Goal: Task Accomplishment & Management: Complete application form

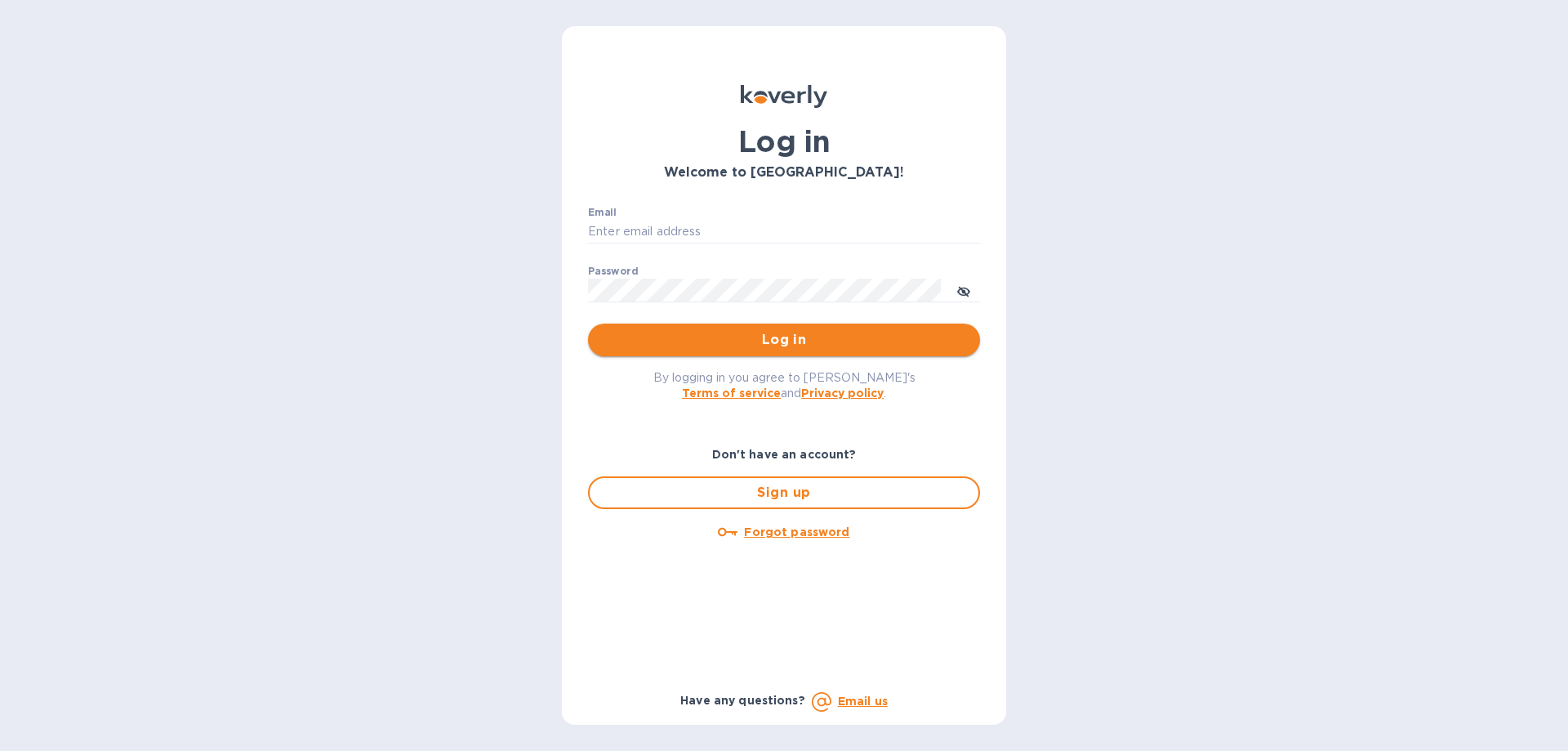
type input "[PERSON_NAME][EMAIL_ADDRESS][DOMAIN_NAME]"
click at [770, 340] on span "Log in" at bounding box center [783, 339] width 366 height 19
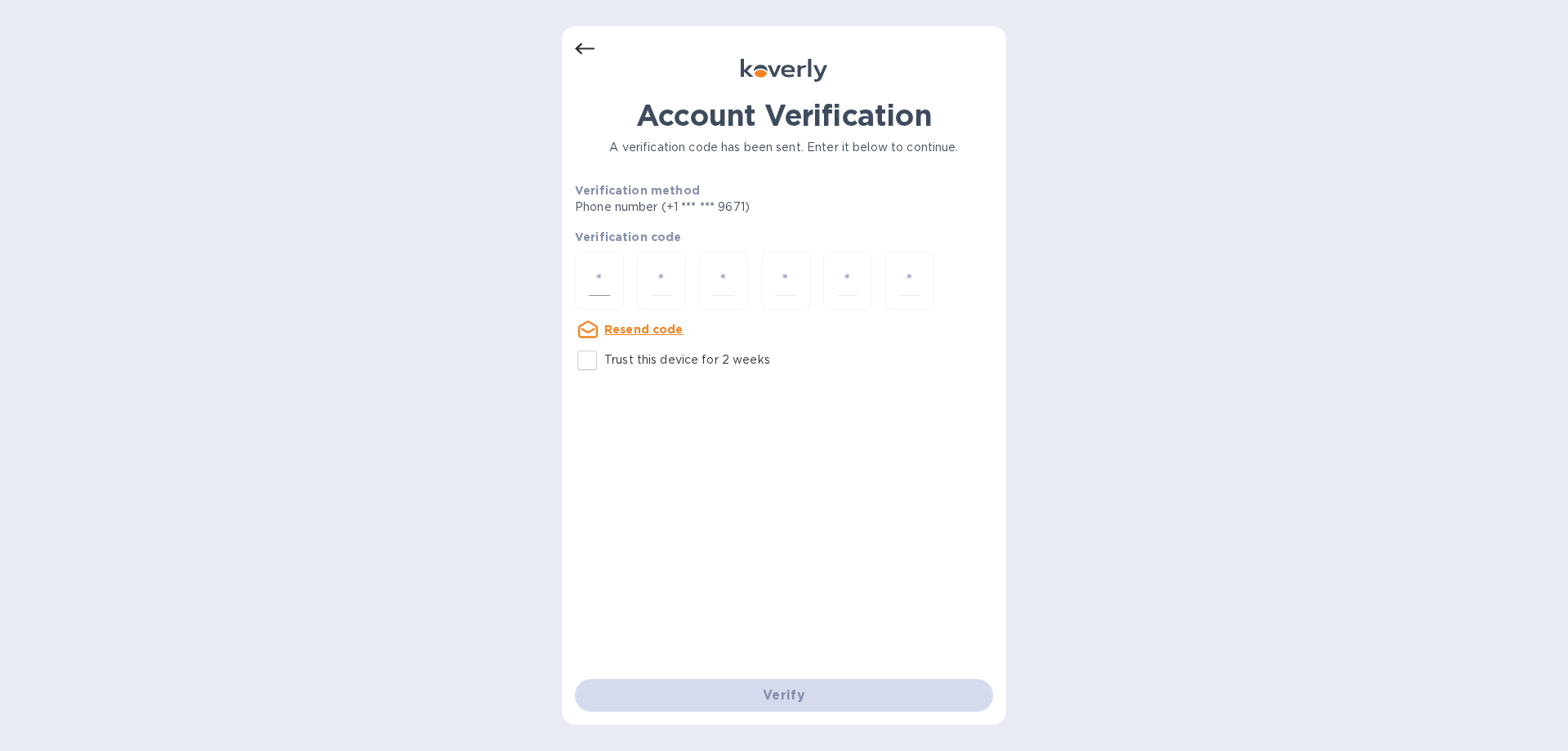
click at [611, 264] on div at bounding box center [599, 280] width 49 height 58
type input "5"
type input "6"
type input "7"
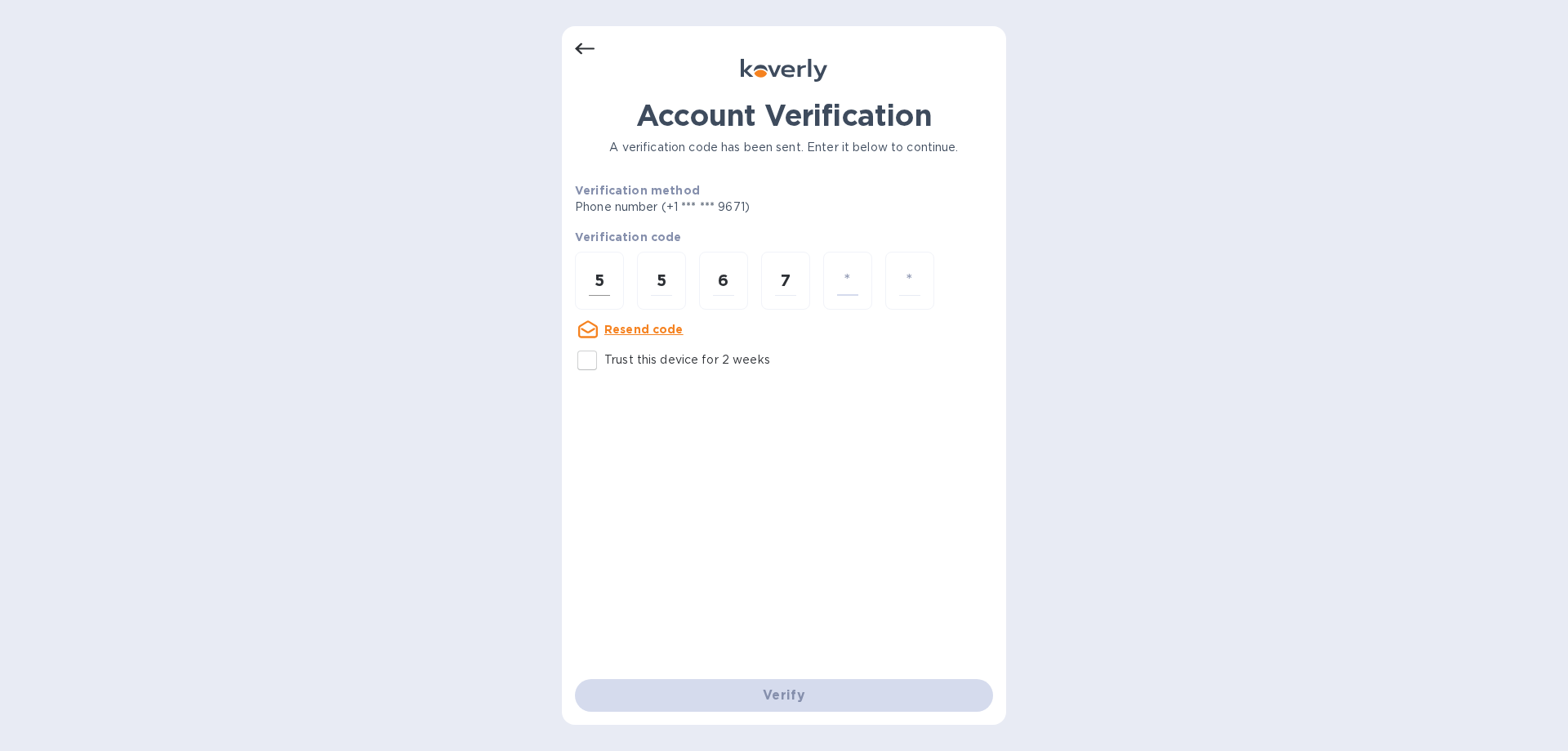
type input "2"
type input "5"
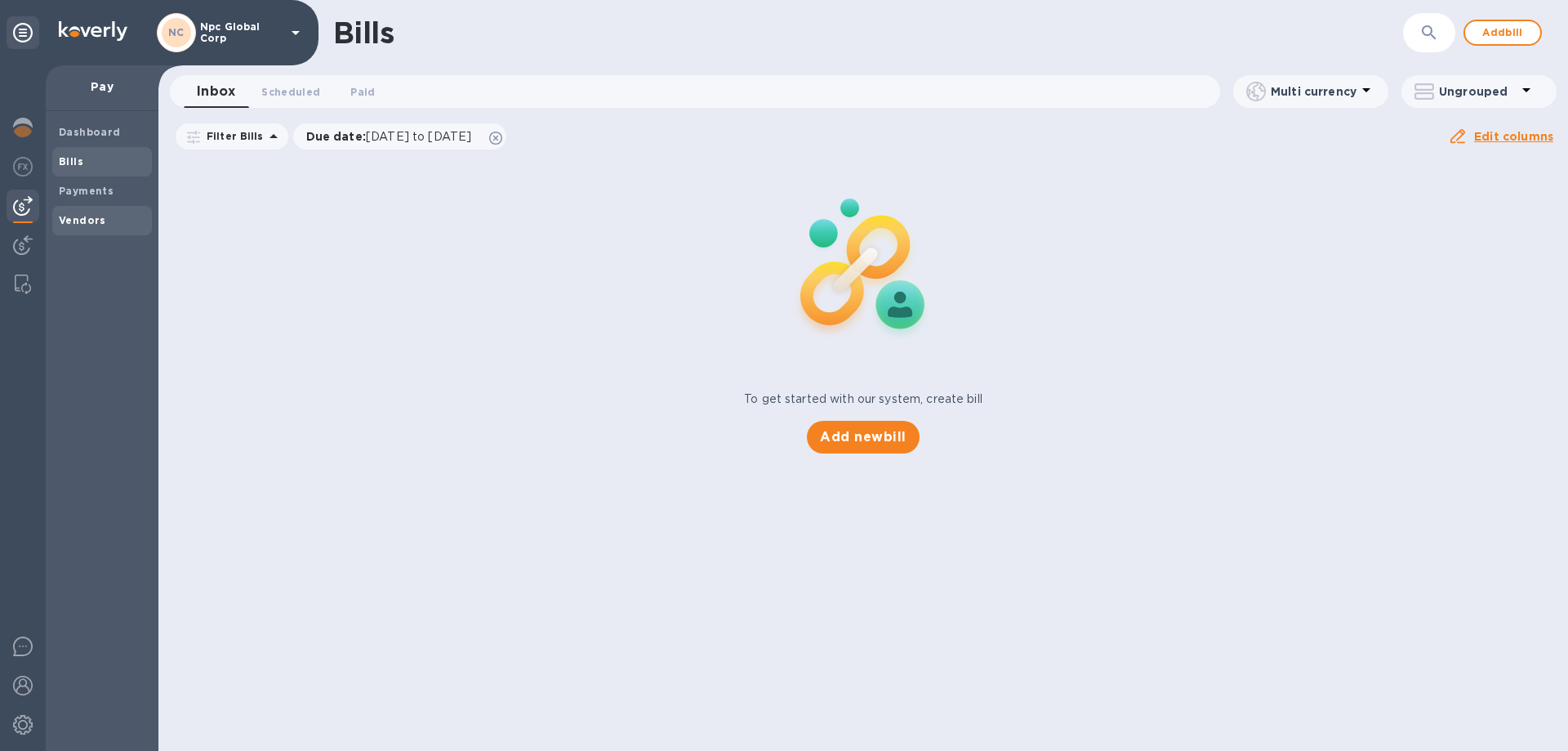
click at [88, 230] on div "Vendors" at bounding box center [101, 221] width 99 height 30
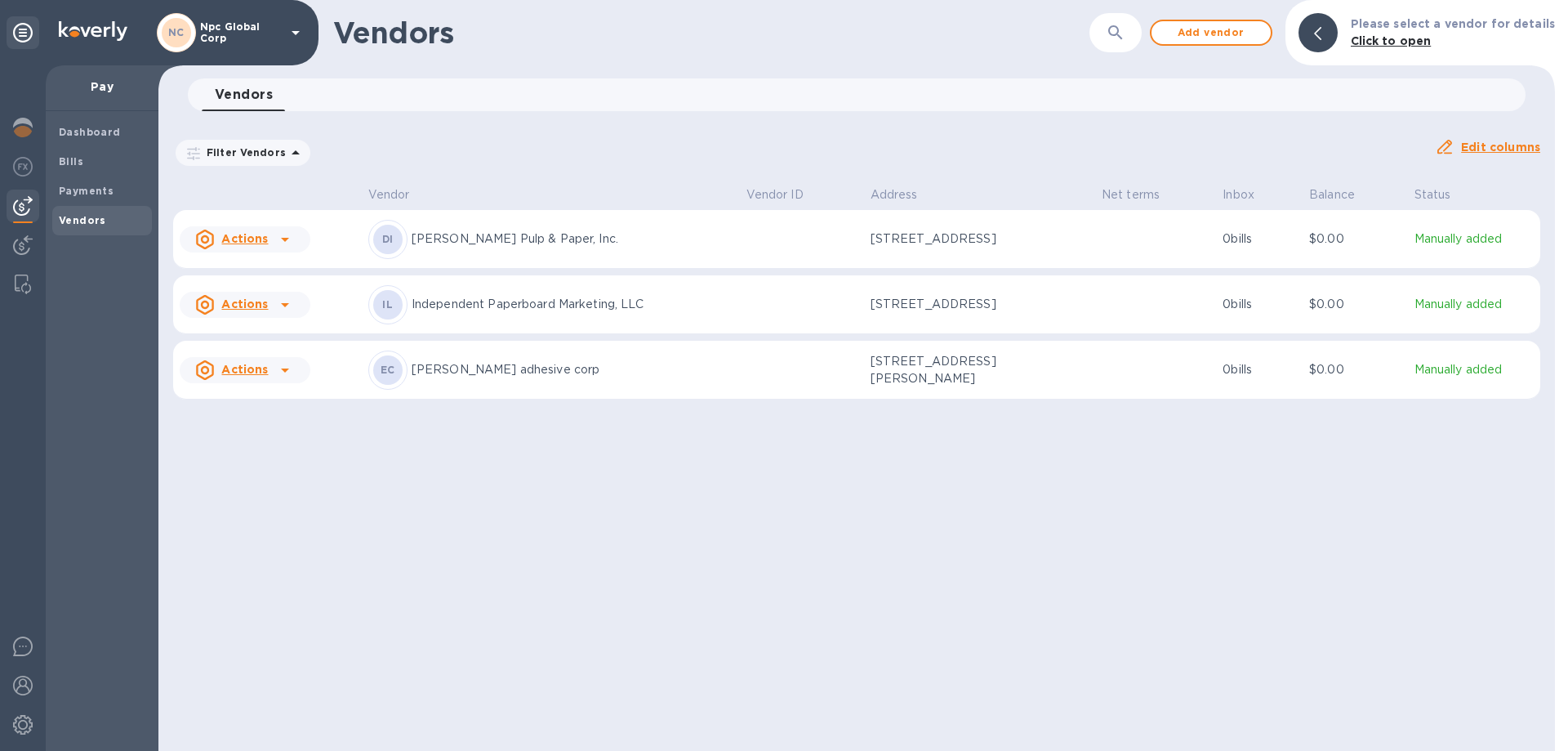
click at [290, 233] on icon at bounding box center [285, 239] width 19 height 19
click at [525, 244] on div at bounding box center [784, 376] width 1568 height 751
click at [275, 242] on icon at bounding box center [285, 239] width 19 height 19
click at [252, 306] on b "Add new bill" at bounding box center [263, 305] width 76 height 13
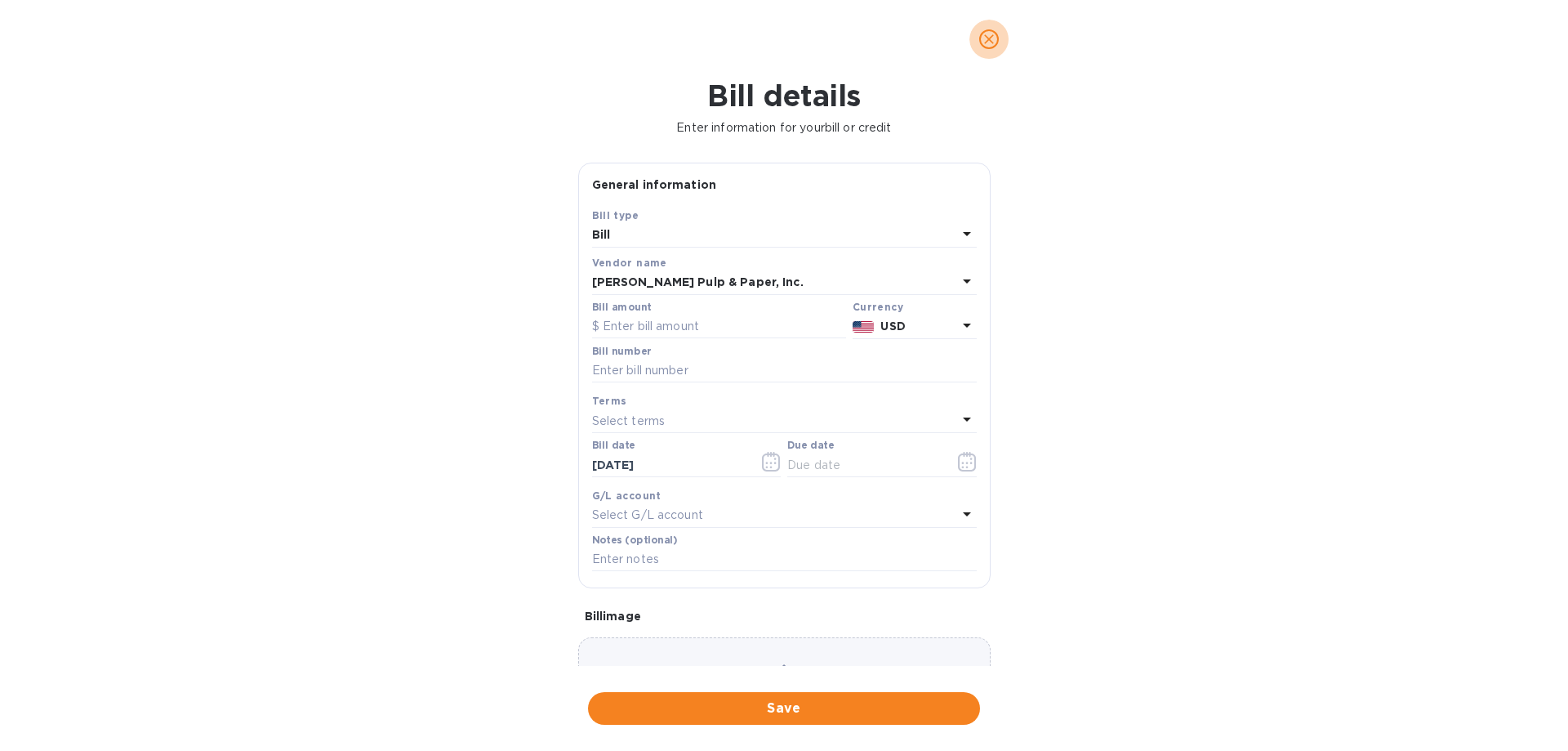
click at [981, 39] on icon "close" at bounding box center [989, 39] width 17 height 17
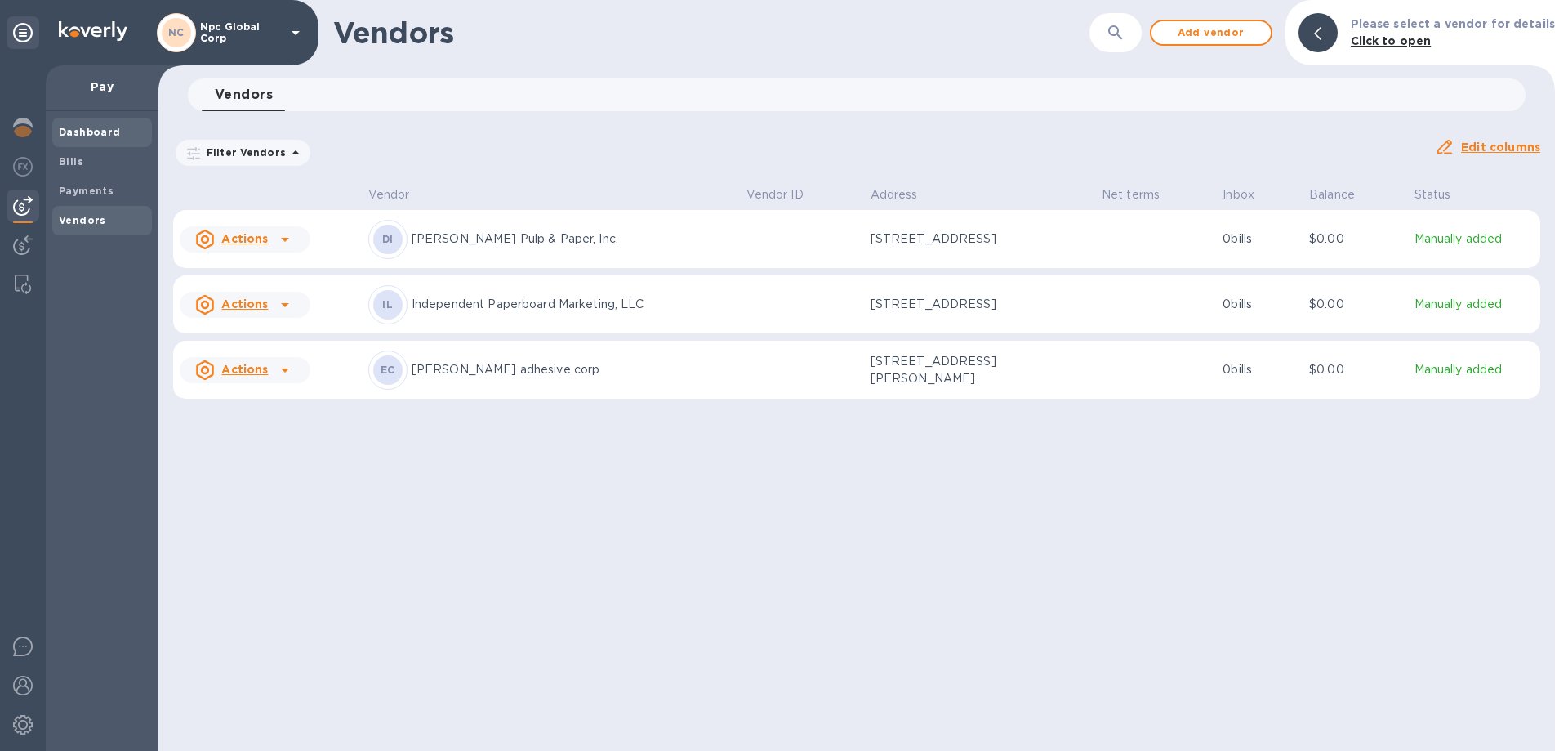
click at [86, 131] on b "Dashboard" at bounding box center [89, 132] width 62 height 12
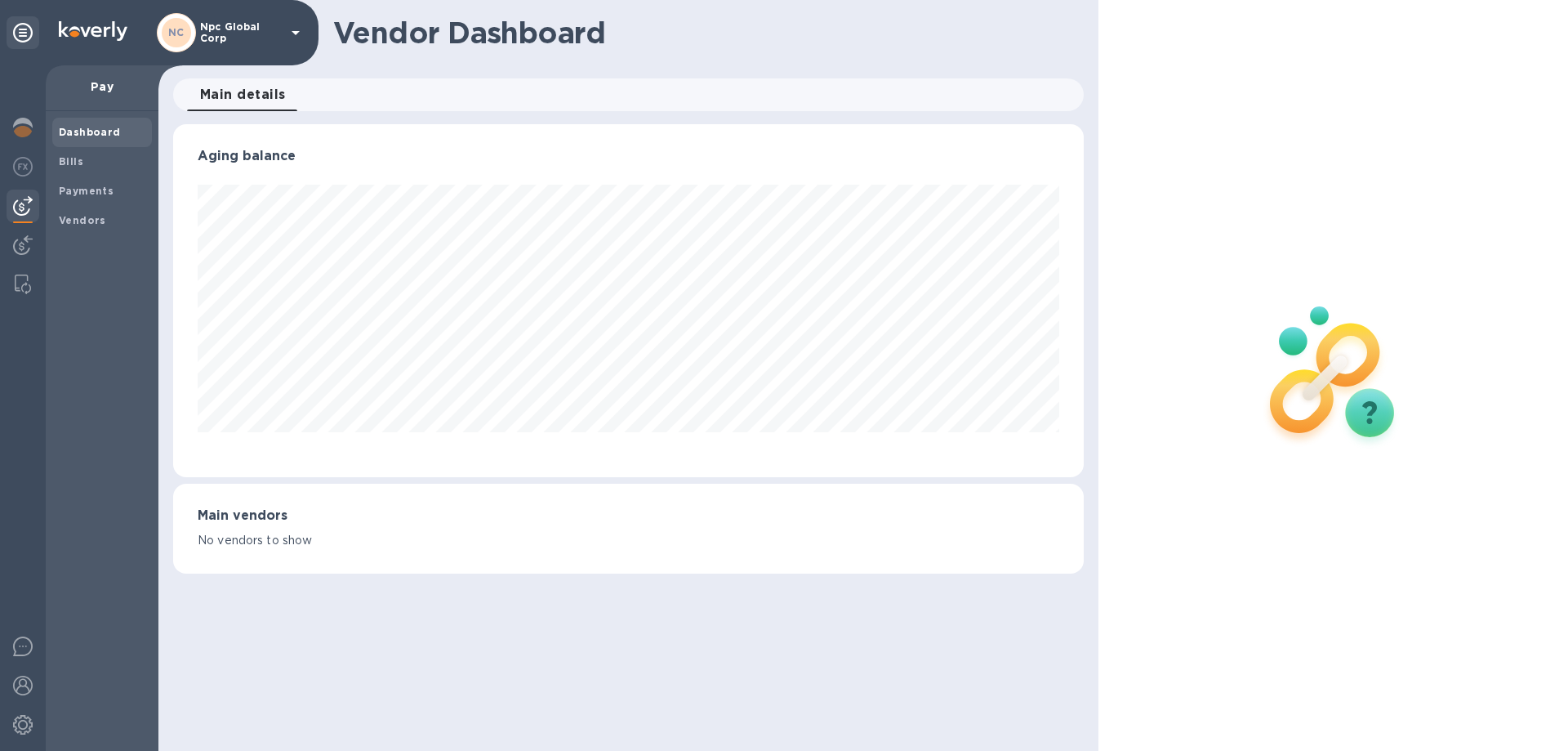
scroll to position [353, 910]
click at [24, 130] on img at bounding box center [22, 127] width 19 height 19
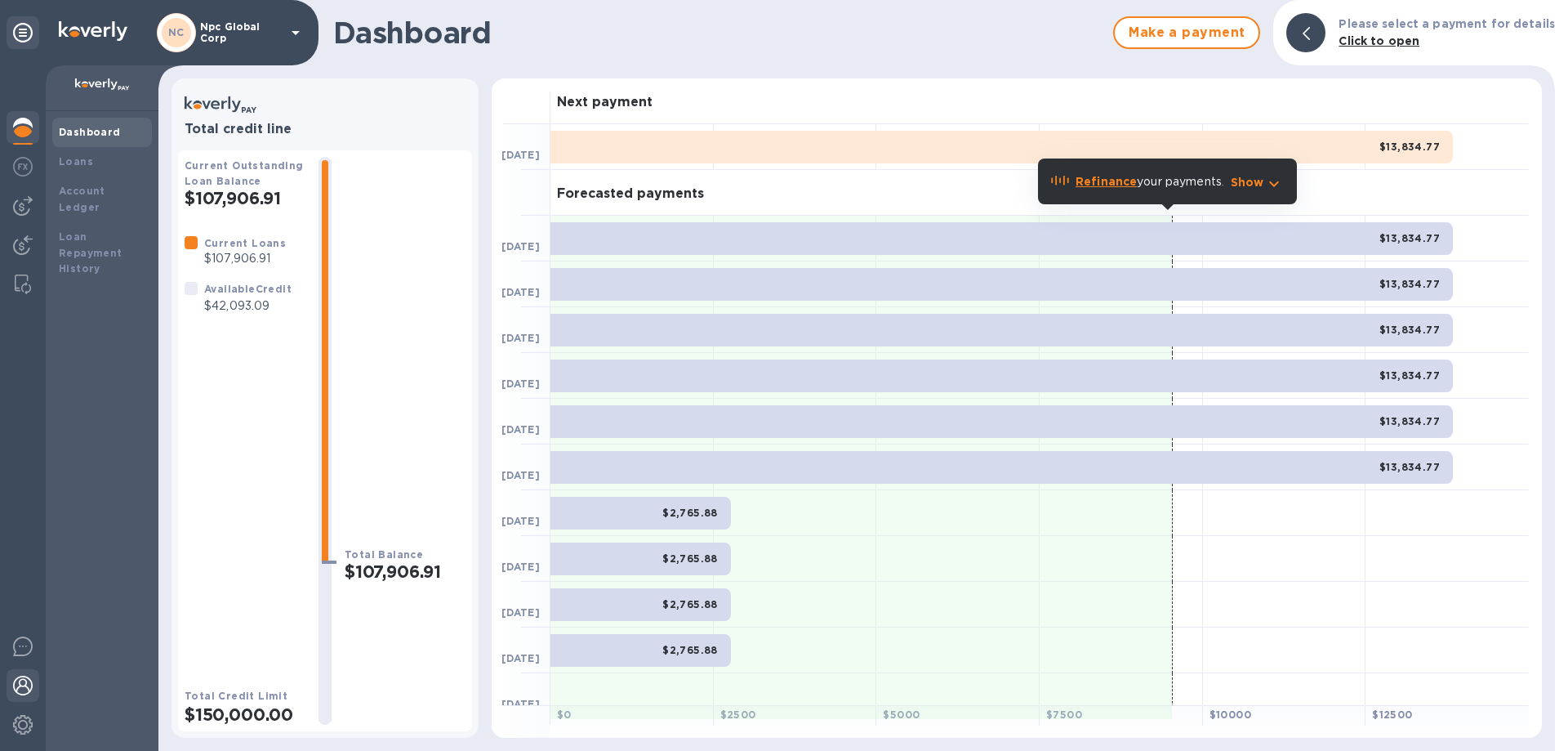
click at [24, 691] on img at bounding box center [22, 685] width 19 height 19
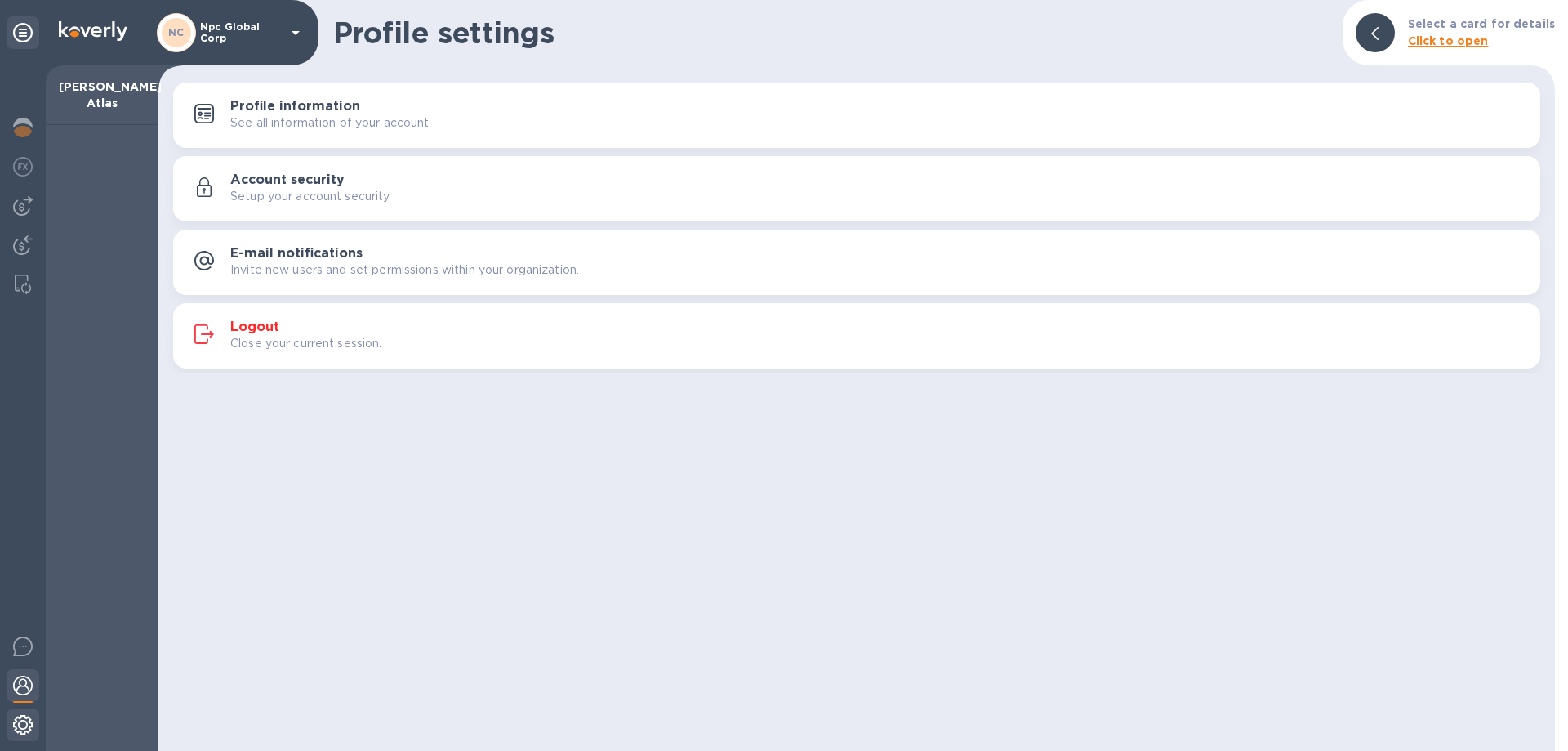
click at [27, 727] on img at bounding box center [22, 724] width 19 height 19
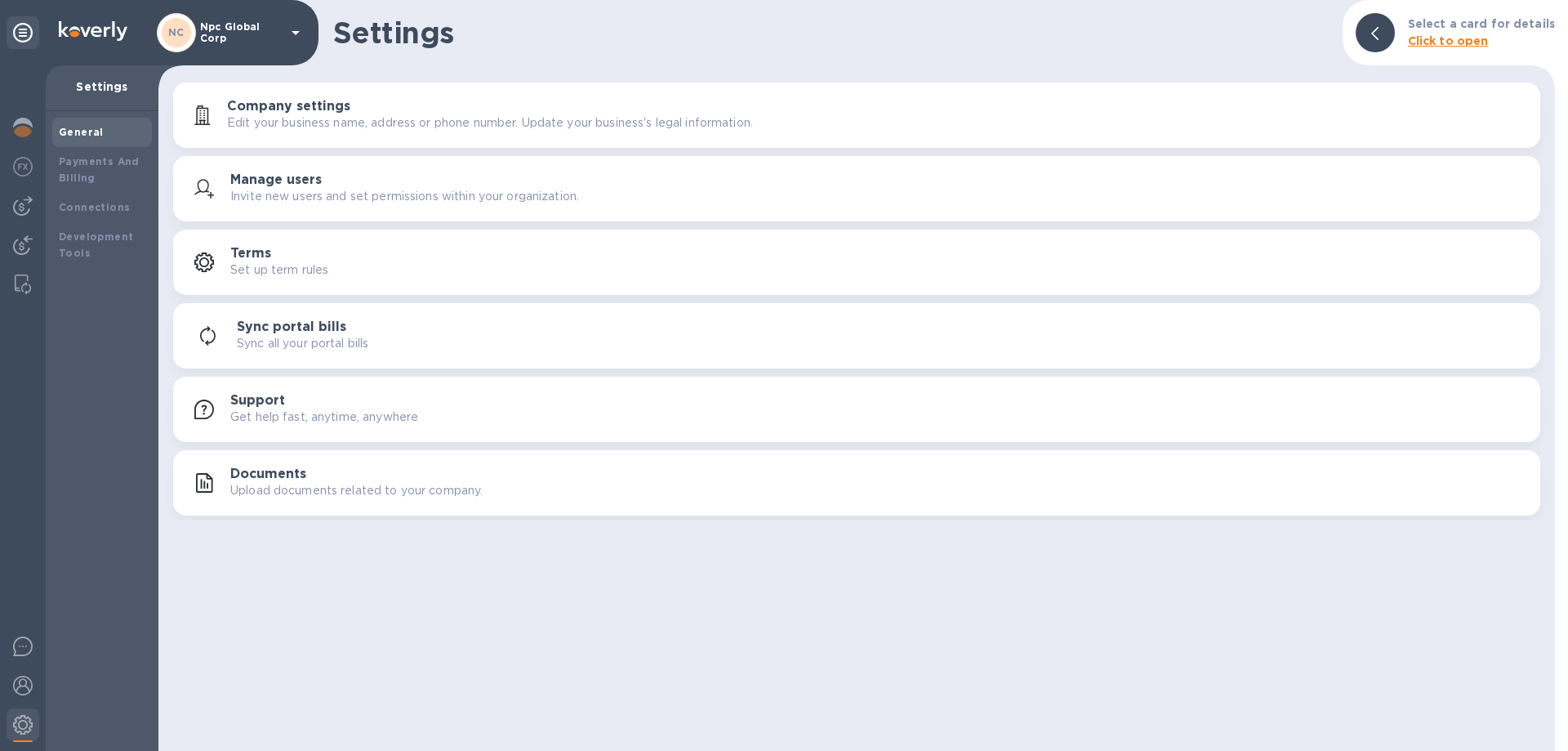
click at [356, 409] on p "Get help fast, anytime, anywhere" at bounding box center [323, 417] width 188 height 18
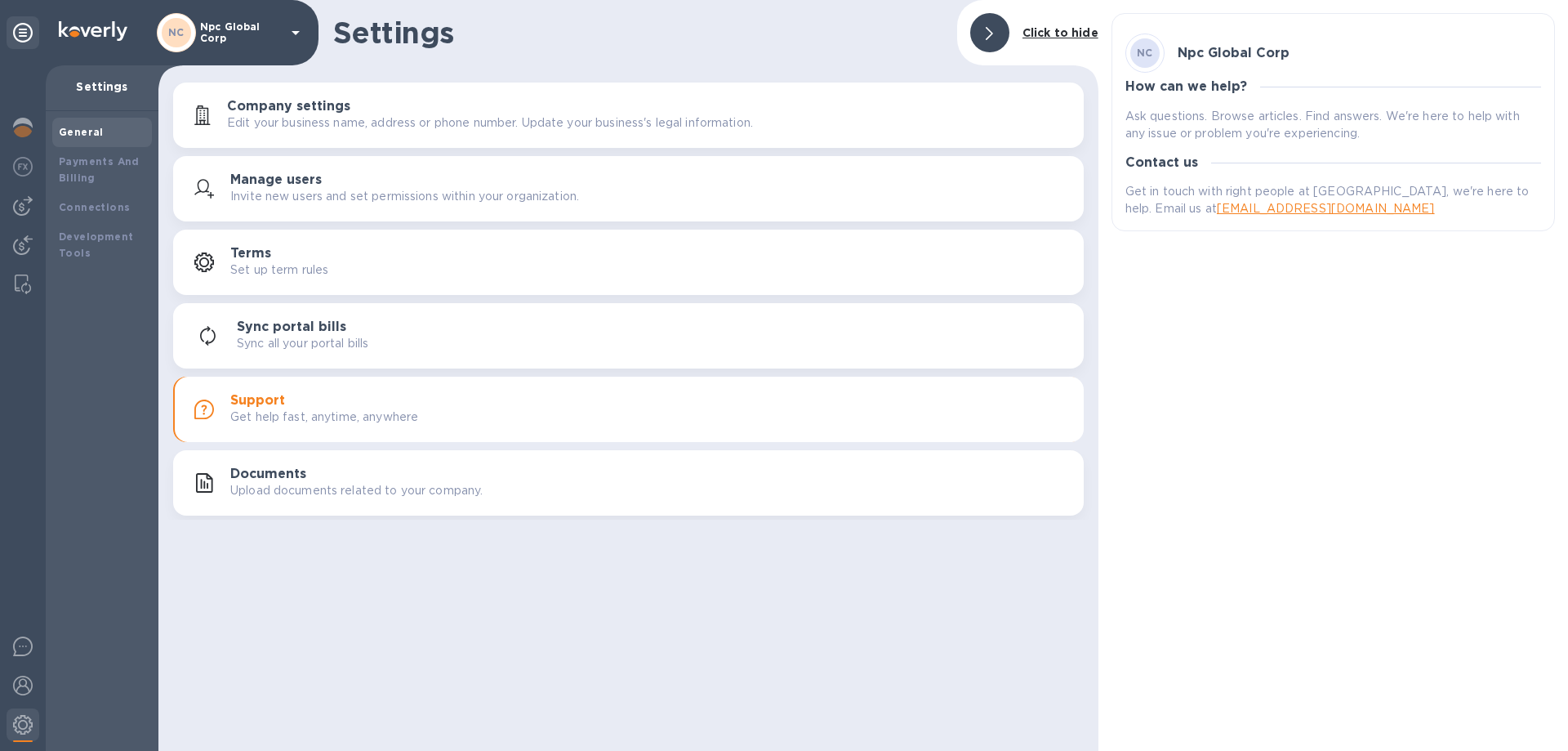
click at [1339, 110] on p "Ask questions. Browse articles. Find answers. We're here to help with any issue…" at bounding box center [1333, 124] width 415 height 34
click at [291, 274] on p "Set up term rules" at bounding box center [279, 270] width 98 height 18
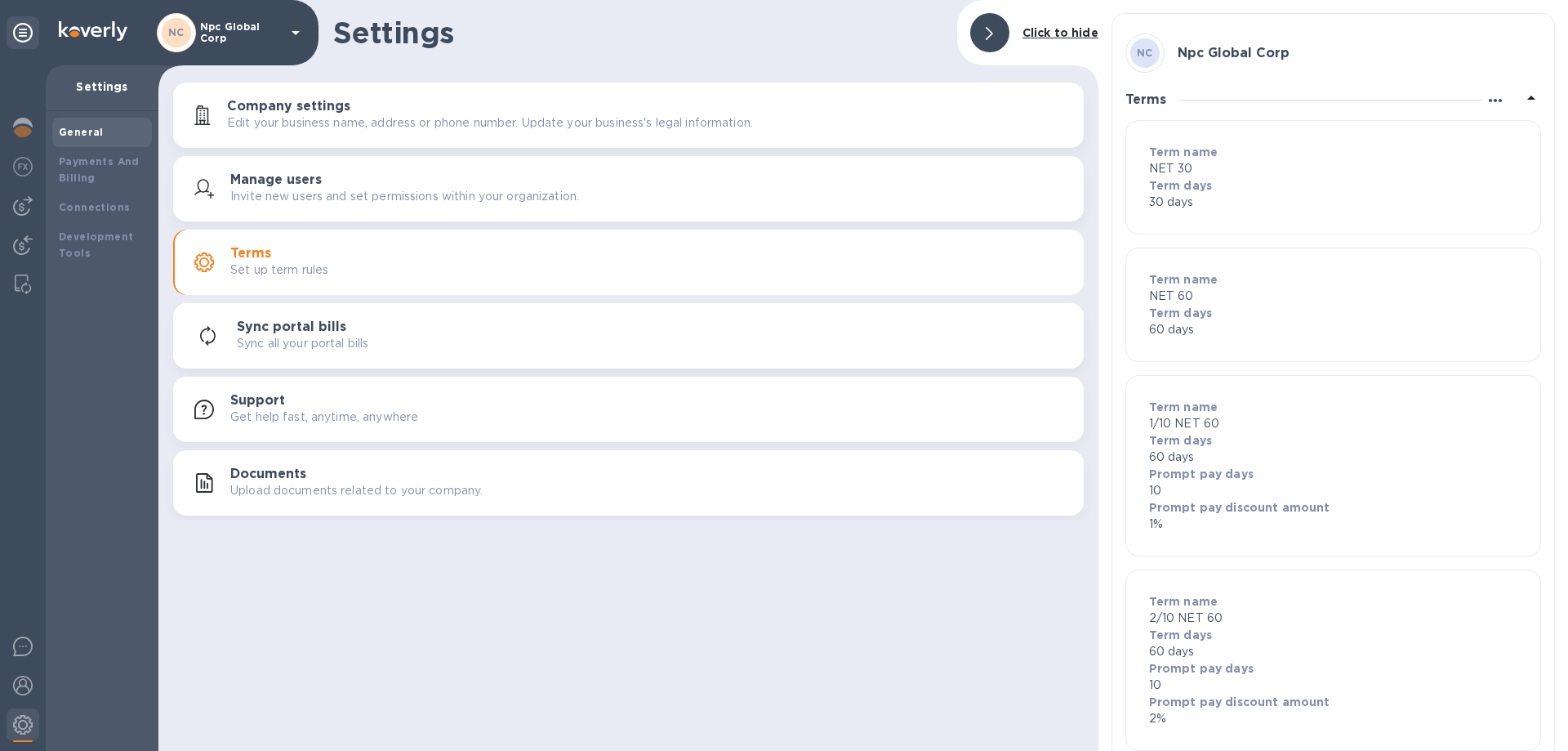
click at [1492, 97] on icon "button" at bounding box center [1495, 100] width 19 height 19
click at [1323, 51] on div at bounding box center [784, 376] width 1568 height 751
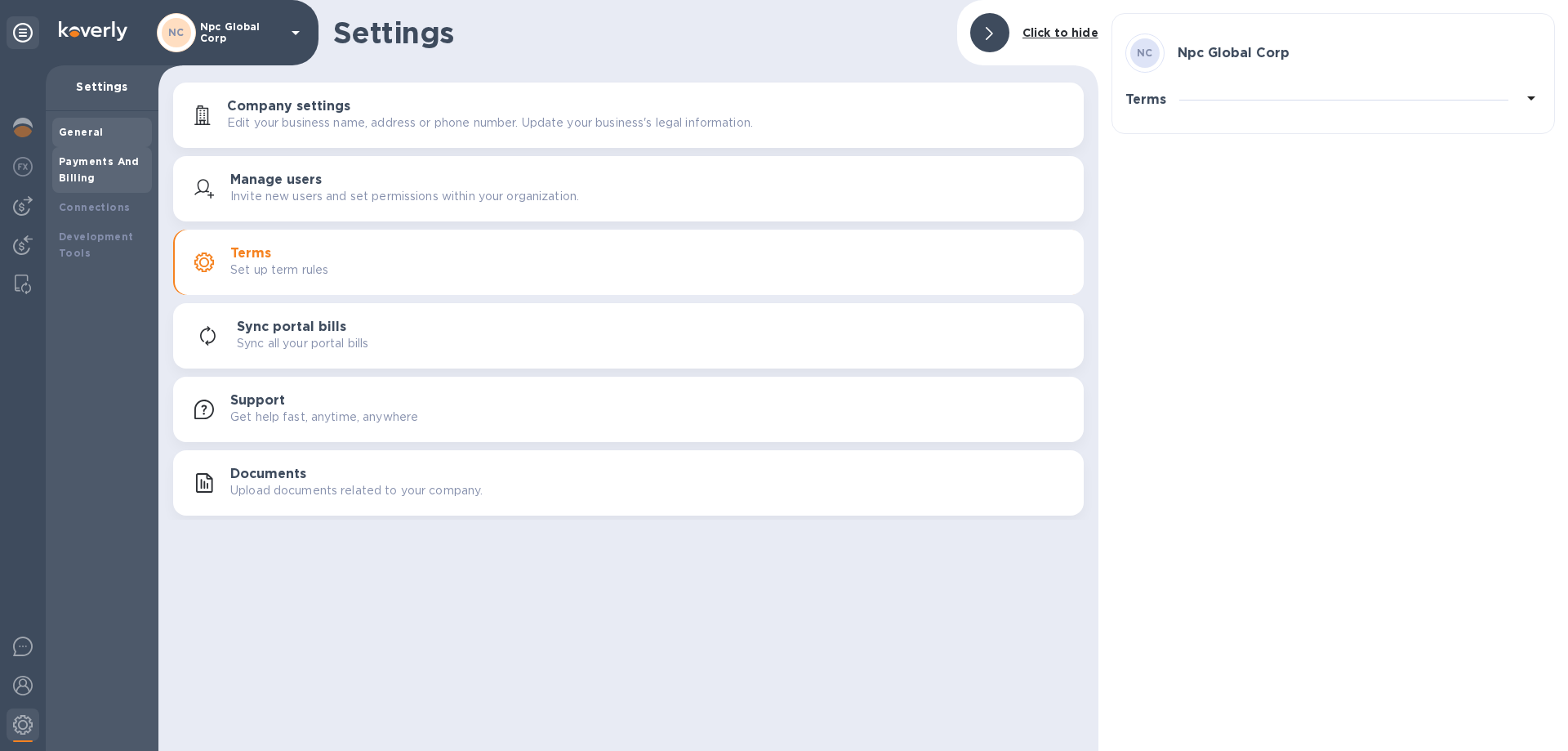
click at [86, 154] on div "Payments And Billing" at bounding box center [101, 170] width 86 height 32
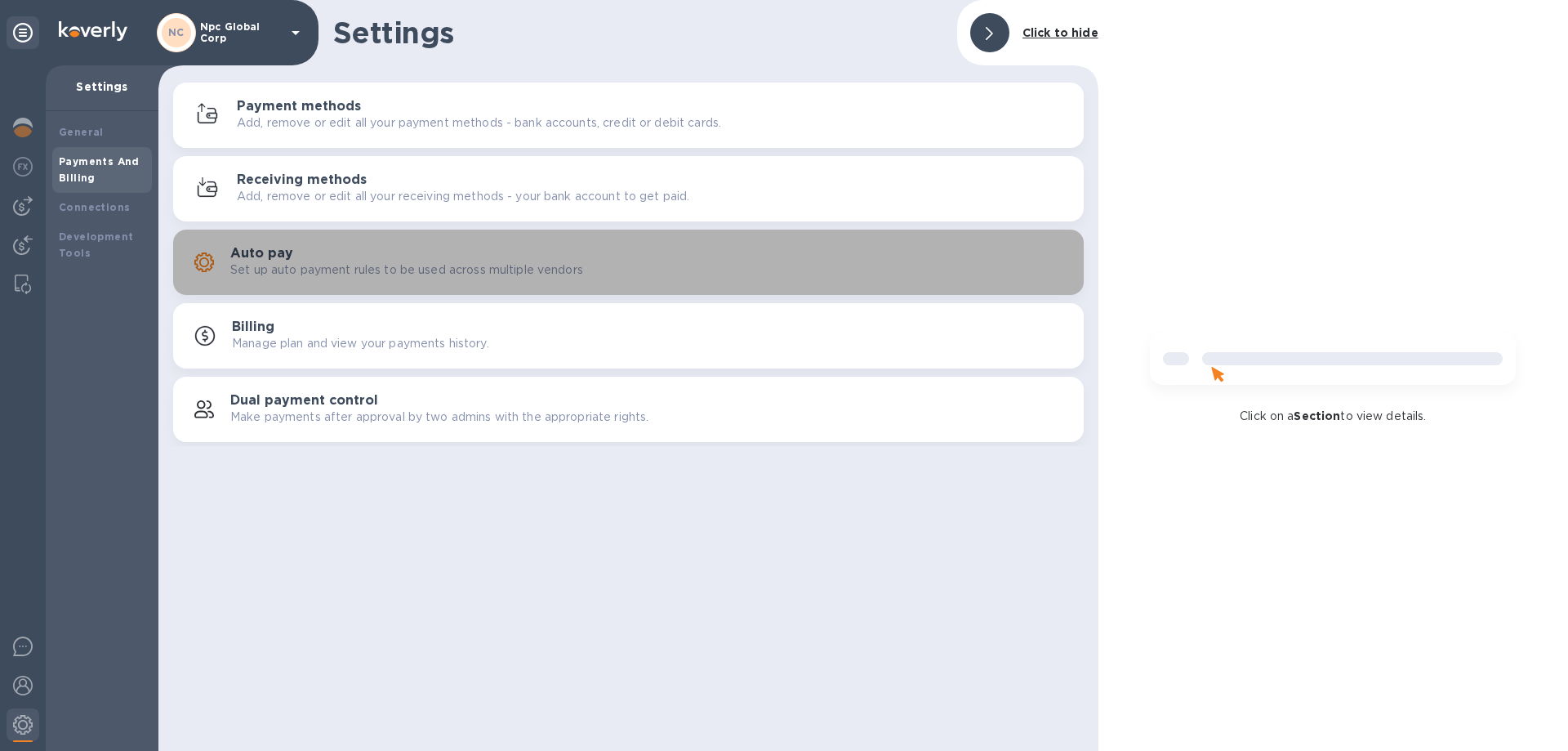
click at [445, 271] on p "Set up auto payment rules to be used across multiple vendors" at bounding box center [406, 270] width 353 height 18
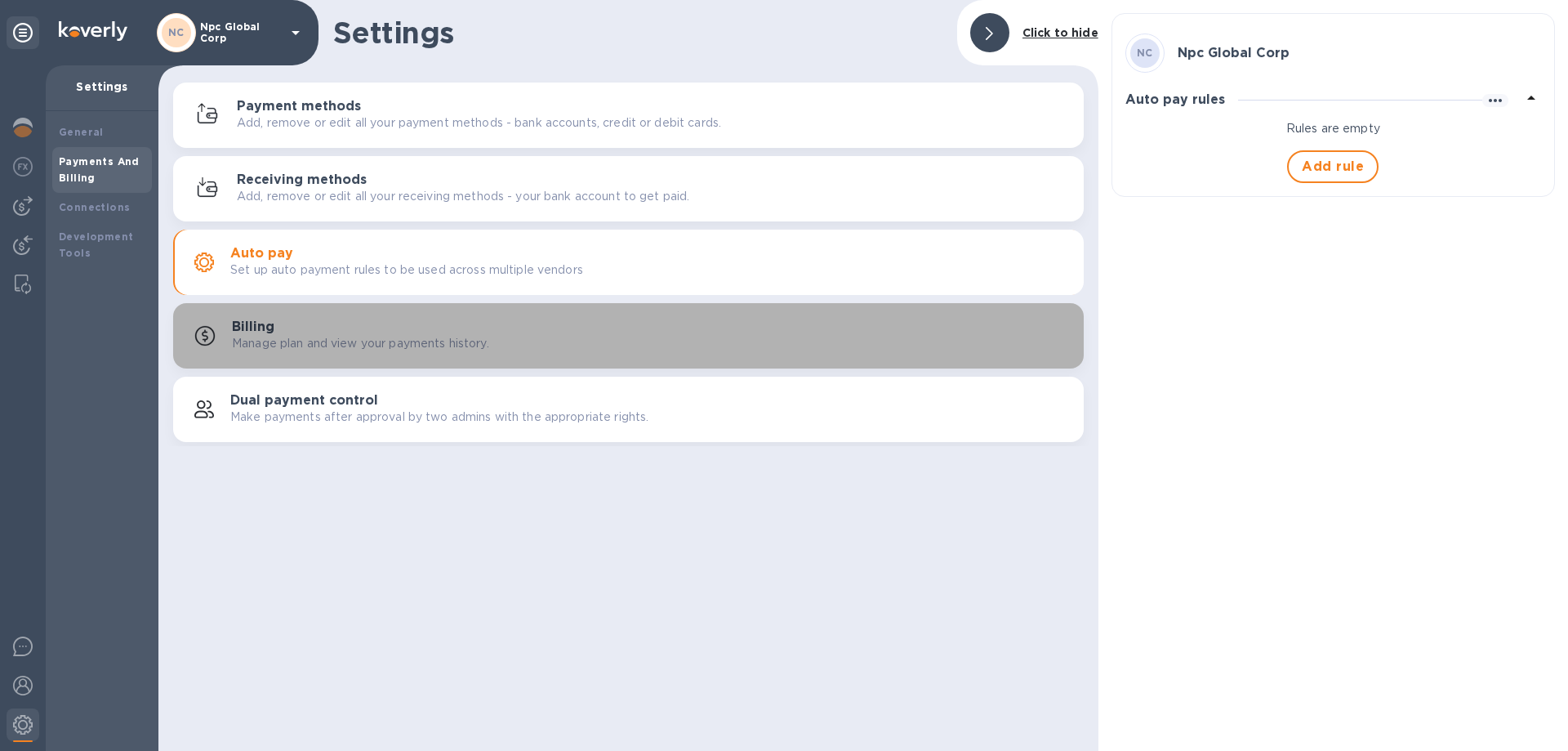
click at [511, 345] on div "Billing Manage plan and view your payments history." at bounding box center [651, 336] width 839 height 32
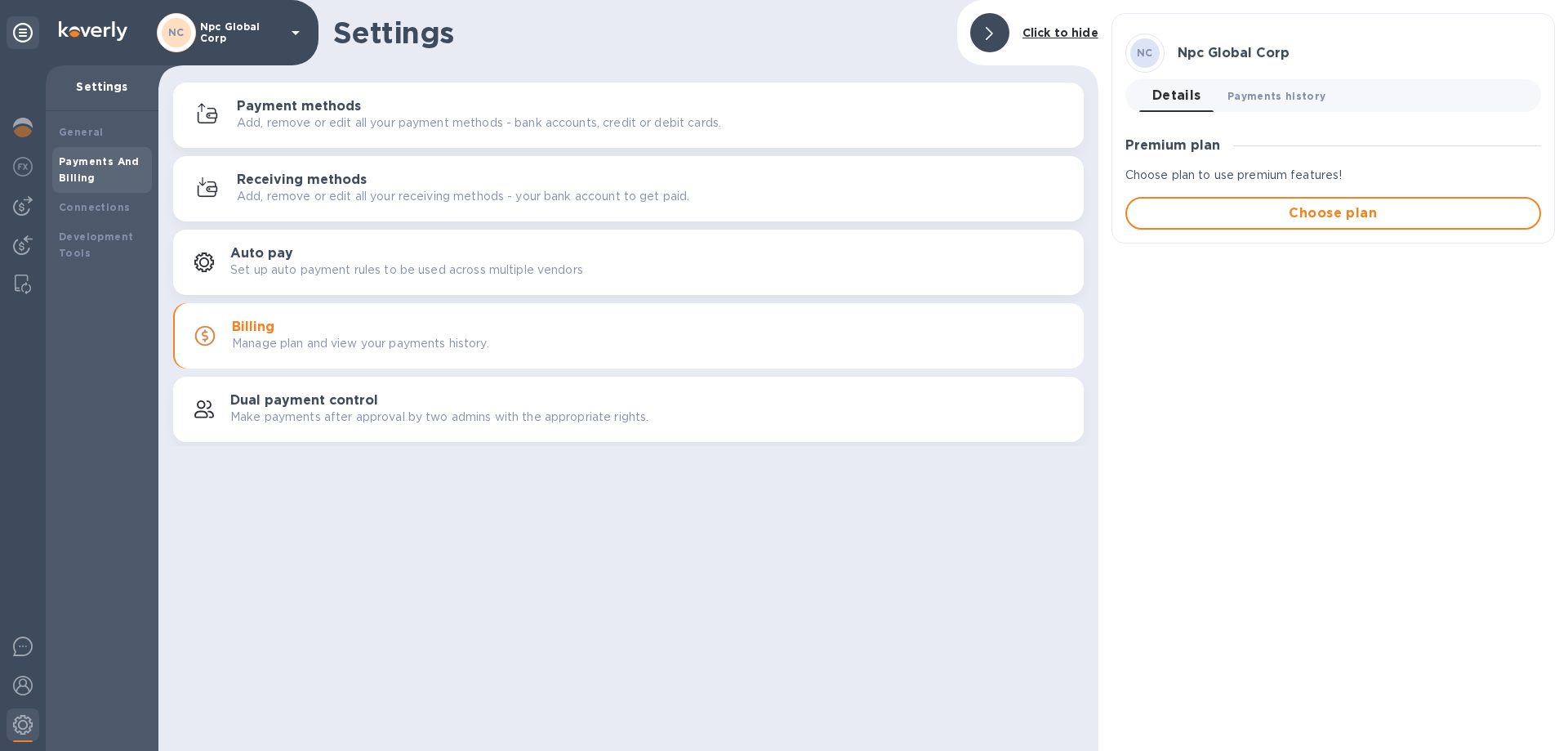
click at [1283, 98] on span "Payments history 0" at bounding box center [1276, 95] width 99 height 18
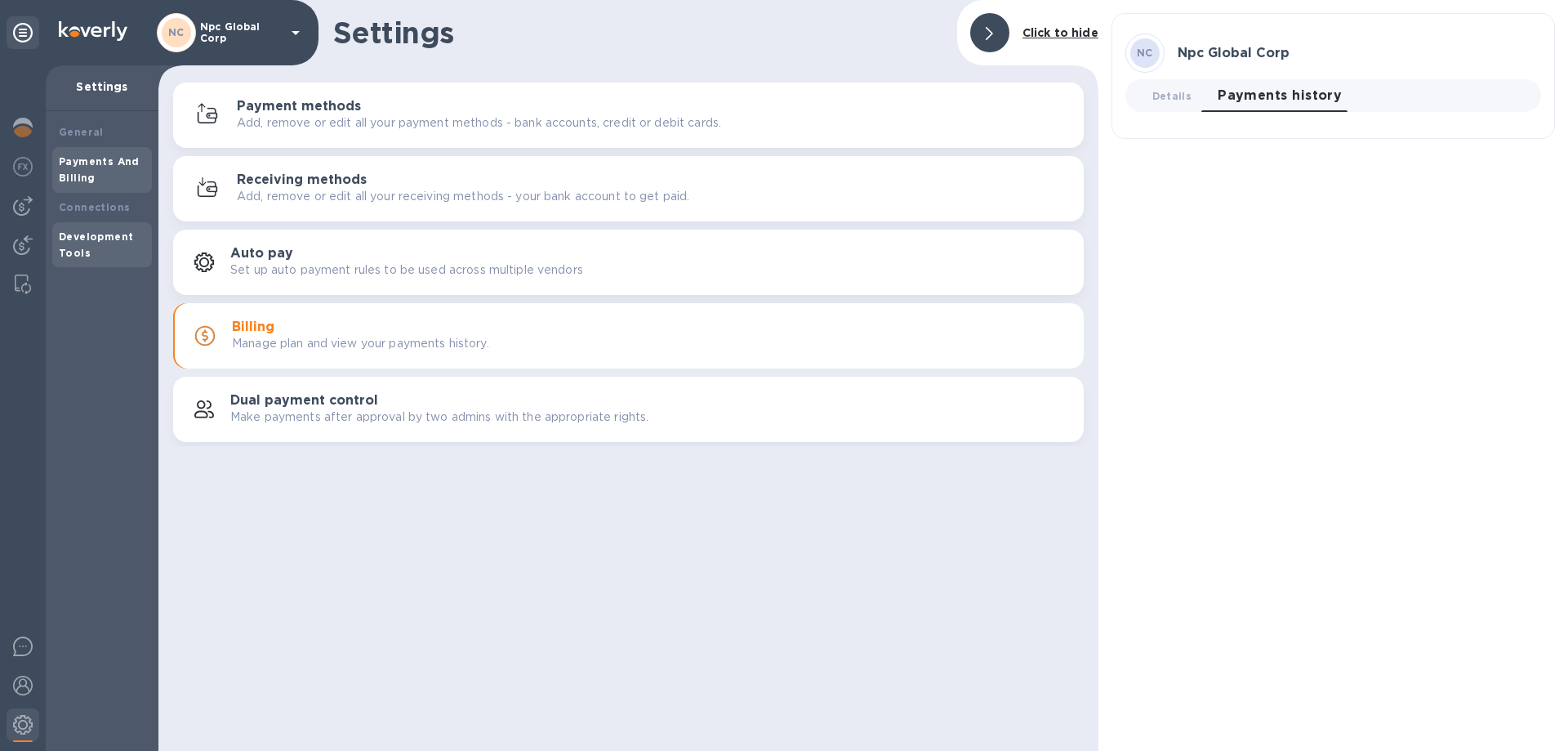
click at [81, 235] on b "Development Tools" at bounding box center [95, 244] width 74 height 29
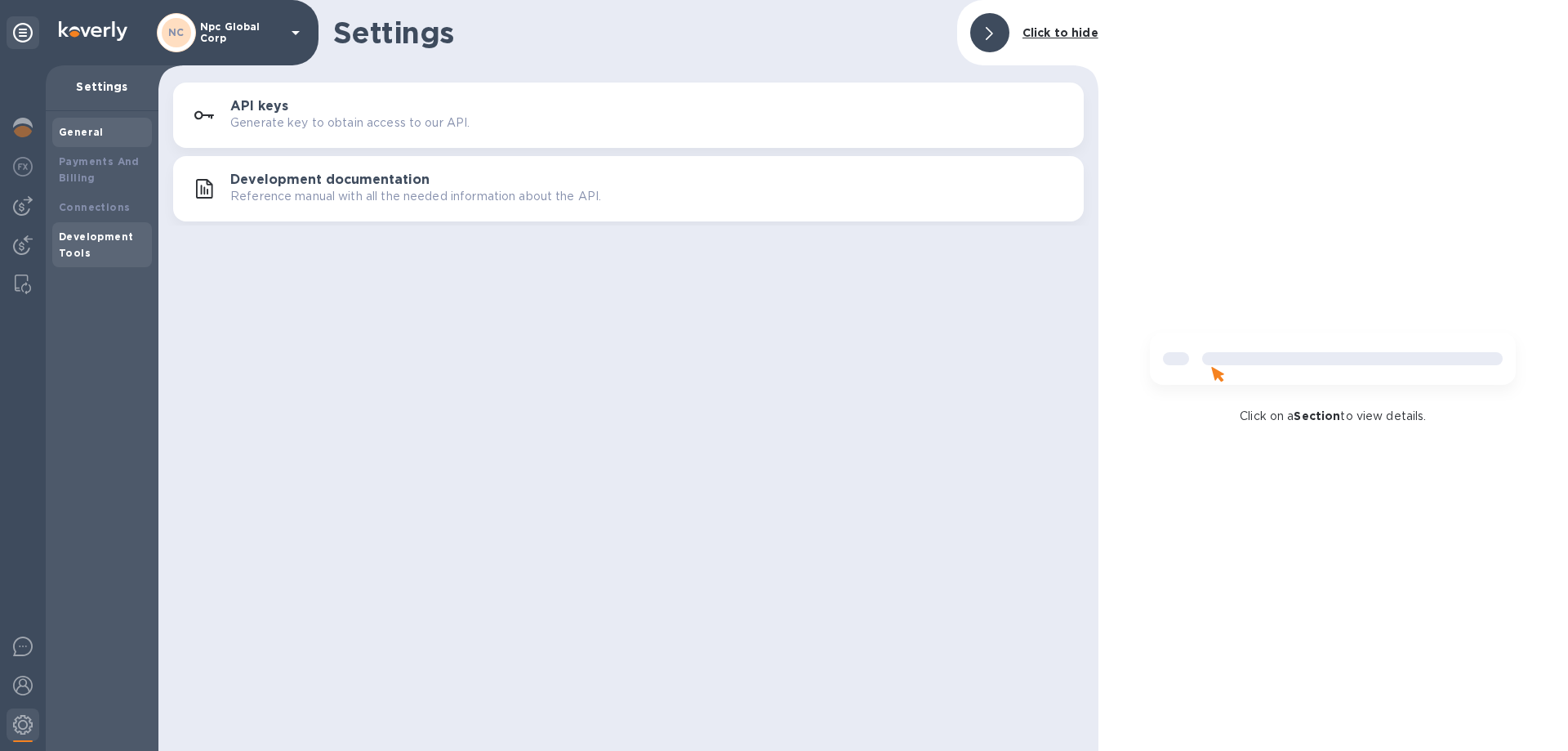
click at [86, 129] on b "General" at bounding box center [81, 132] width 44 height 12
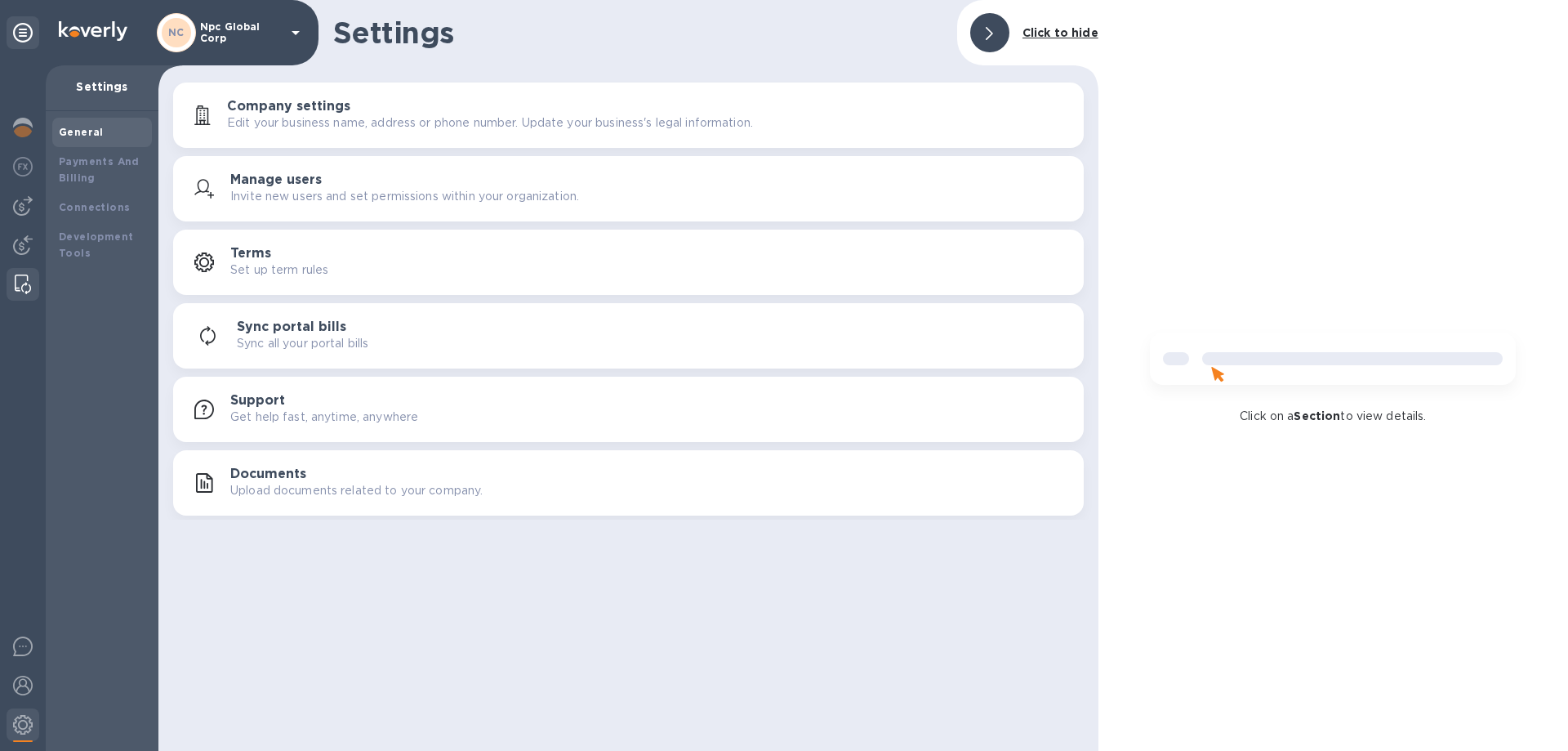
click at [24, 279] on img at bounding box center [23, 284] width 17 height 19
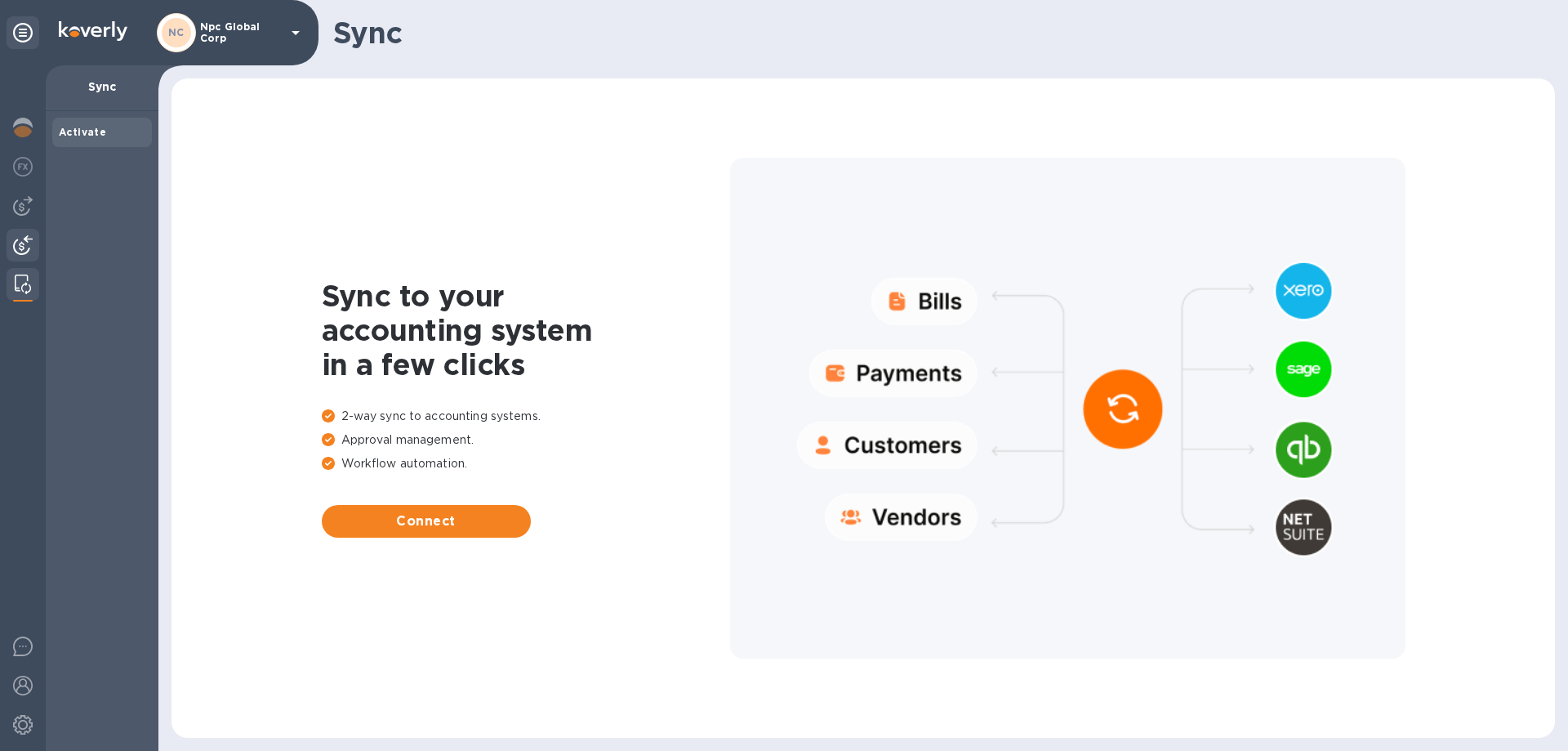
click at [19, 246] on img at bounding box center [22, 245] width 19 height 19
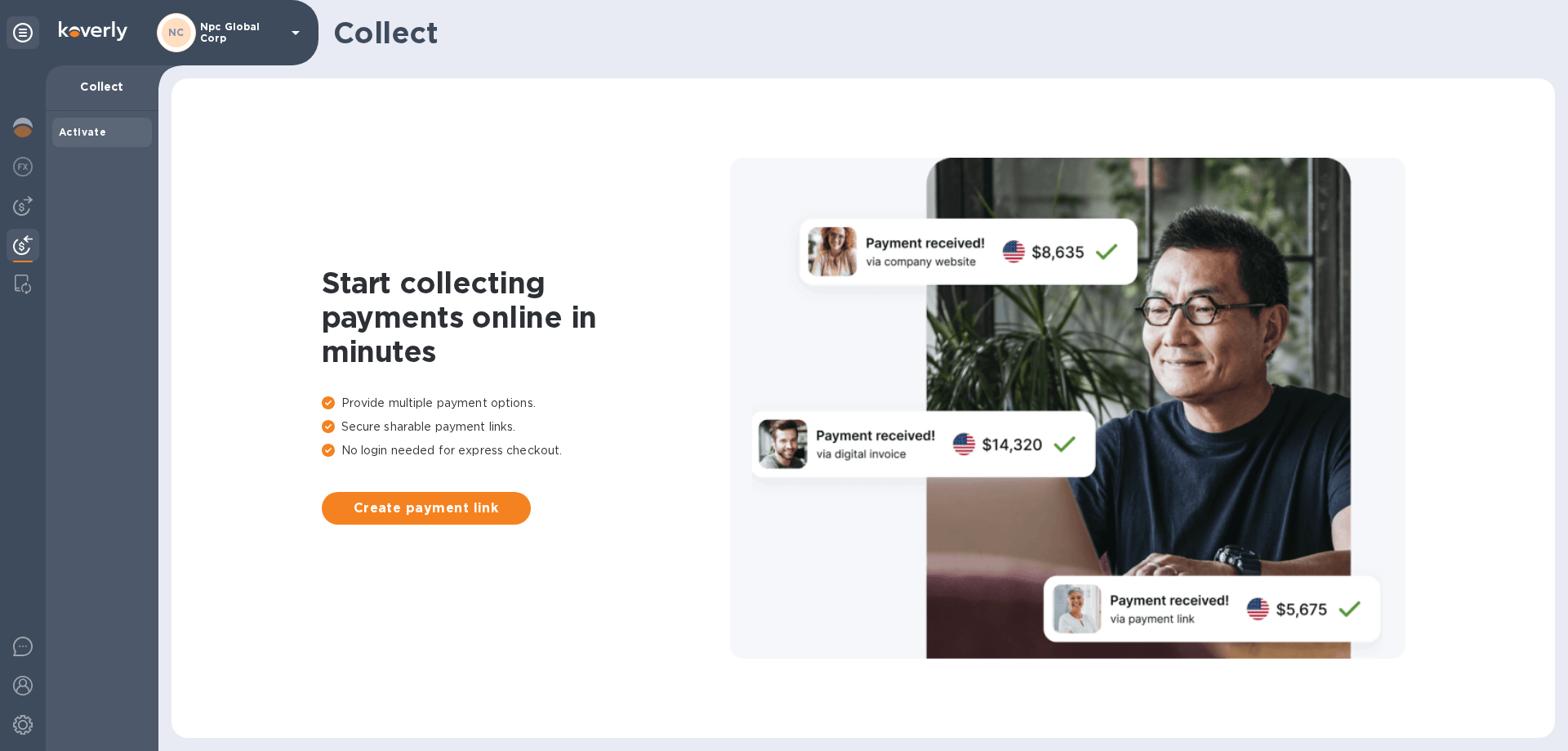
drag, startPoint x: 19, startPoint y: 246, endPoint x: 308, endPoint y: 96, distance: 325.6
click at [308, 96] on div "Start collecting payments online in minutes Provide multiple payment options. S…" at bounding box center [863, 408] width 1350 height 627
click at [26, 214] on img at bounding box center [22, 205] width 19 height 19
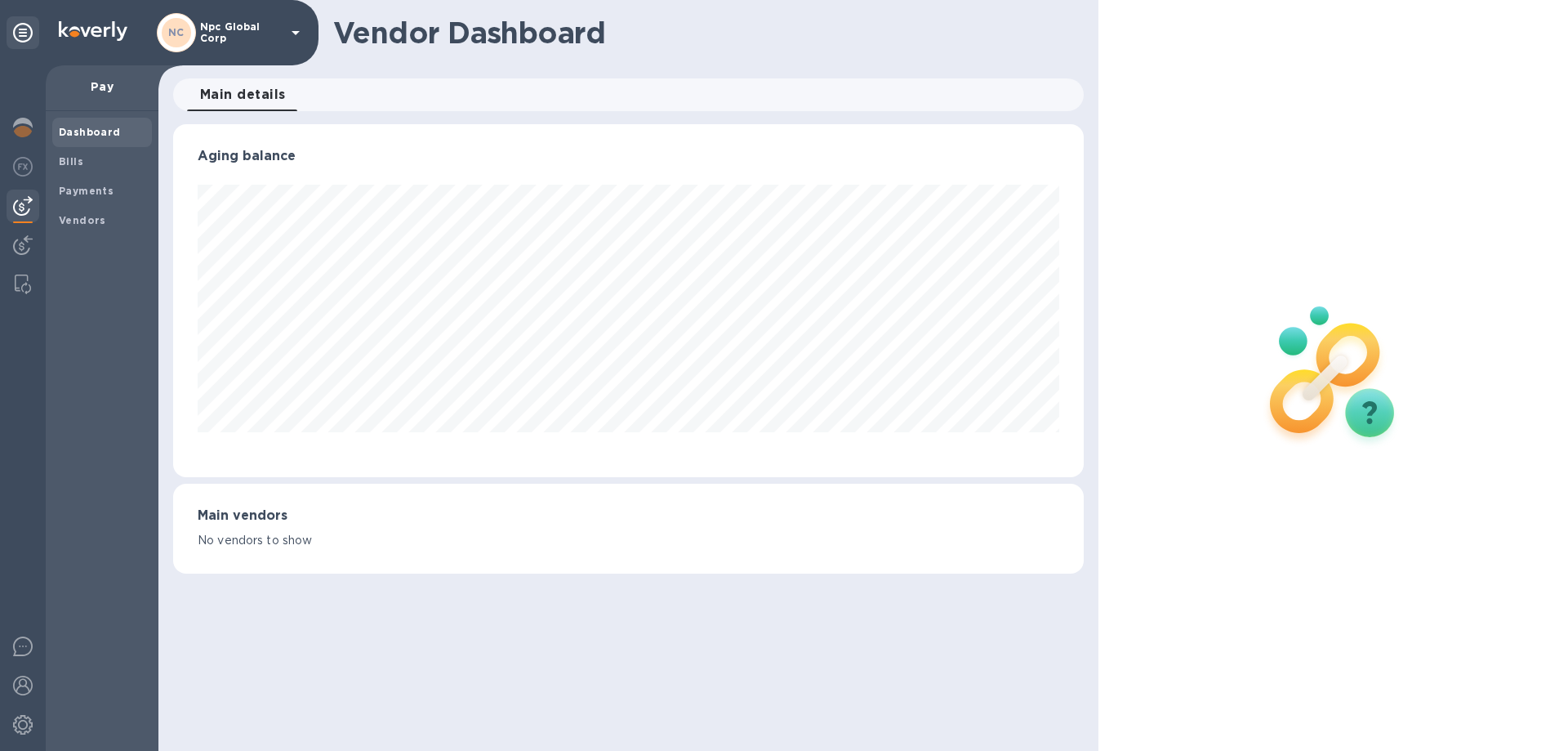
scroll to position [353, 910]
click at [26, 128] on img at bounding box center [22, 127] width 19 height 19
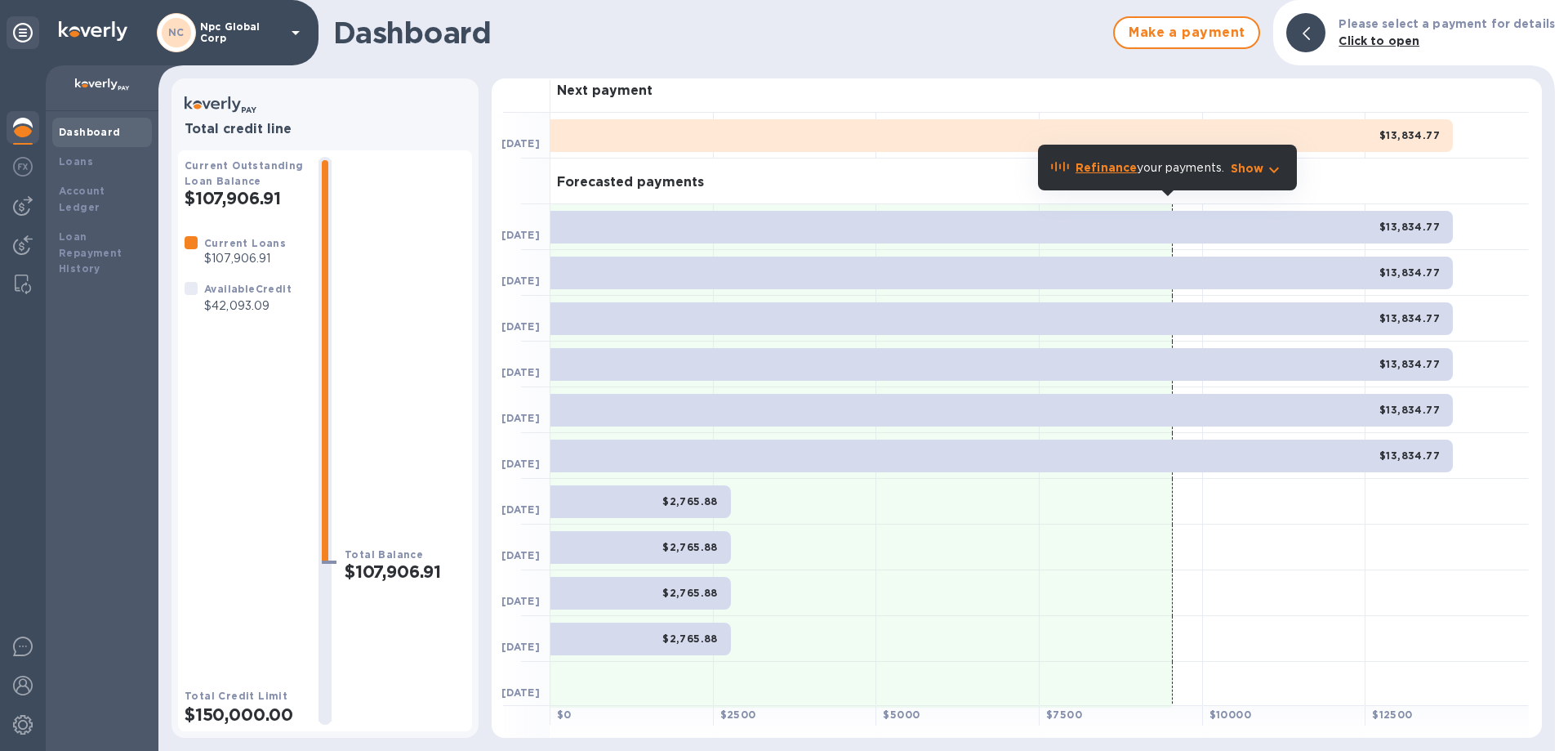
scroll to position [14, 0]
click at [1255, 172] on p "Show" at bounding box center [1247, 169] width 33 height 17
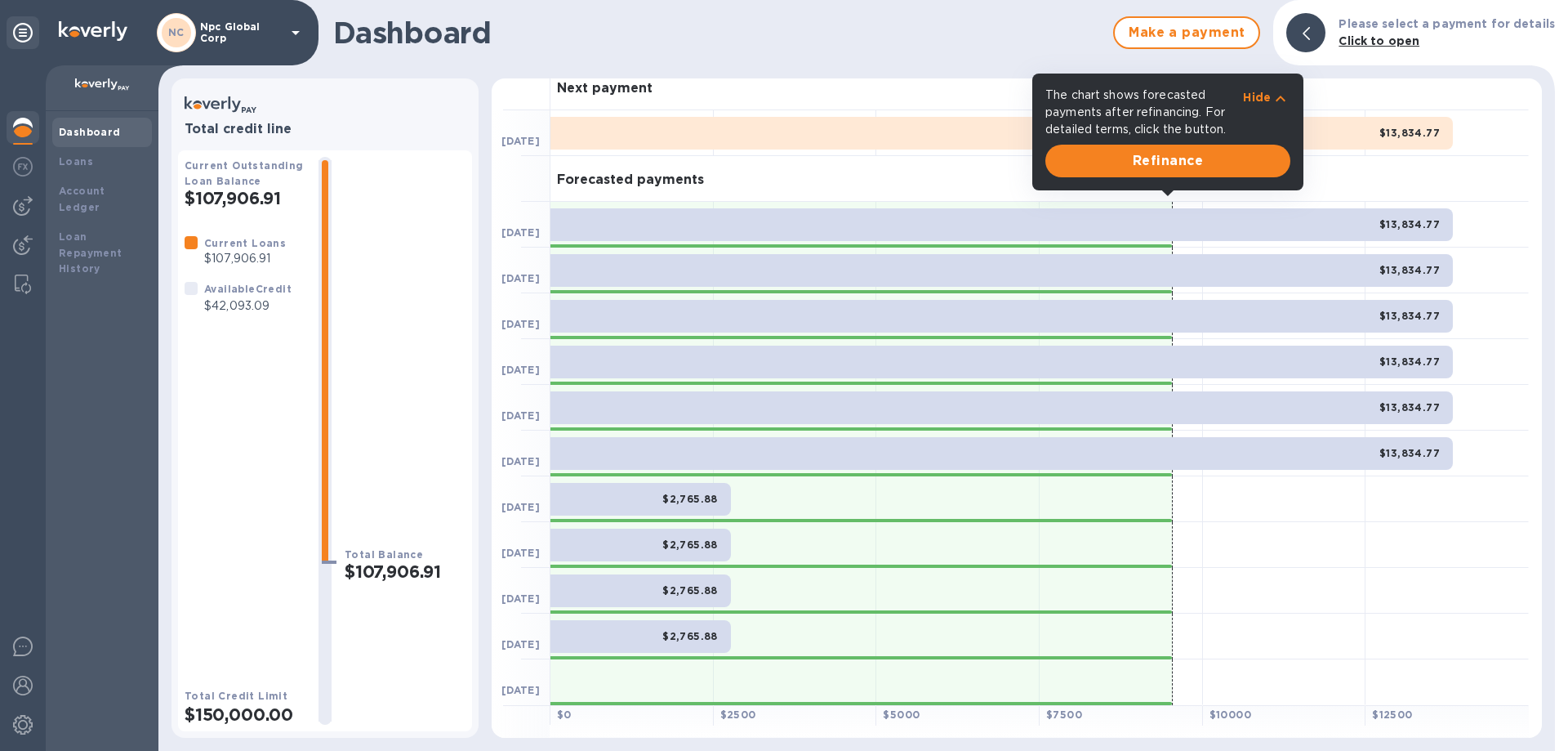
click at [1328, 173] on div "Forecasted payments" at bounding box center [1040, 178] width 979 height 45
click at [1393, 37] on b "Click to open" at bounding box center [1378, 41] width 81 height 13
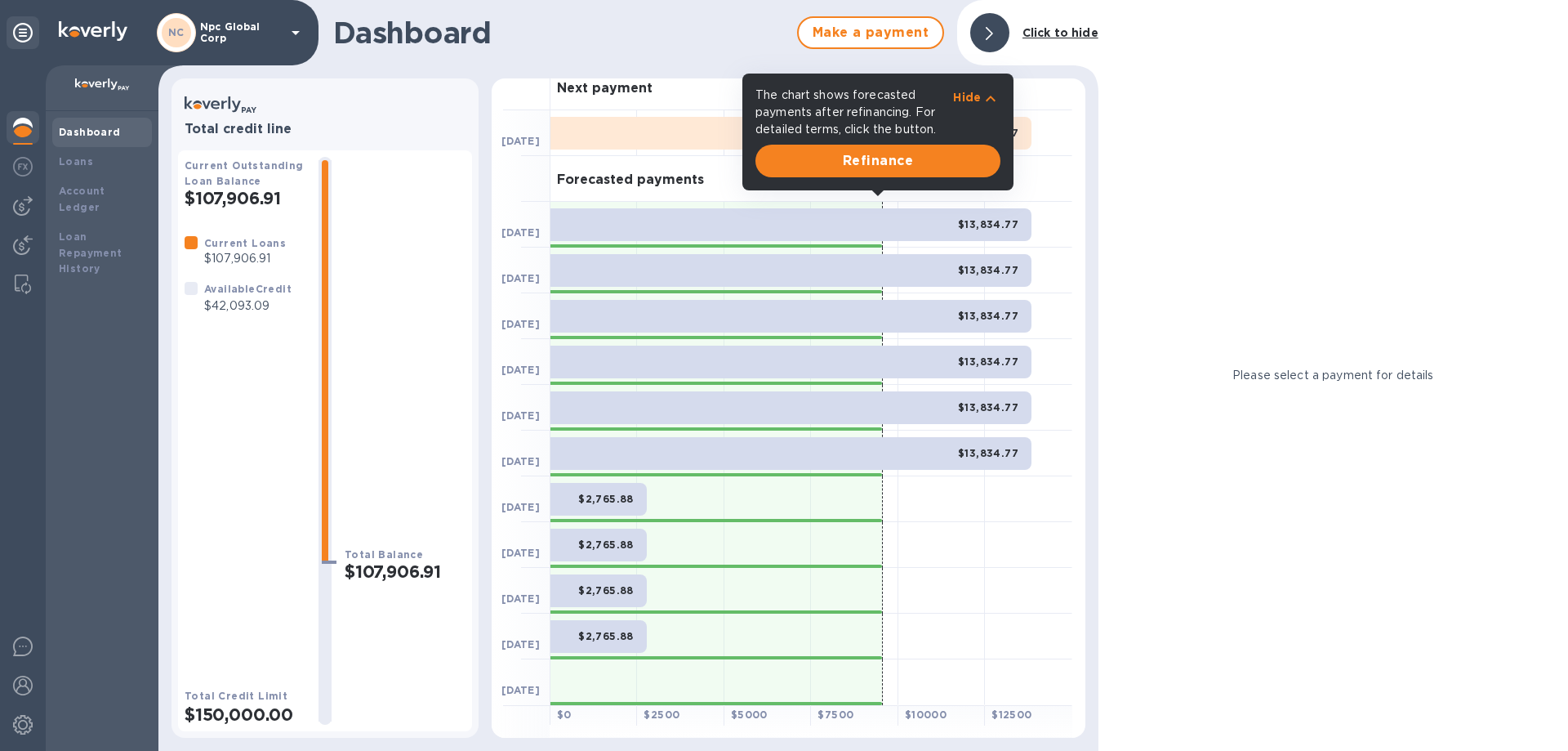
click at [1053, 33] on b "Click to hide" at bounding box center [1060, 32] width 76 height 13
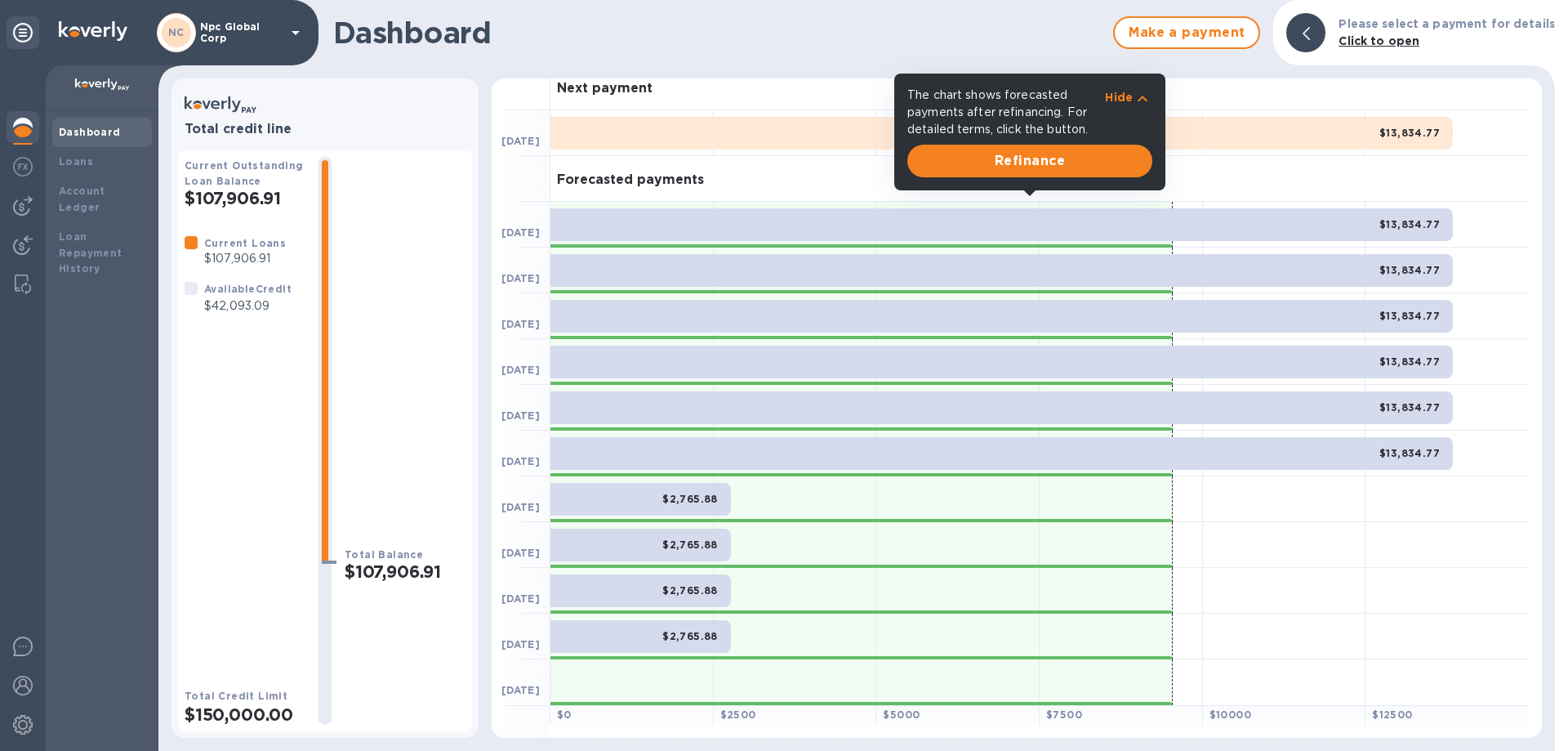
click at [211, 281] on div "Available Credit" at bounding box center [247, 288] width 87 height 18
click at [83, 166] on b "Loans" at bounding box center [75, 160] width 34 height 12
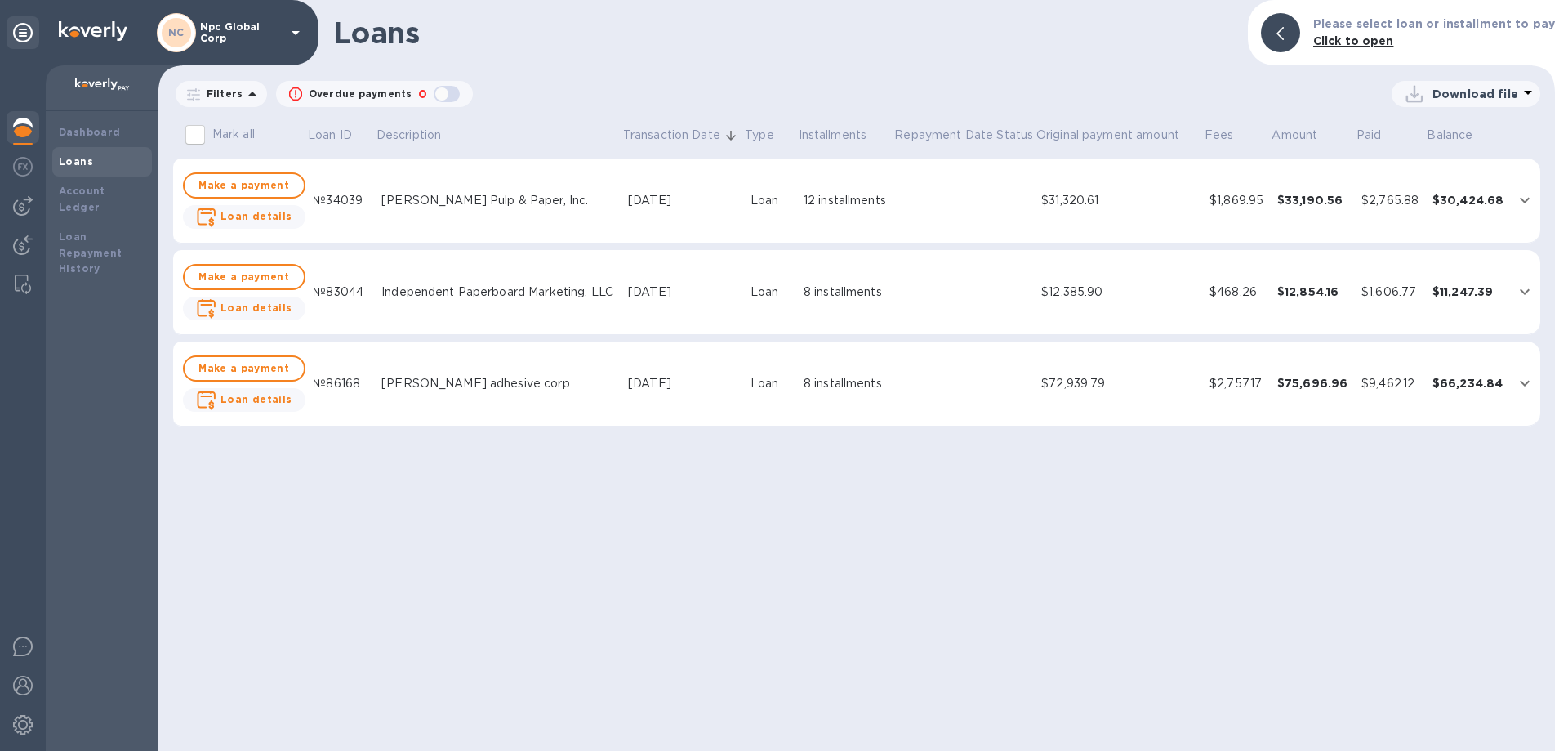
click at [1521, 88] on icon at bounding box center [1527, 92] width 19 height 19
click at [937, 86] on div at bounding box center [784, 376] width 1568 height 751
click at [1523, 200] on icon "expand row" at bounding box center [1524, 200] width 10 height 6
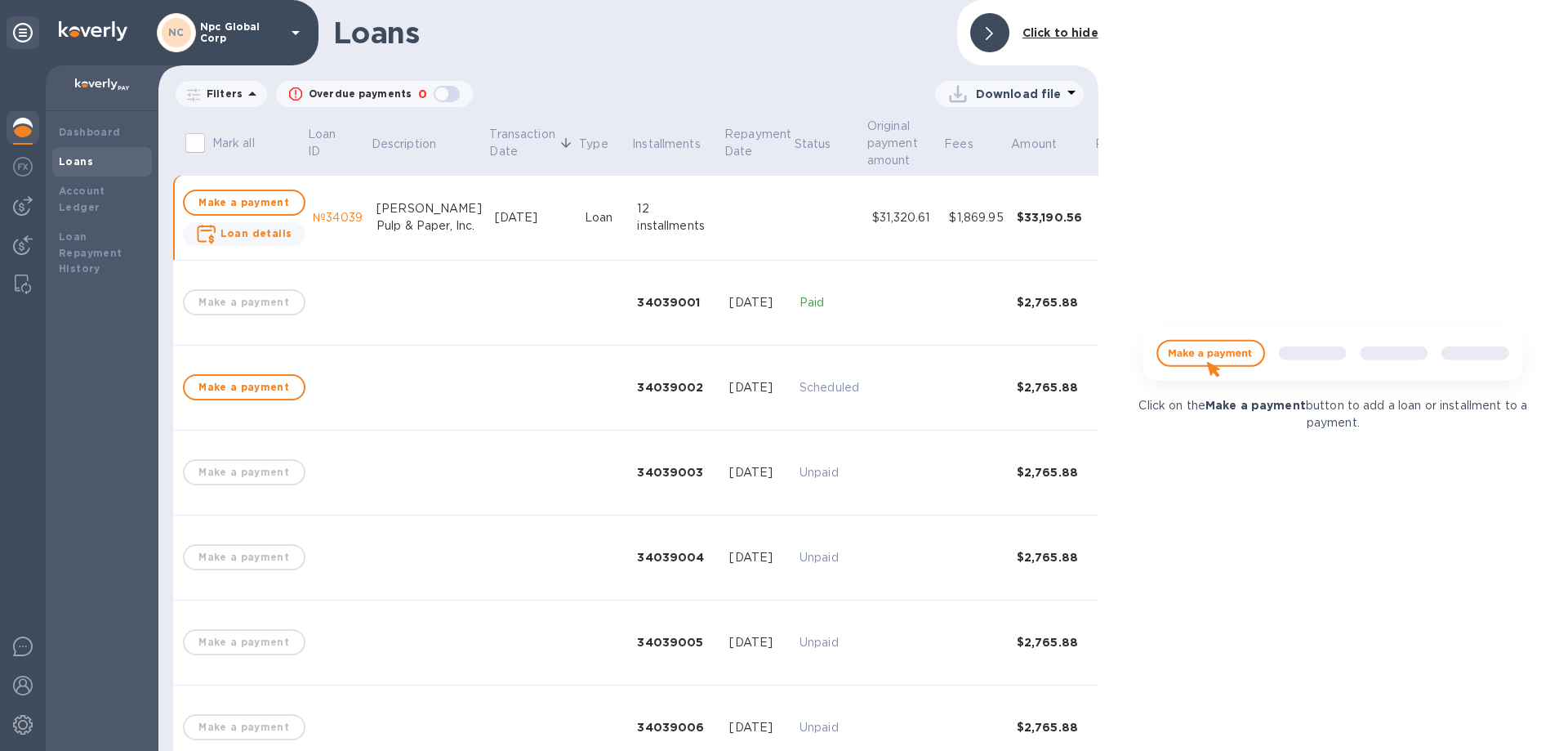
click at [980, 93] on p "Download file" at bounding box center [1018, 95] width 86 height 17
click at [991, 134] on li "XLSX file" at bounding box center [1010, 133] width 111 height 45
click at [16, 26] on icon at bounding box center [22, 32] width 19 height 19
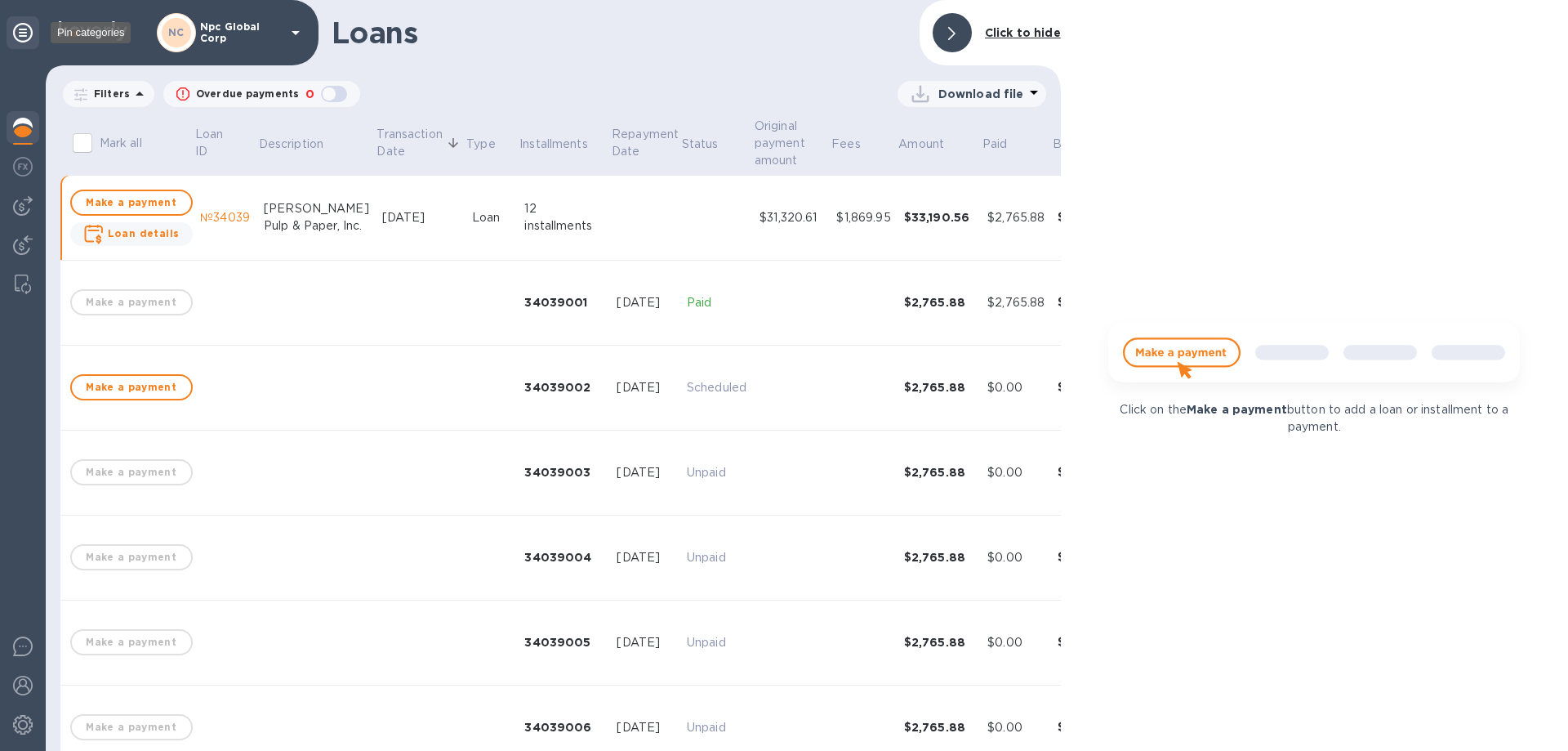
click at [24, 27] on icon at bounding box center [22, 32] width 19 height 19
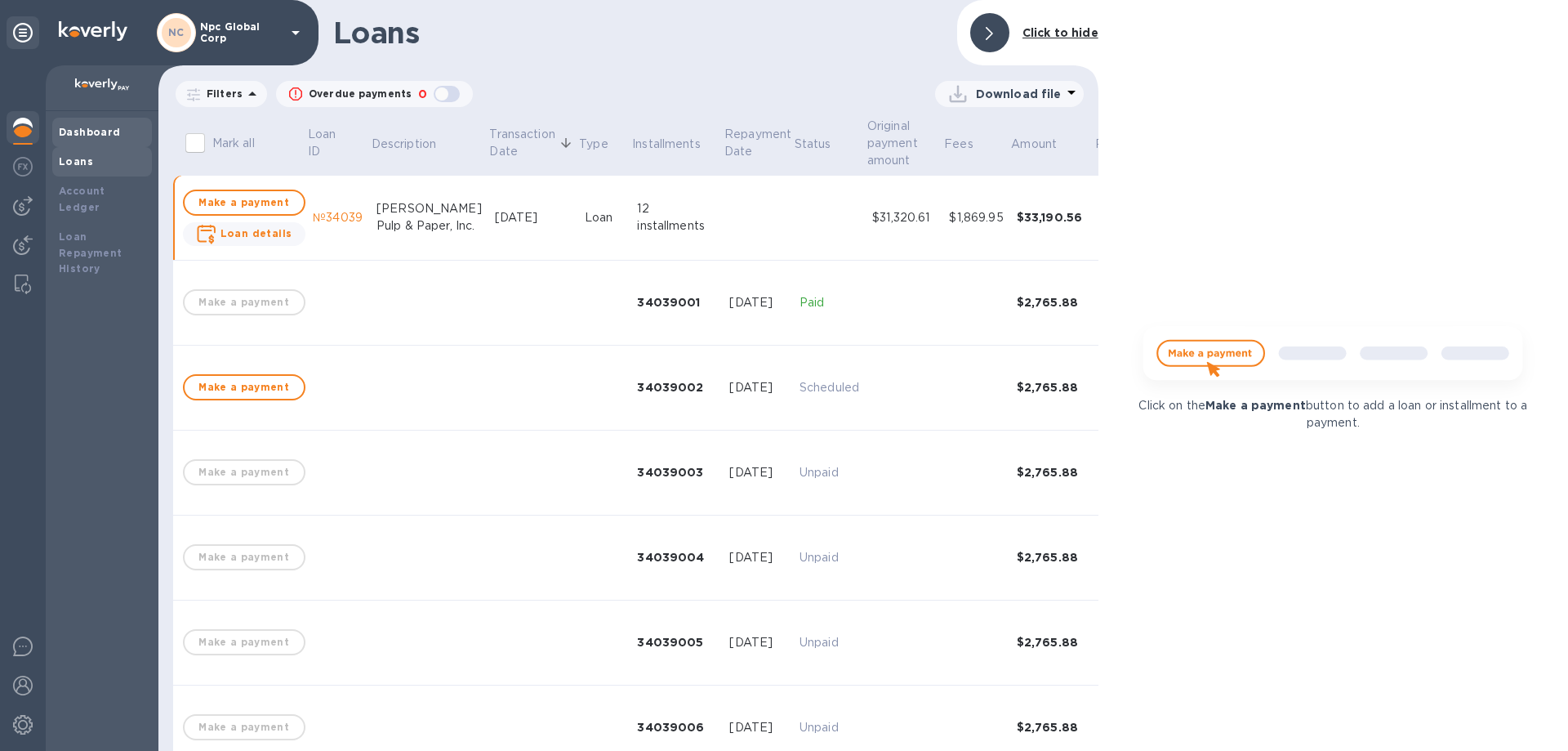
click at [86, 141] on div "Dashboard" at bounding box center [101, 133] width 99 height 30
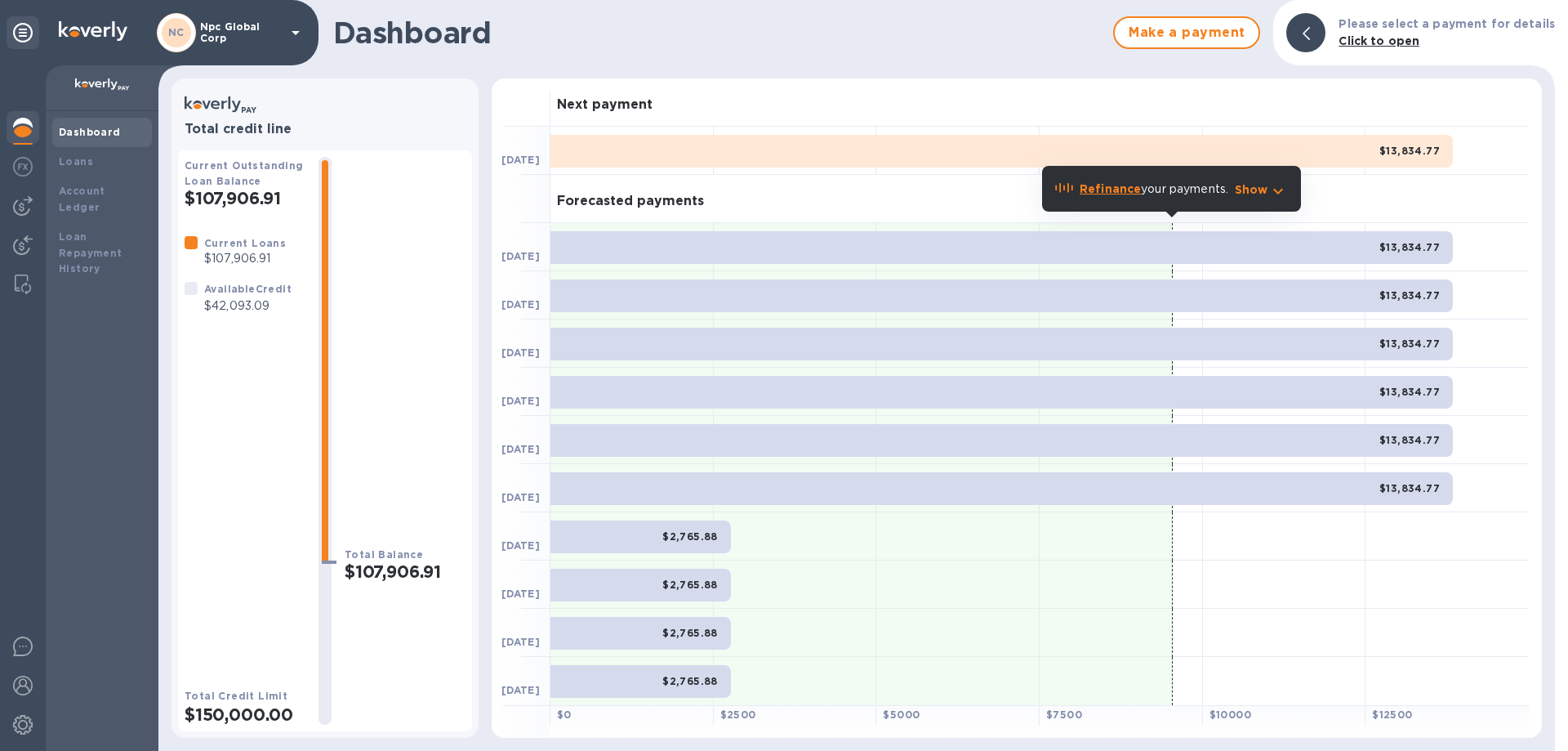
click at [23, 125] on img at bounding box center [22, 127] width 19 height 19
click at [1457, 187] on div "Forecasted payments" at bounding box center [1040, 199] width 979 height 48
click at [297, 30] on icon at bounding box center [295, 32] width 19 height 19
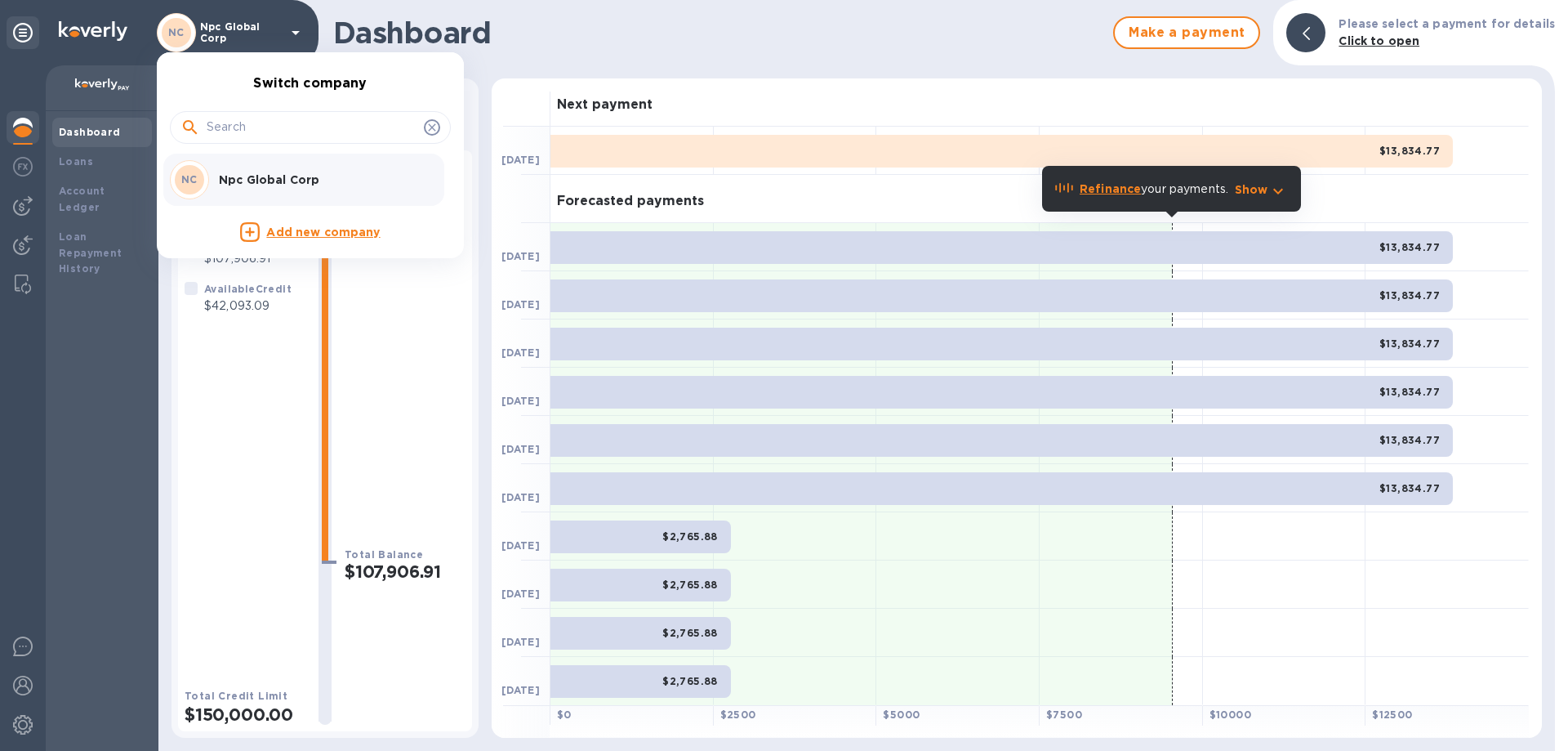
click at [297, 30] on div at bounding box center [784, 376] width 1568 height 751
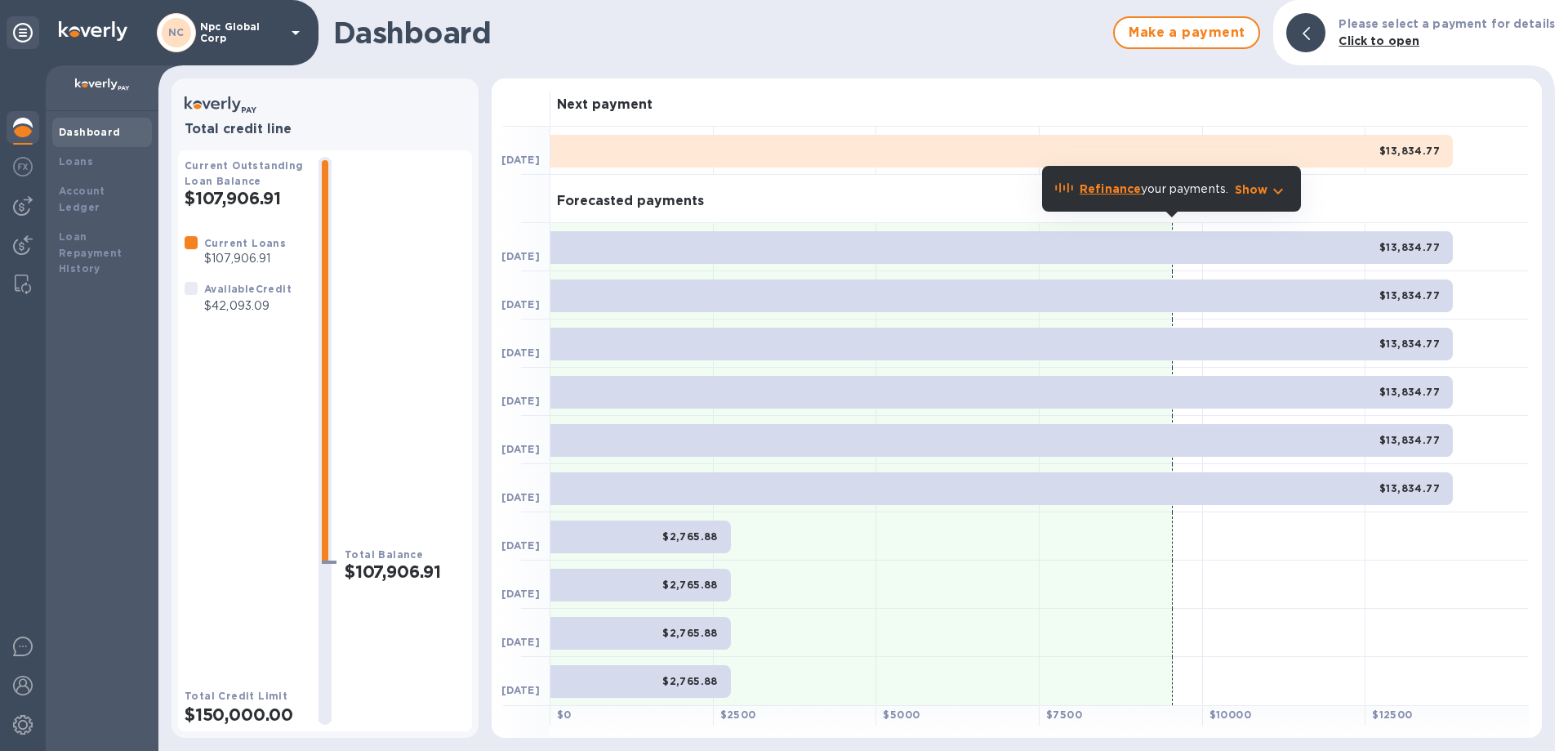
click at [232, 241] on b "Current Loans" at bounding box center [245, 243] width 82 height 12
click at [102, 189] on b "Account Ledger" at bounding box center [82, 198] width 46 height 29
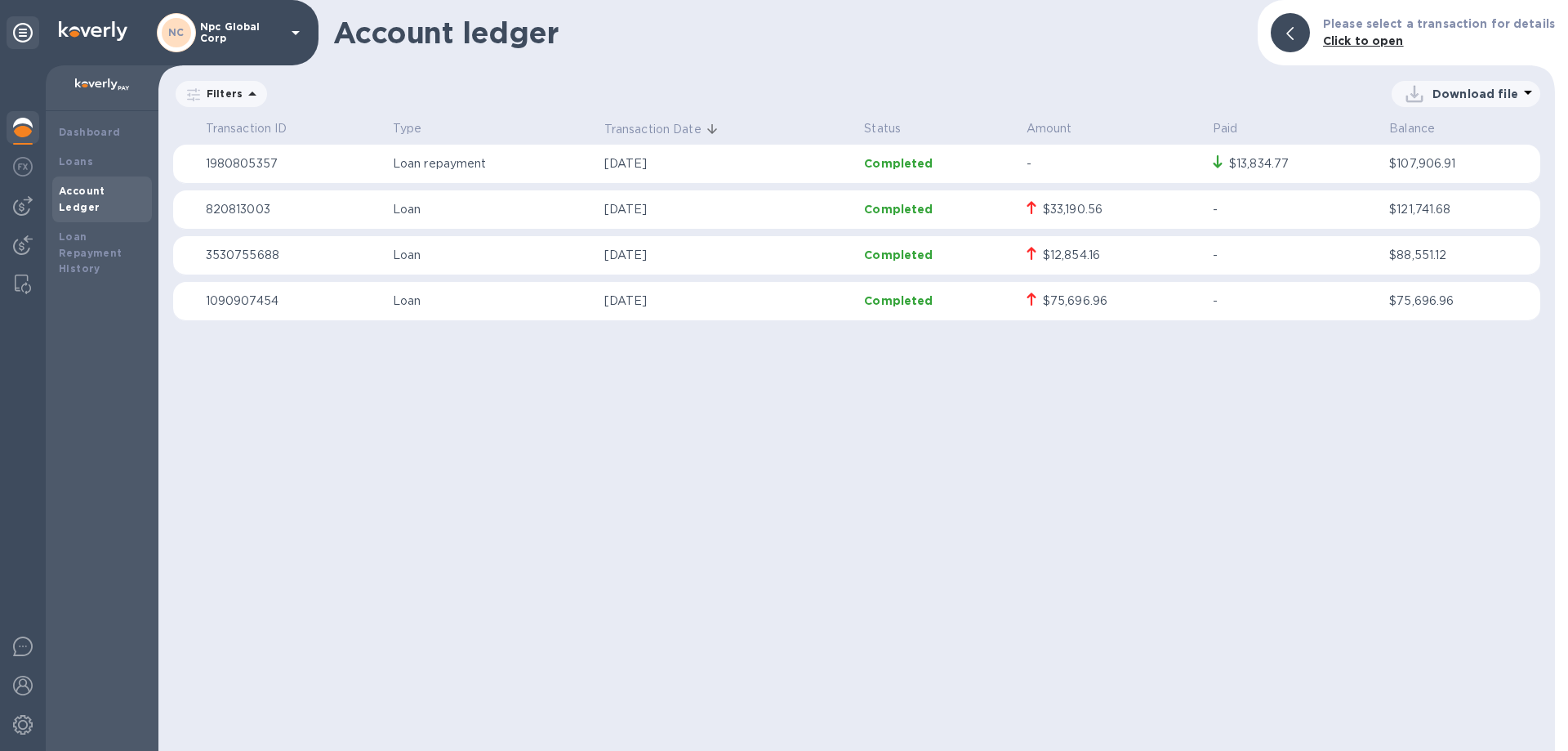
click at [848, 298] on p "[DATE]" at bounding box center [727, 300] width 247 height 18
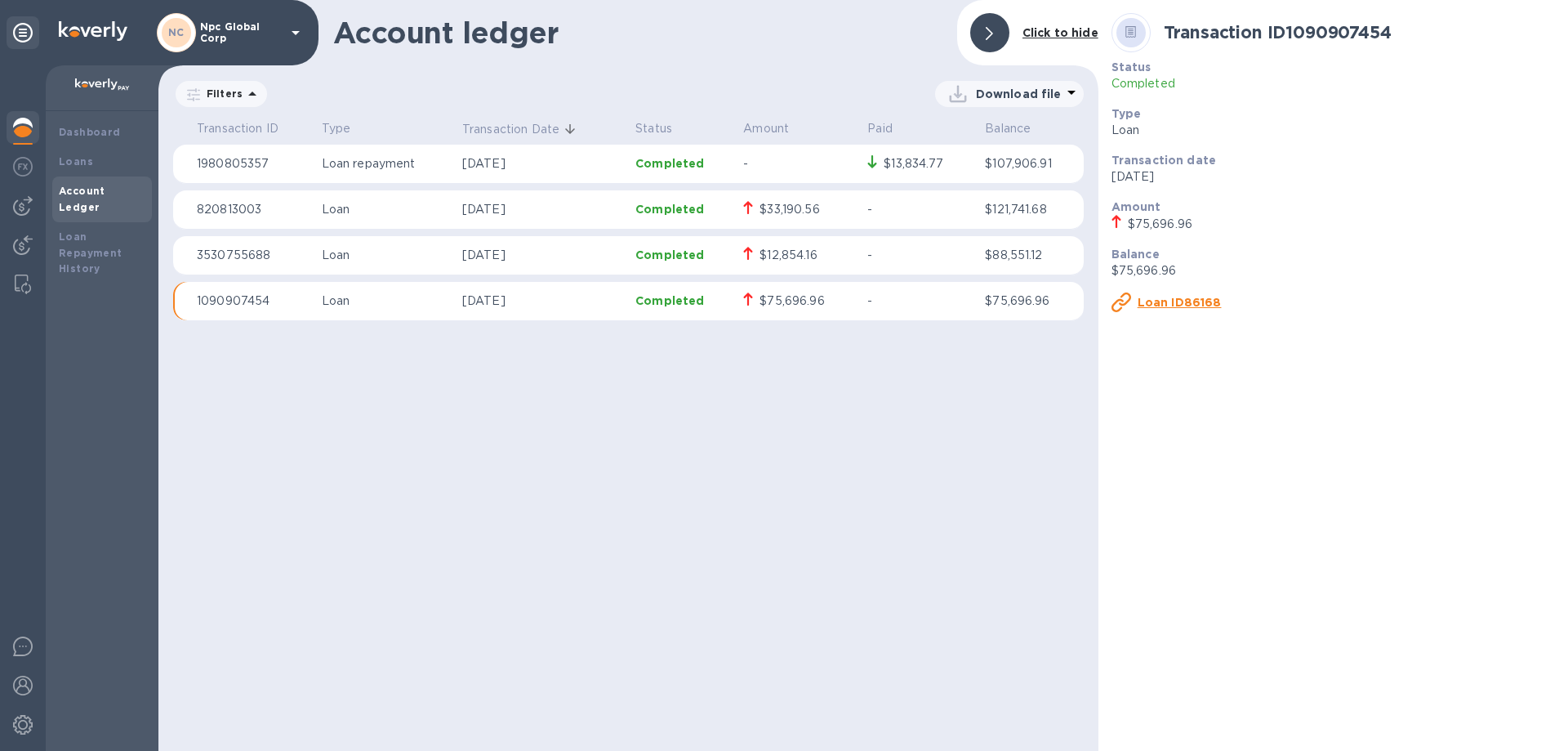
click at [1188, 299] on u "Loan ID86168" at bounding box center [1179, 302] width 84 height 13
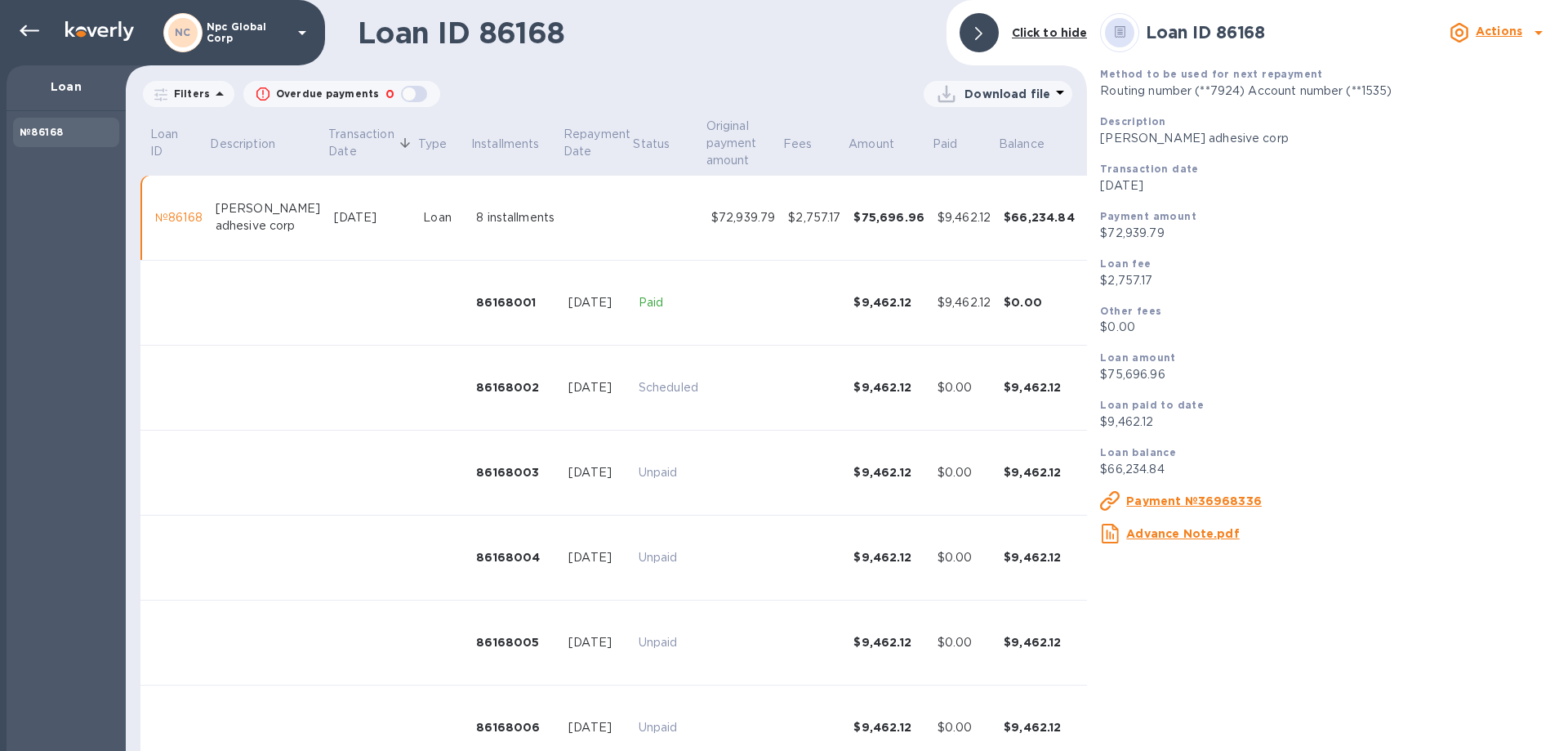
click at [1157, 537] on u "Advance Note.pdf" at bounding box center [1182, 533] width 113 height 13
click at [31, 23] on icon at bounding box center [29, 31] width 19 height 19
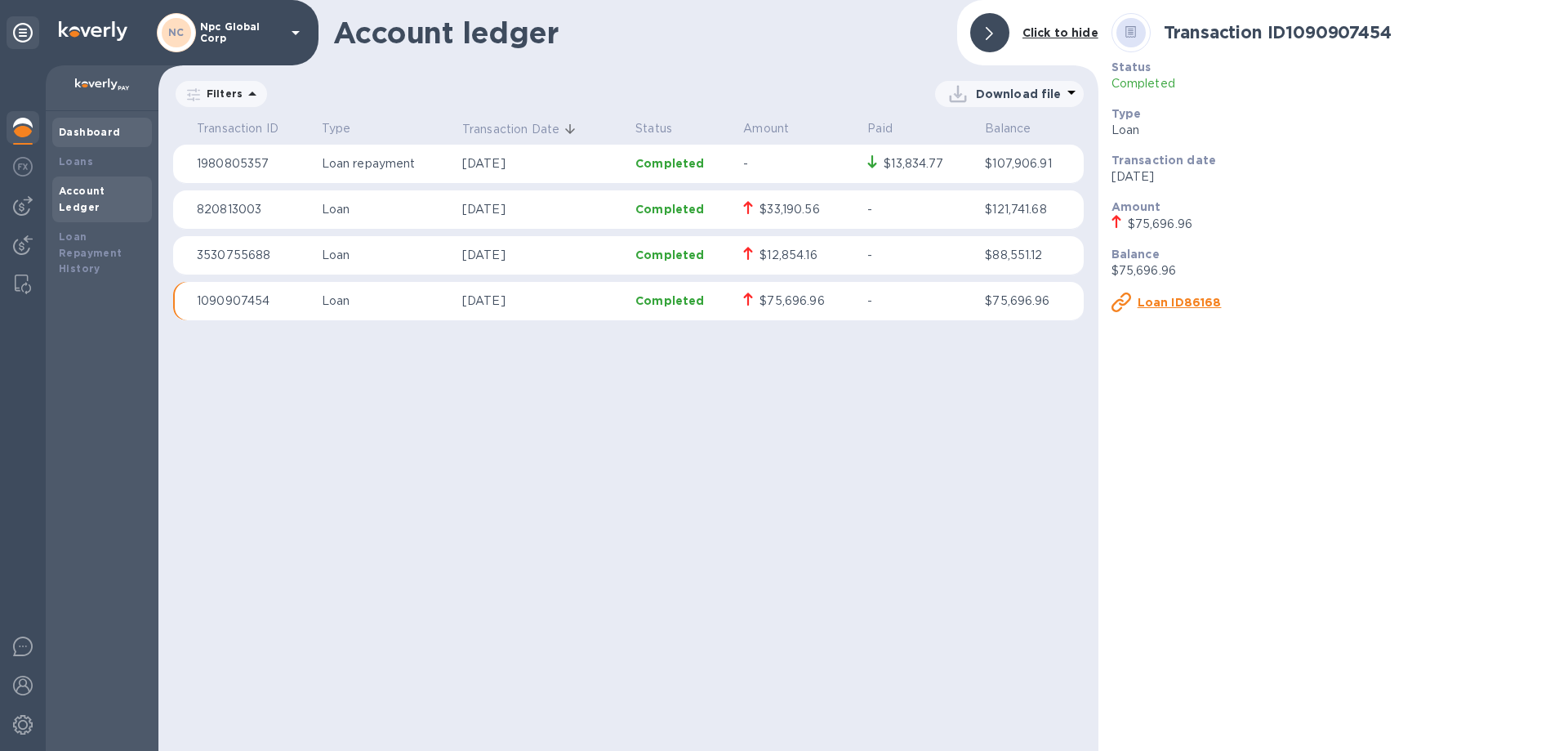
click at [99, 141] on div "Dashboard" at bounding box center [101, 133] width 99 height 30
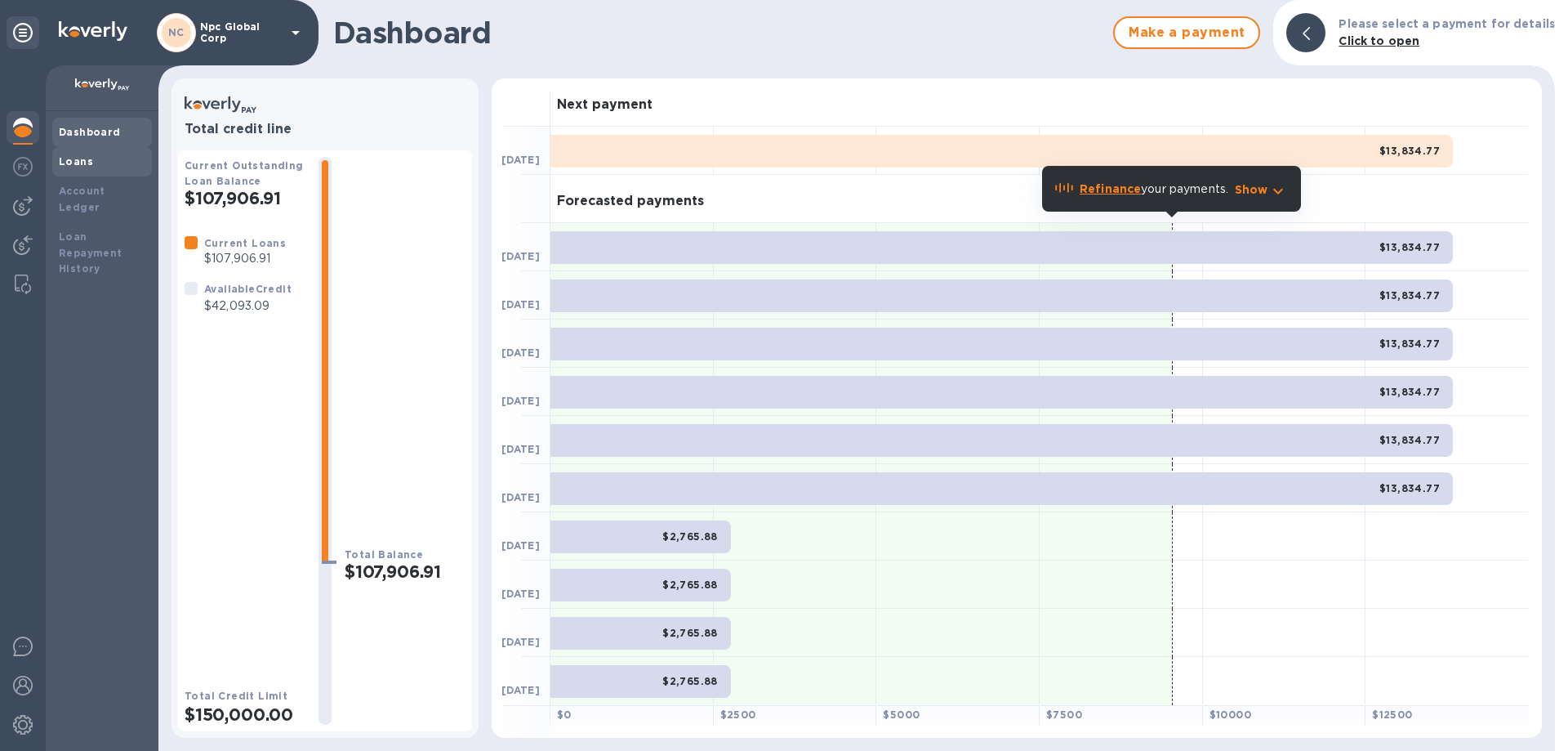
click at [88, 161] on b "Loans" at bounding box center [75, 160] width 34 height 12
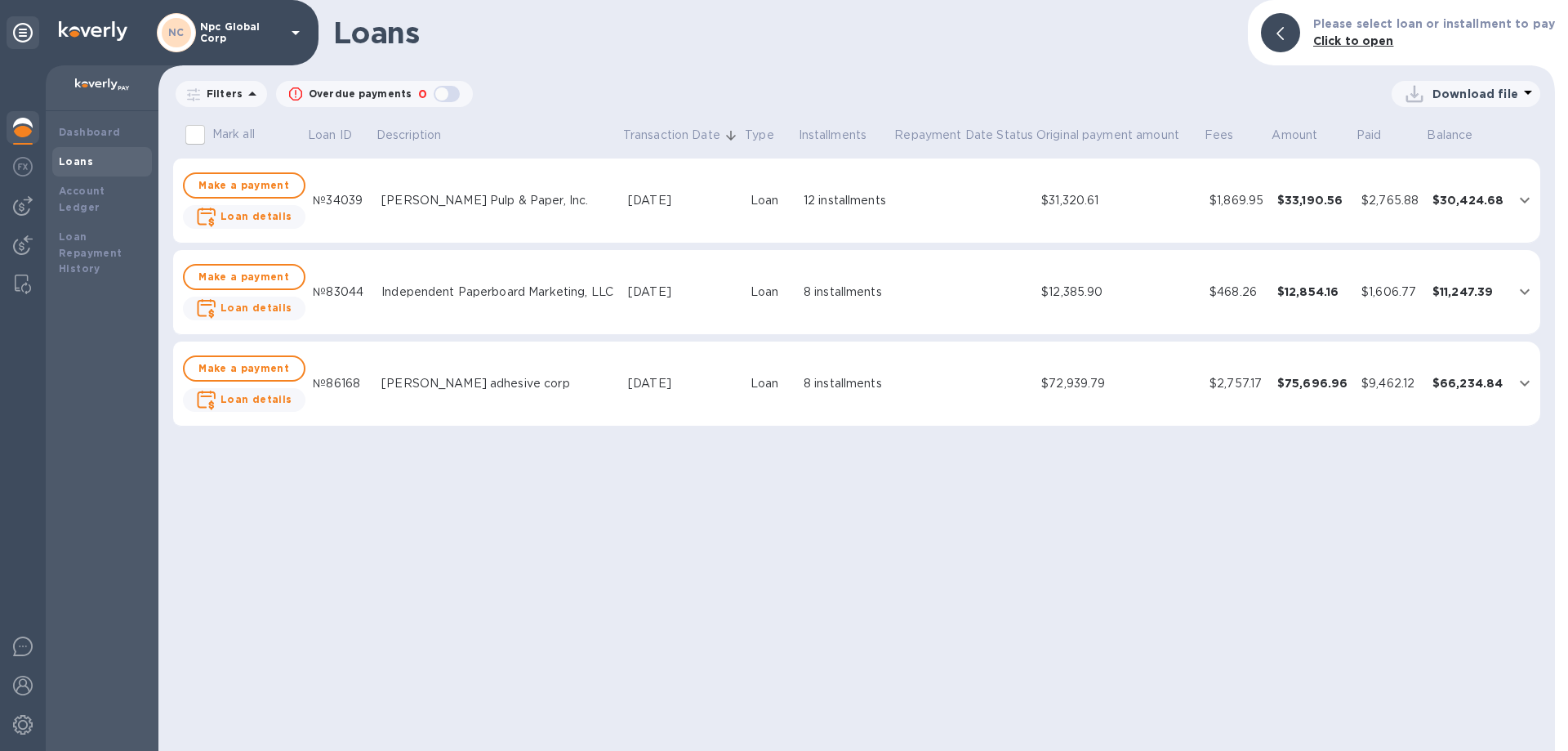
click at [243, 94] on icon at bounding box center [252, 94] width 19 height 19
click at [246, 92] on icon at bounding box center [252, 94] width 19 height 19
click at [586, 57] on div "Loans Please select loan or installment to pay Click to open" at bounding box center [856, 32] width 1397 height 65
click at [22, 215] on div at bounding box center [22, 205] width 32 height 32
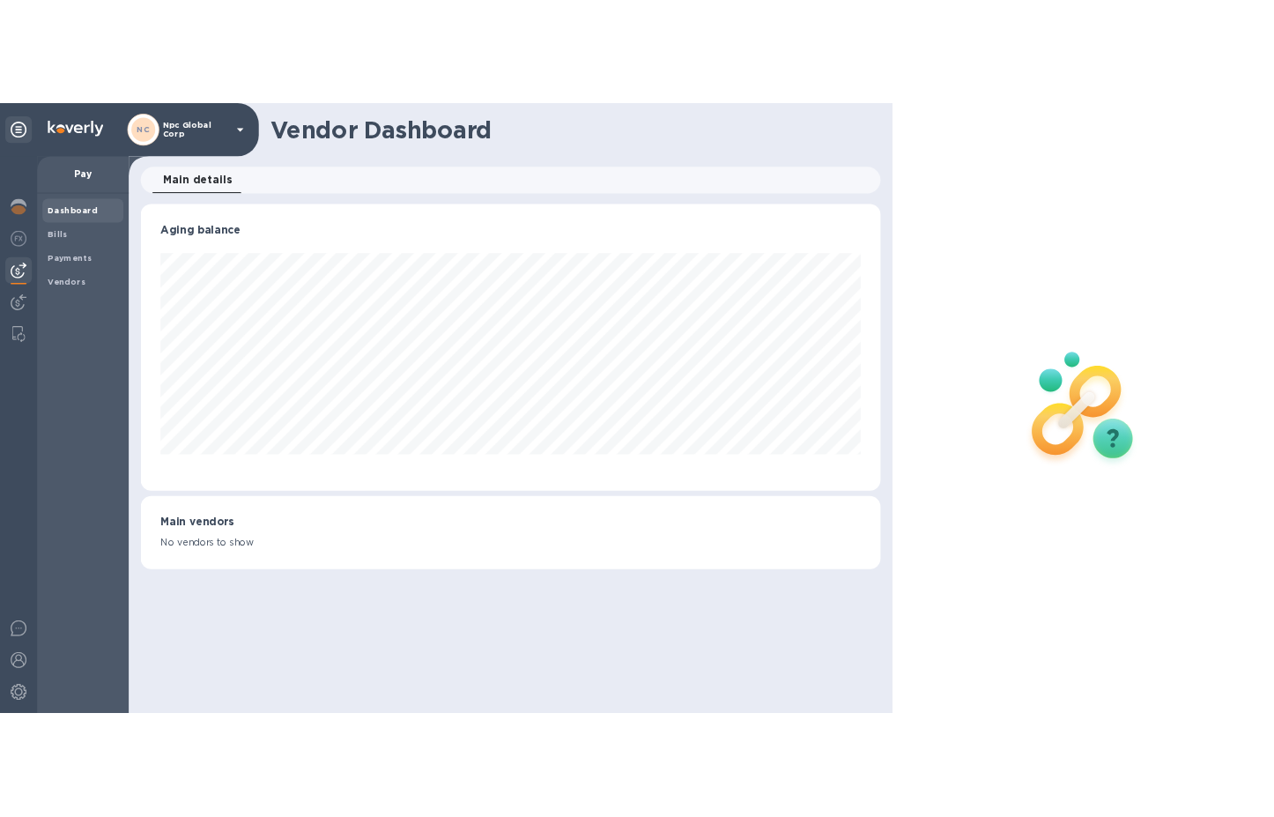
scroll to position [381, 982]
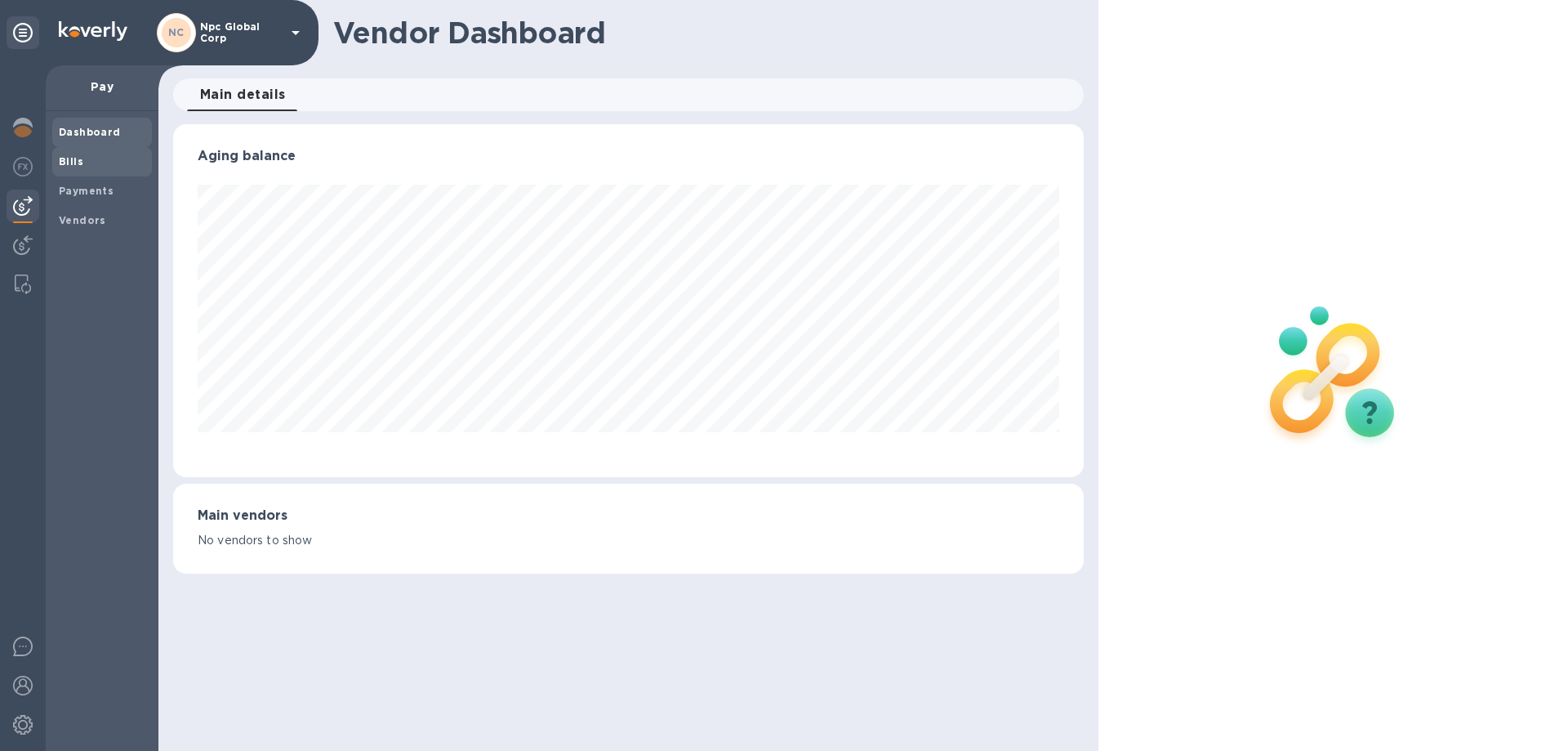
click at [77, 160] on b "Bills" at bounding box center [70, 160] width 24 height 12
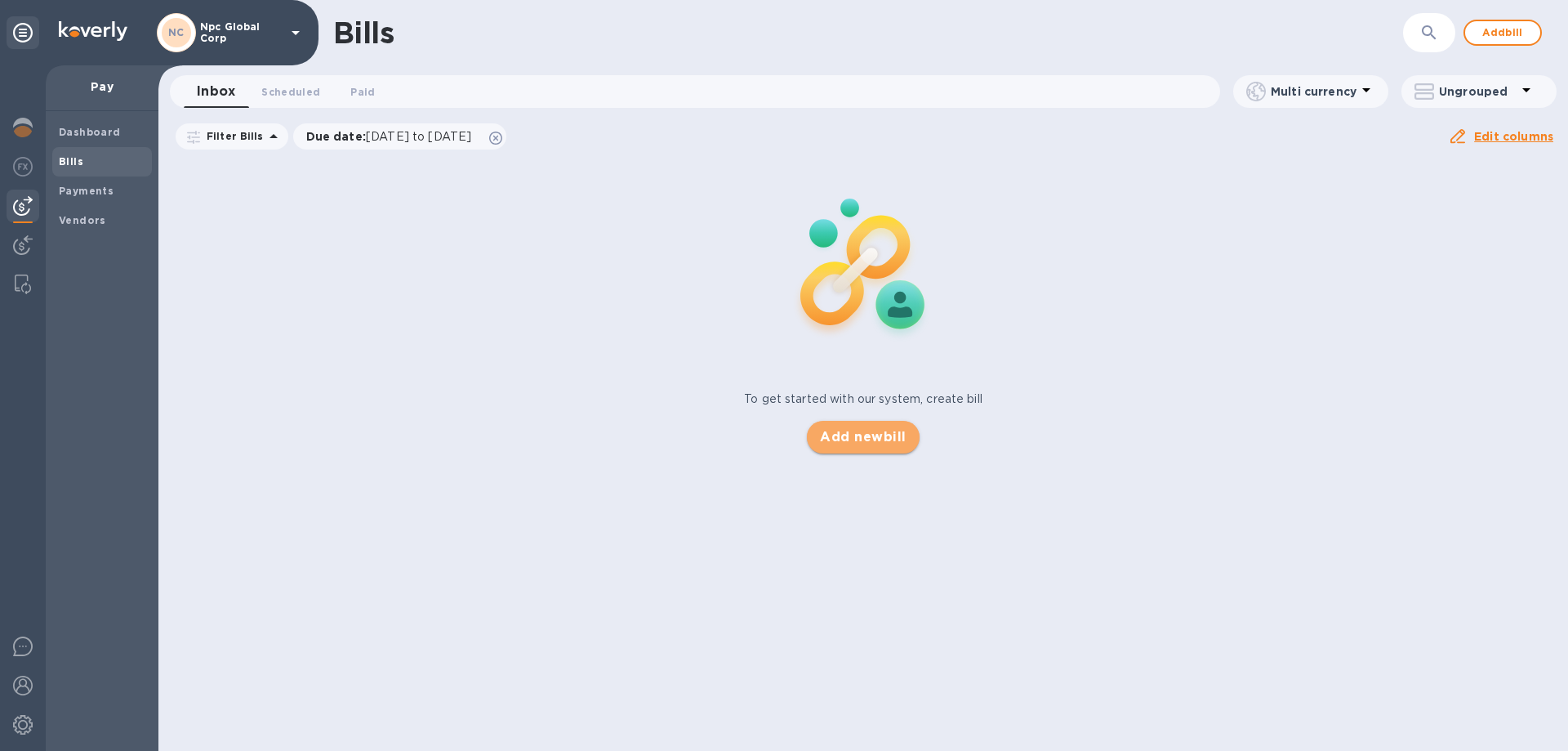
click at [841, 444] on span "Add new bill" at bounding box center [863, 437] width 86 height 19
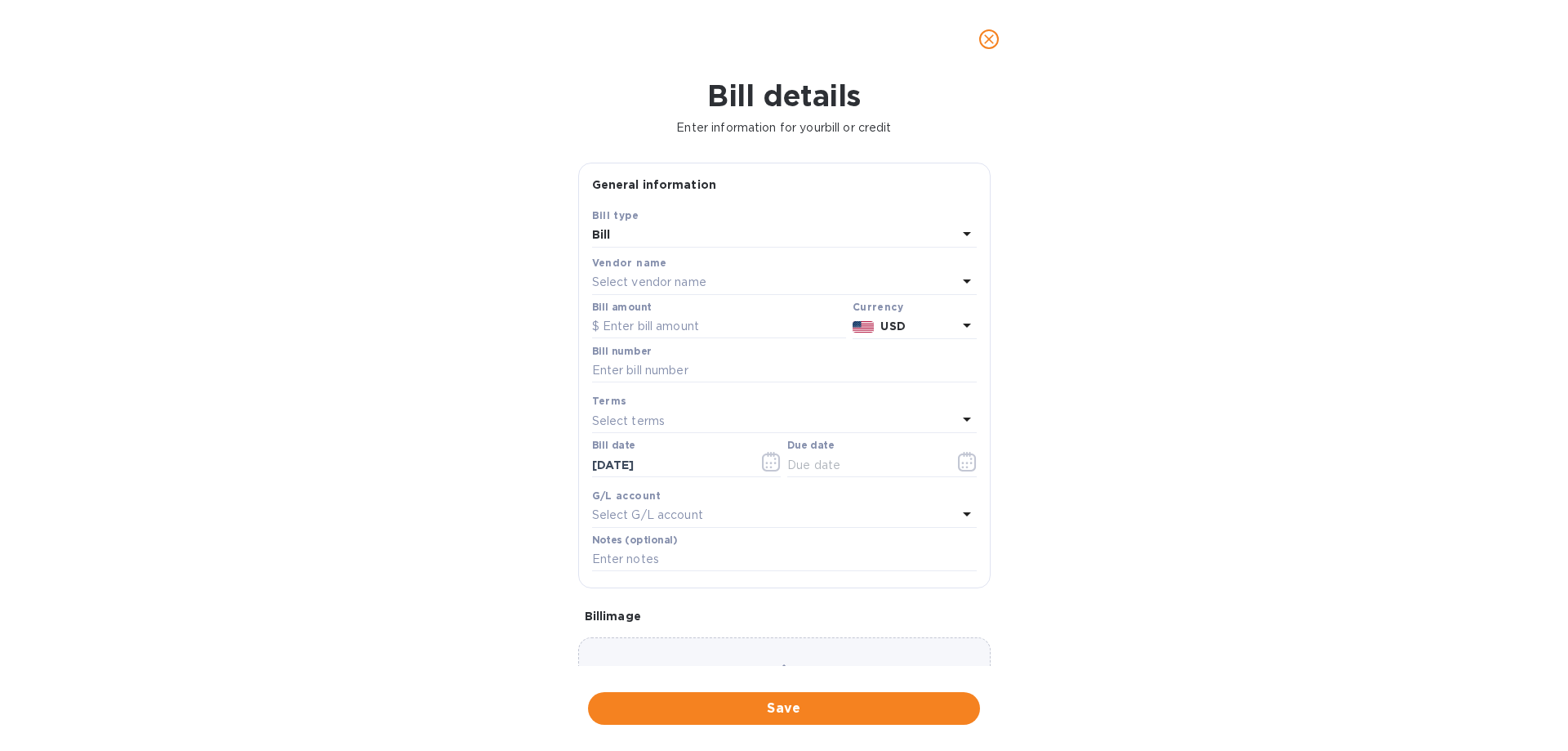
click at [838, 280] on div "Select vendor name" at bounding box center [775, 283] width 365 height 23
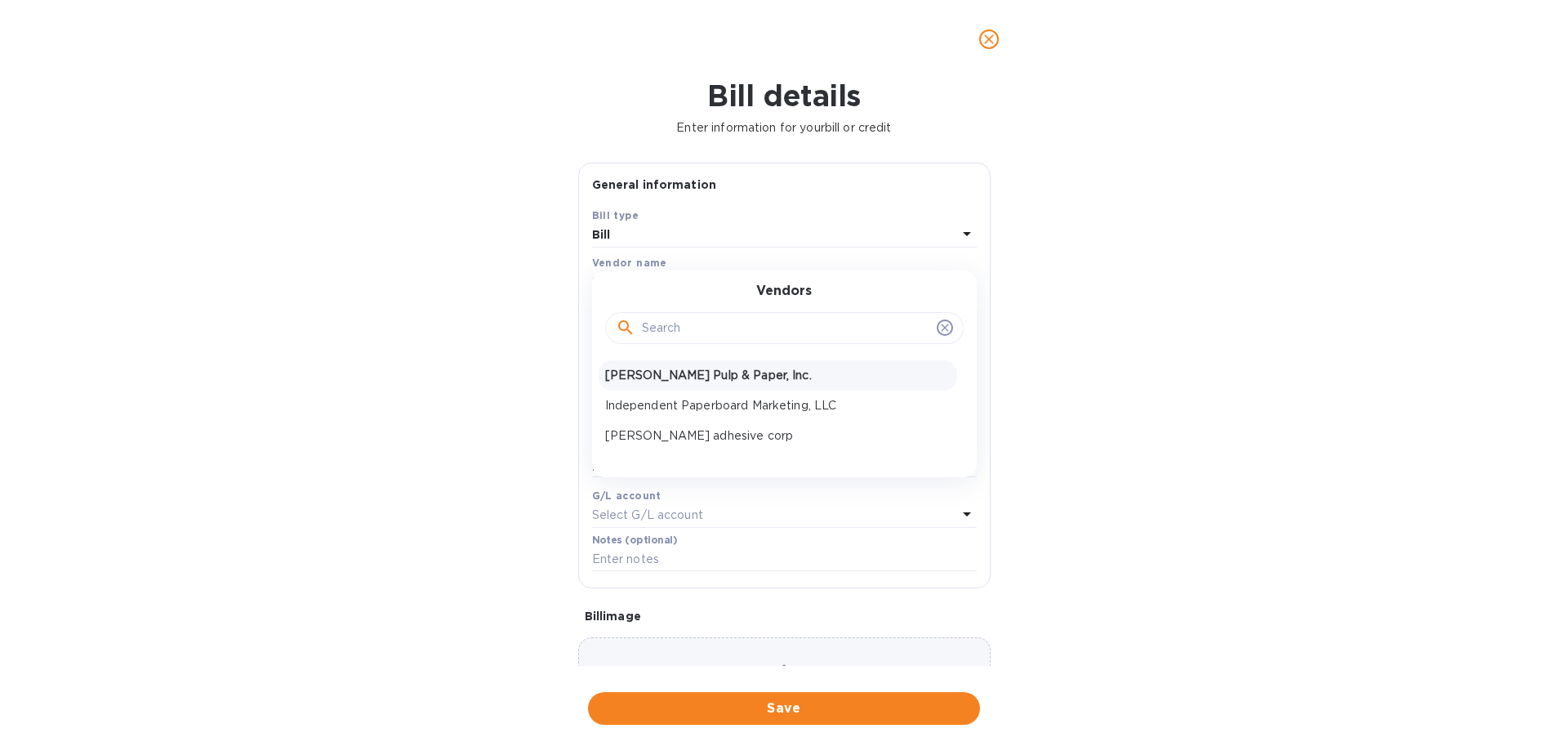
click at [693, 374] on p "[PERSON_NAME] Pulp & Paper, Inc." at bounding box center [778, 376] width 346 height 18
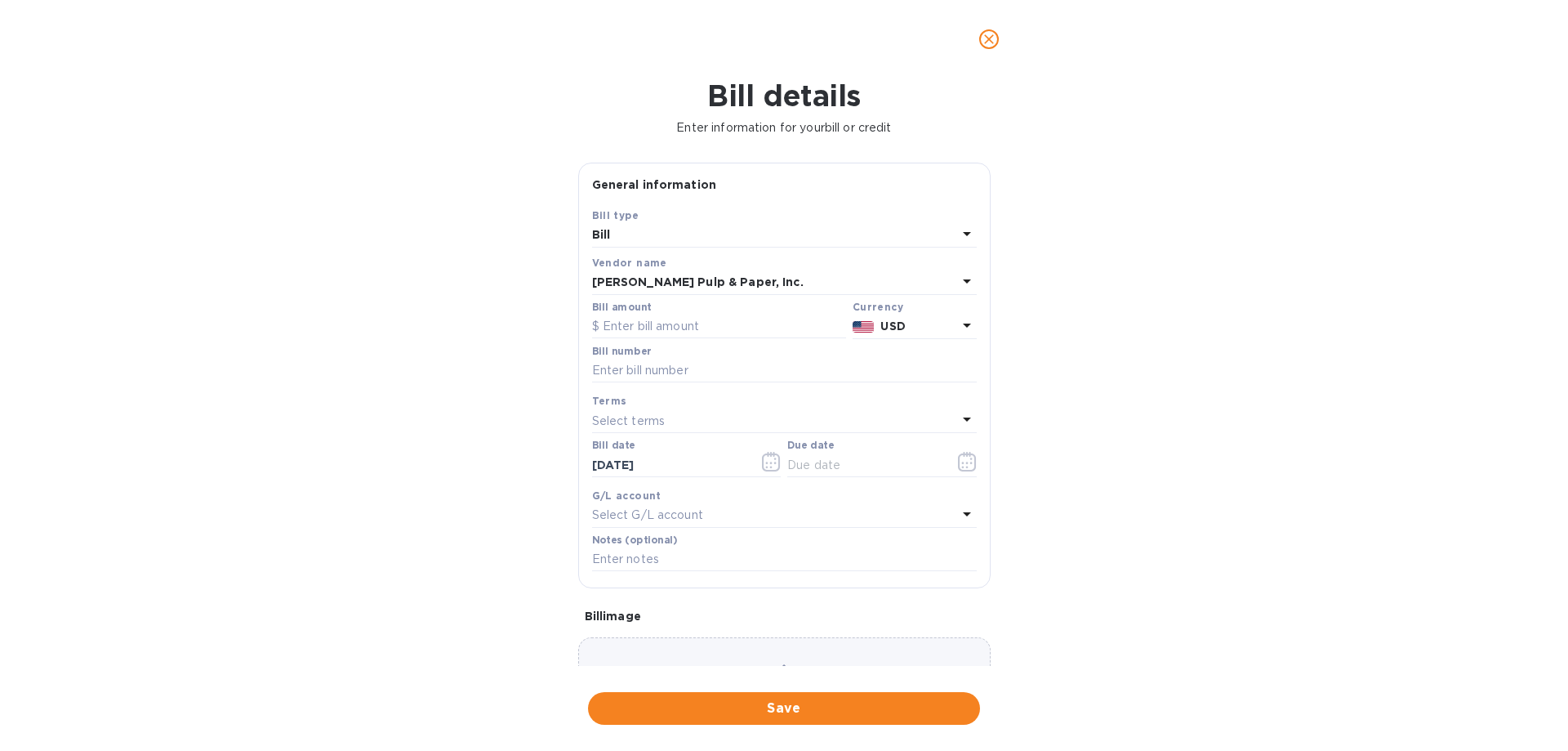
click at [1083, 90] on h1 "Bill details" at bounding box center [783, 95] width 1541 height 34
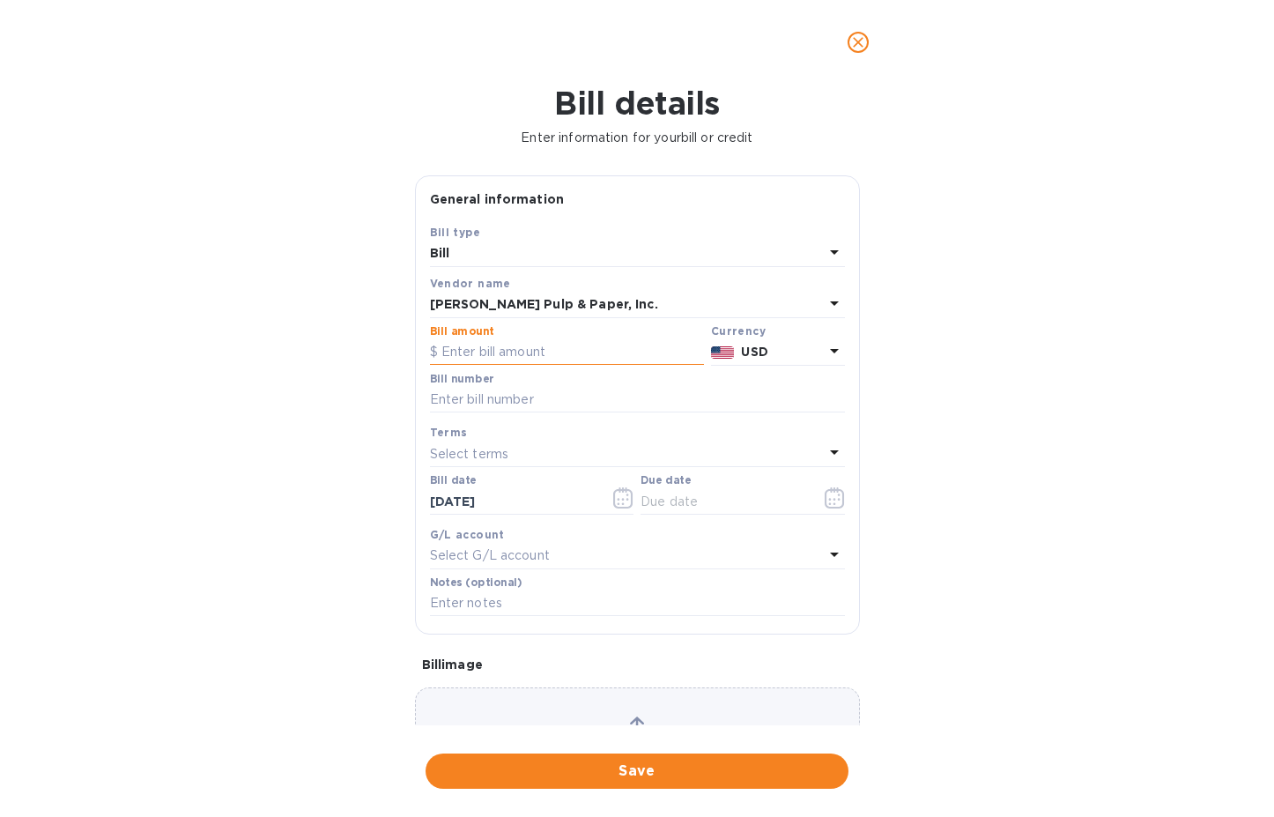
click at [510, 350] on input "text" at bounding box center [567, 352] width 274 height 26
type input "12,811.30"
click at [538, 385] on div "Bill number" at bounding box center [637, 393] width 415 height 41
click at [544, 396] on input "text" at bounding box center [637, 400] width 415 height 26
type input "645483"
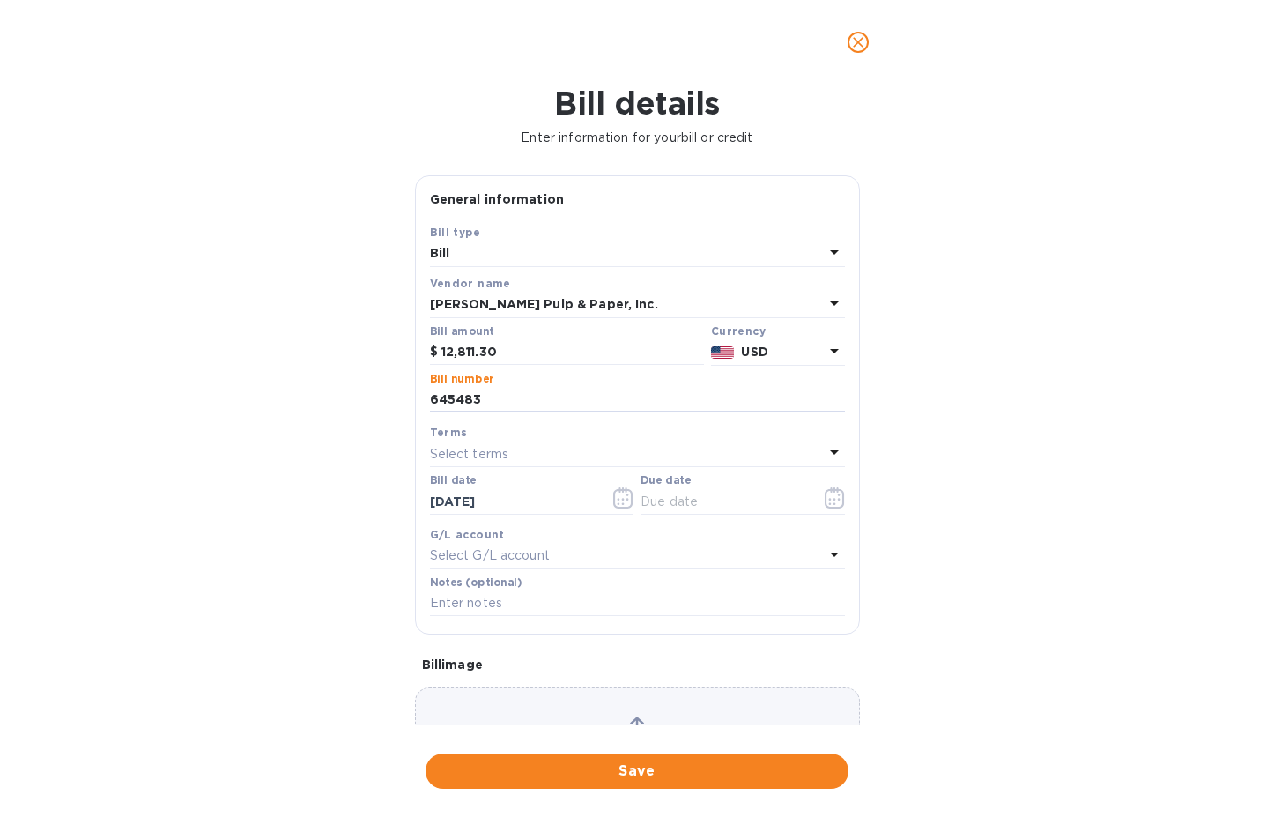
click at [560, 453] on div "Select terms" at bounding box center [627, 453] width 394 height 25
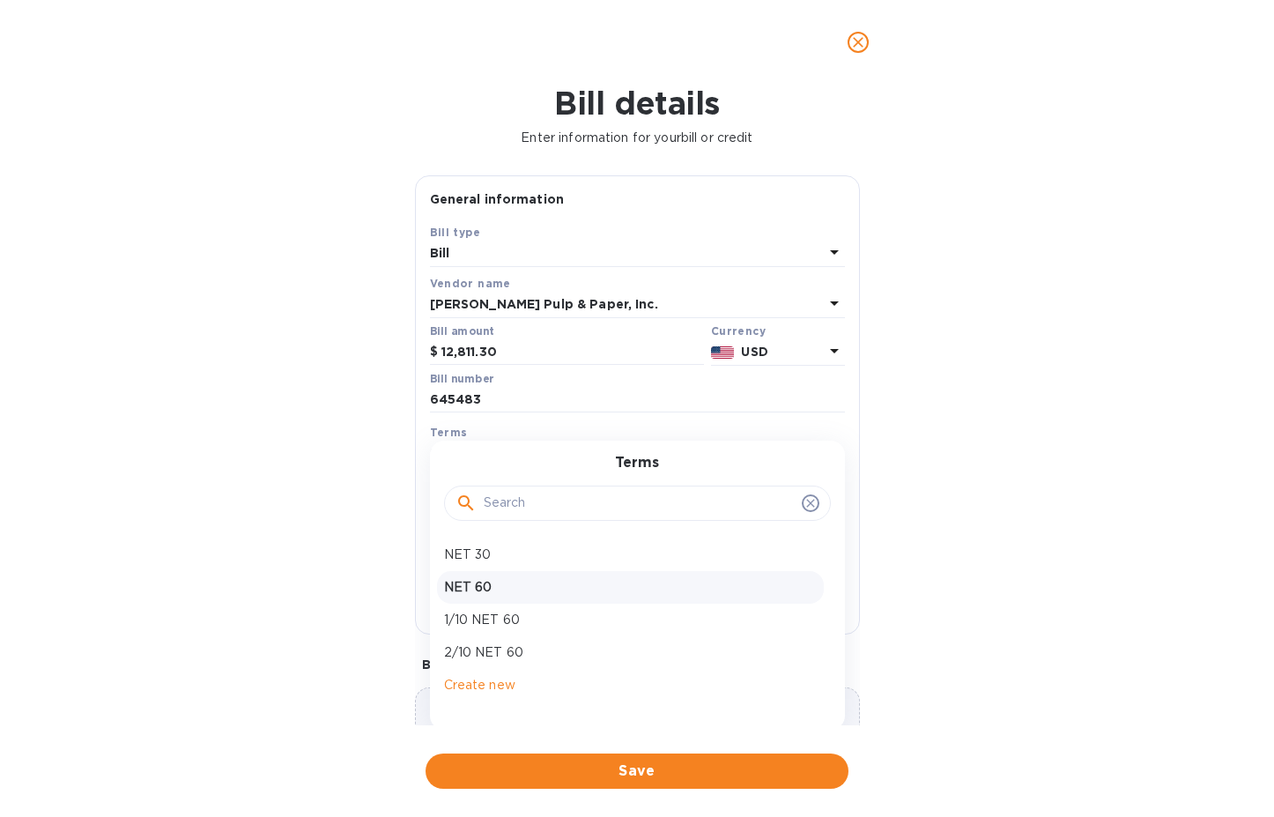
click at [468, 595] on p "NET 60" at bounding box center [630, 587] width 373 height 19
type input "[DATE]"
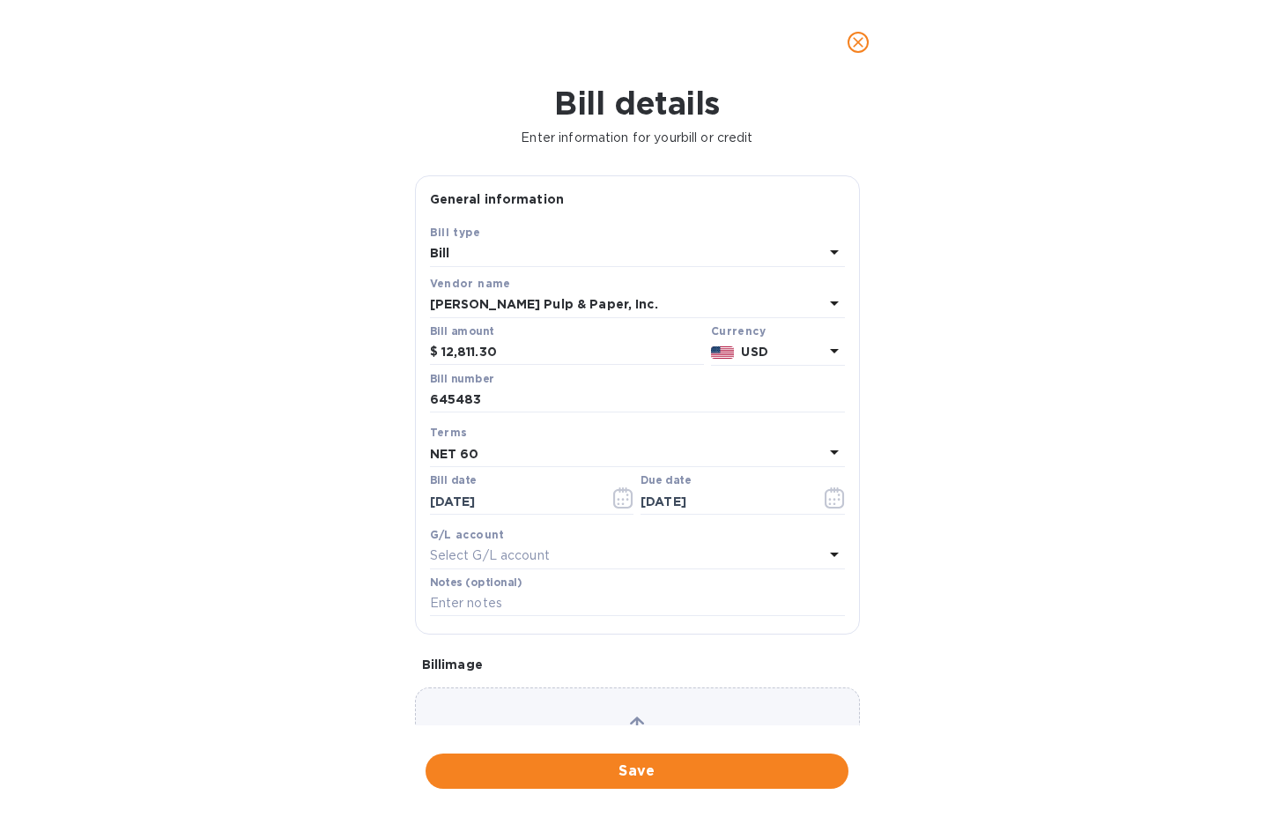
click at [558, 557] on div "Select G/L account" at bounding box center [627, 556] width 394 height 25
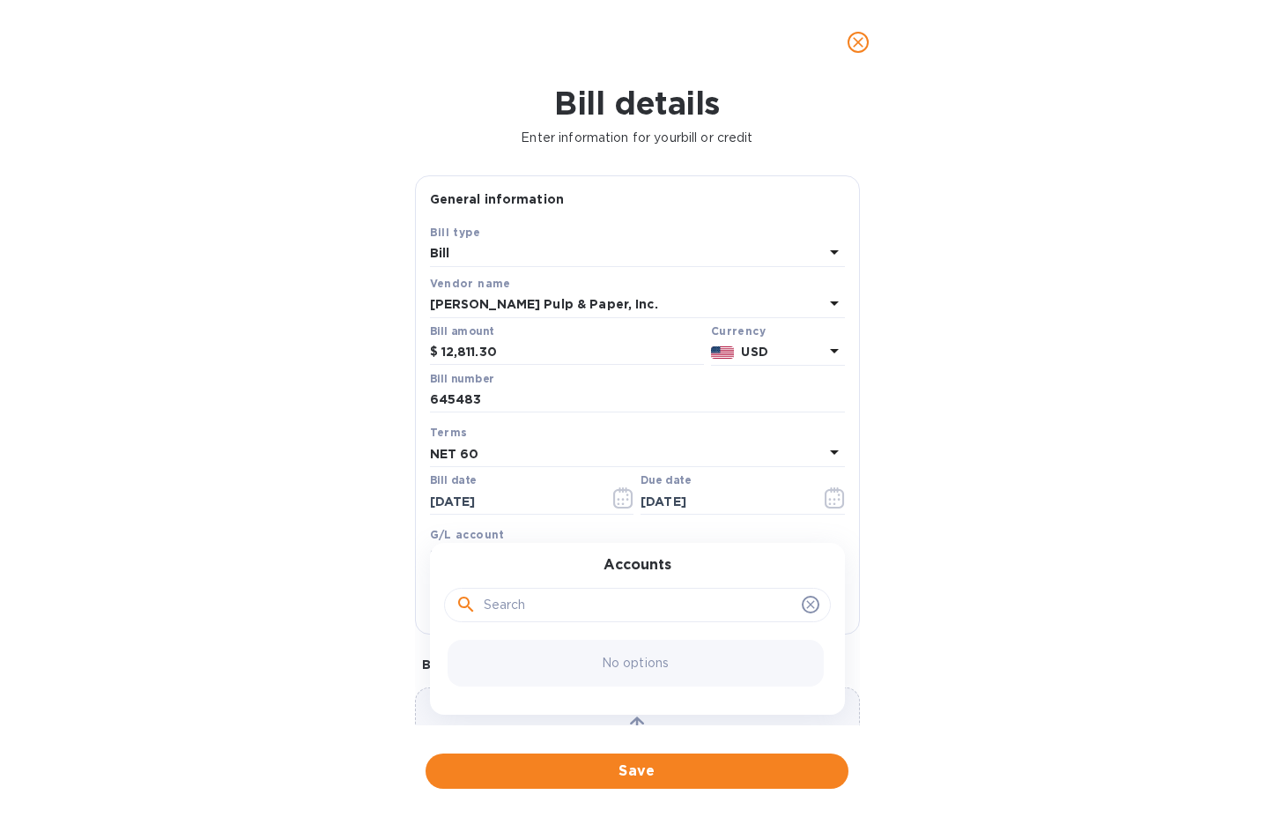
click at [804, 600] on icon at bounding box center [811, 604] width 14 height 14
click at [804, 609] on icon at bounding box center [811, 604] width 14 height 14
drag, startPoint x: 214, startPoint y: 561, endPoint x: 228, endPoint y: 546, distance: 20.6
click at [214, 559] on div "Bill details Enter information for your bill or credit General information Save…" at bounding box center [637, 451] width 1274 height 732
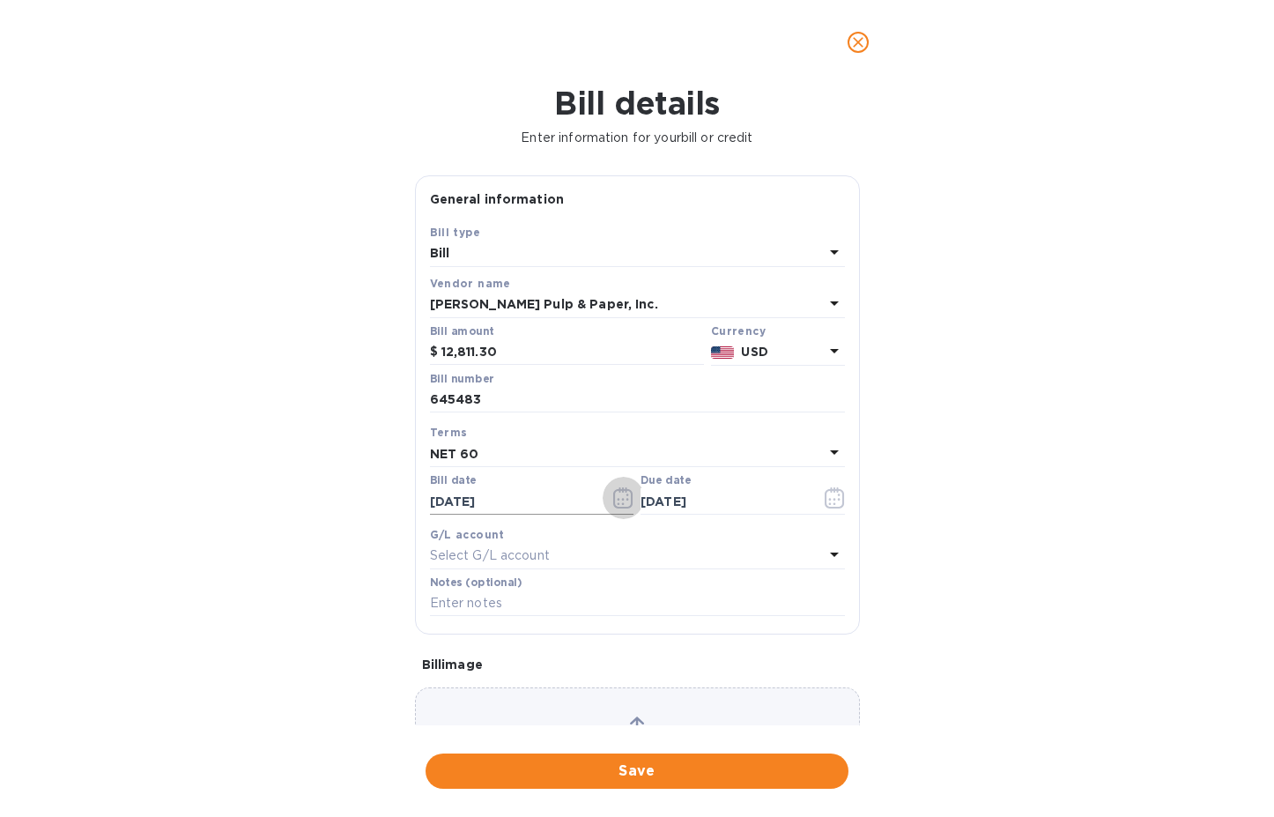
click at [616, 495] on icon "button" at bounding box center [623, 497] width 20 height 21
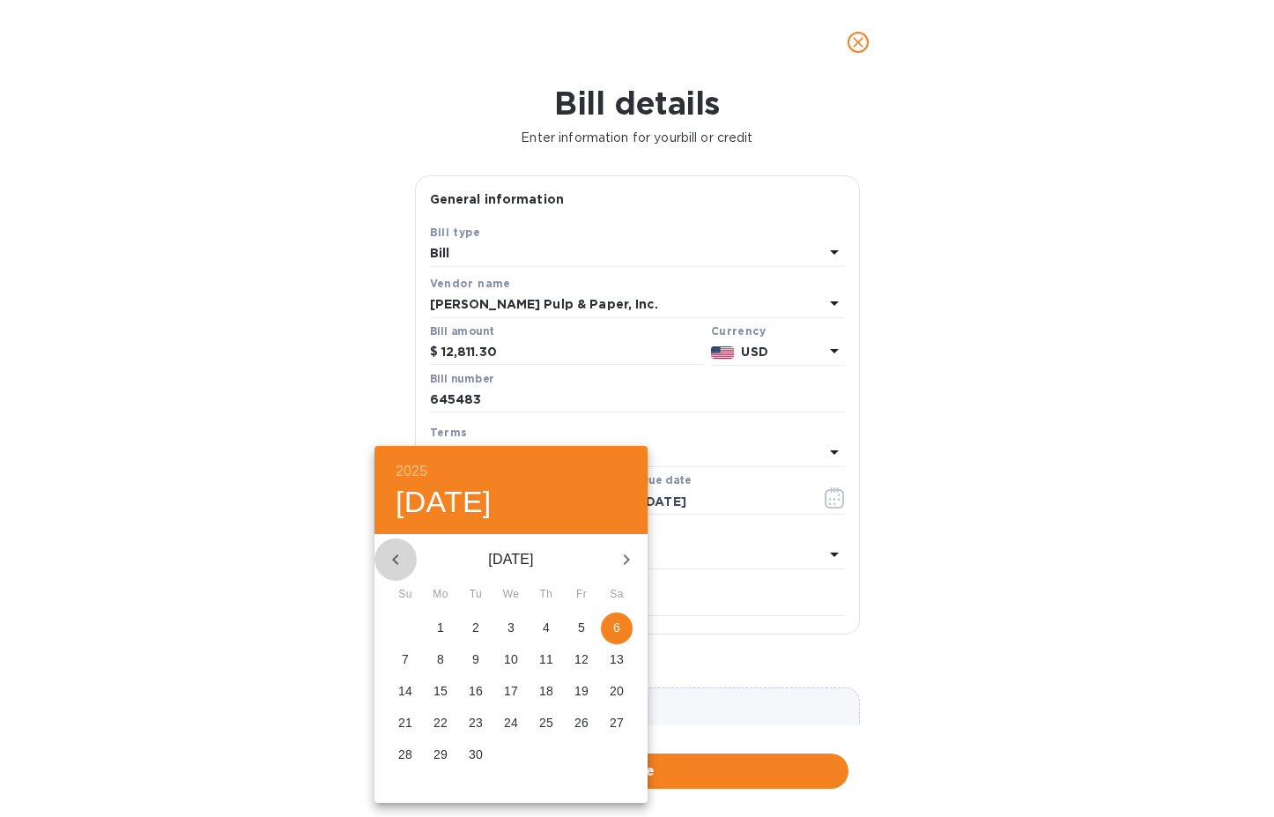
click at [392, 559] on icon "button" at bounding box center [395, 559] width 21 height 21
click at [478, 683] on p "17" at bounding box center [476, 691] width 14 height 18
type input "[DATE]"
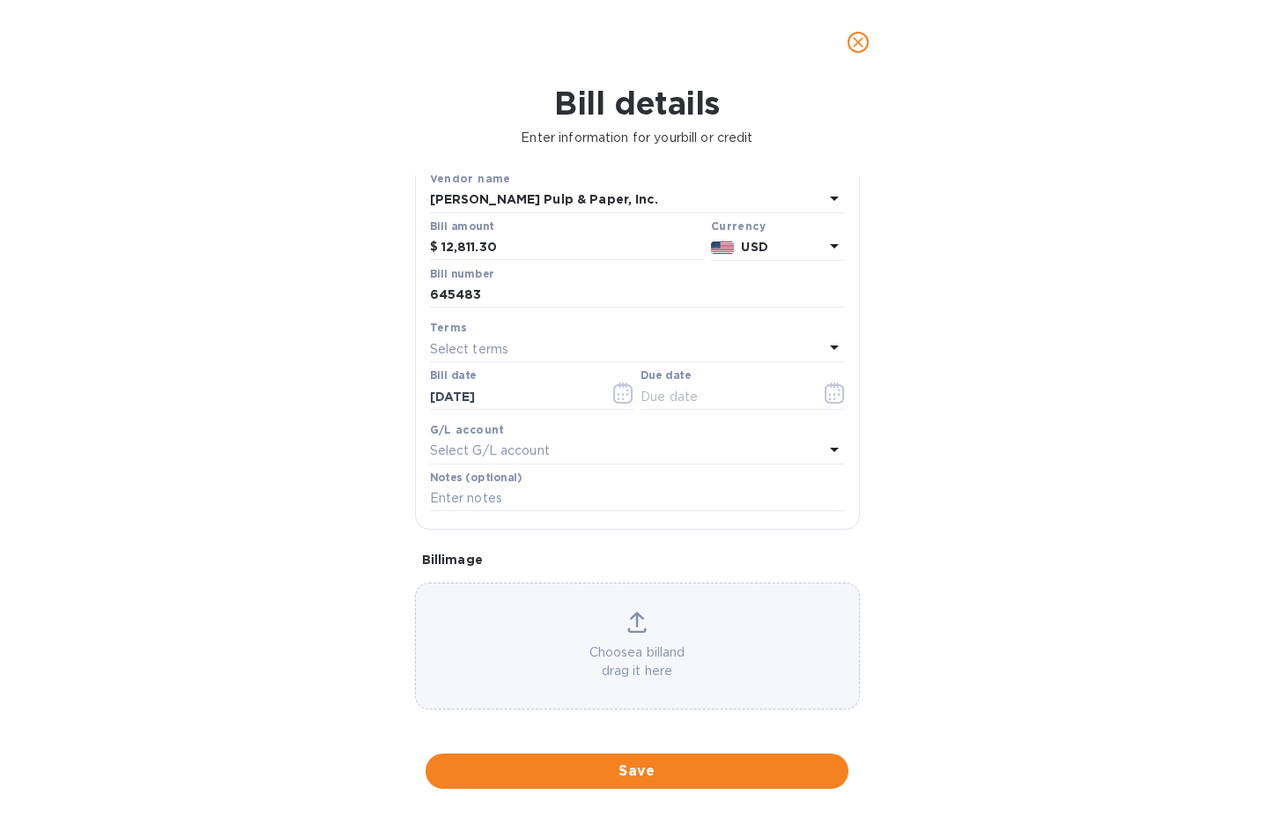
scroll to position [110, 0]
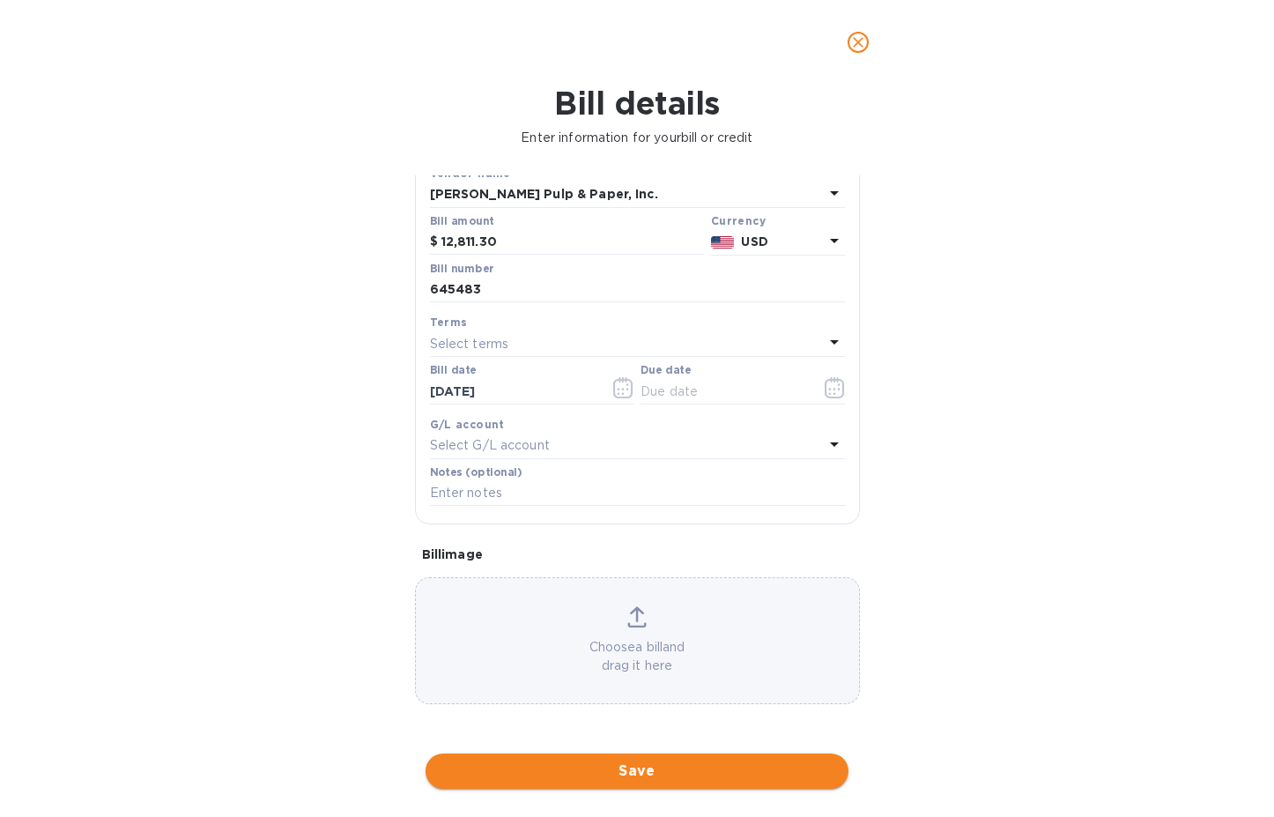
click at [647, 766] on span "Save" at bounding box center [637, 770] width 395 height 21
click at [826, 383] on icon "button" at bounding box center [835, 387] width 20 height 21
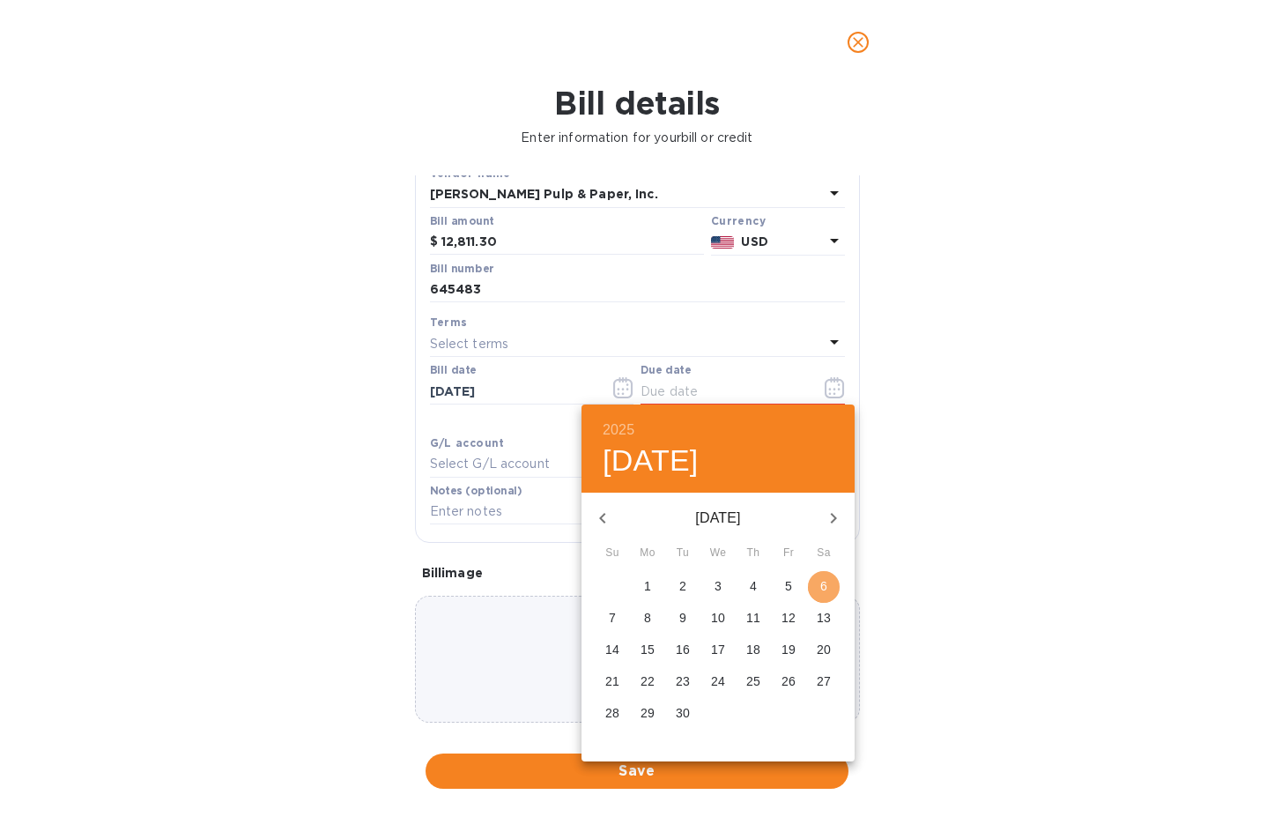
click at [826, 587] on p "6" at bounding box center [823, 586] width 7 height 18
type input "[DATE]"
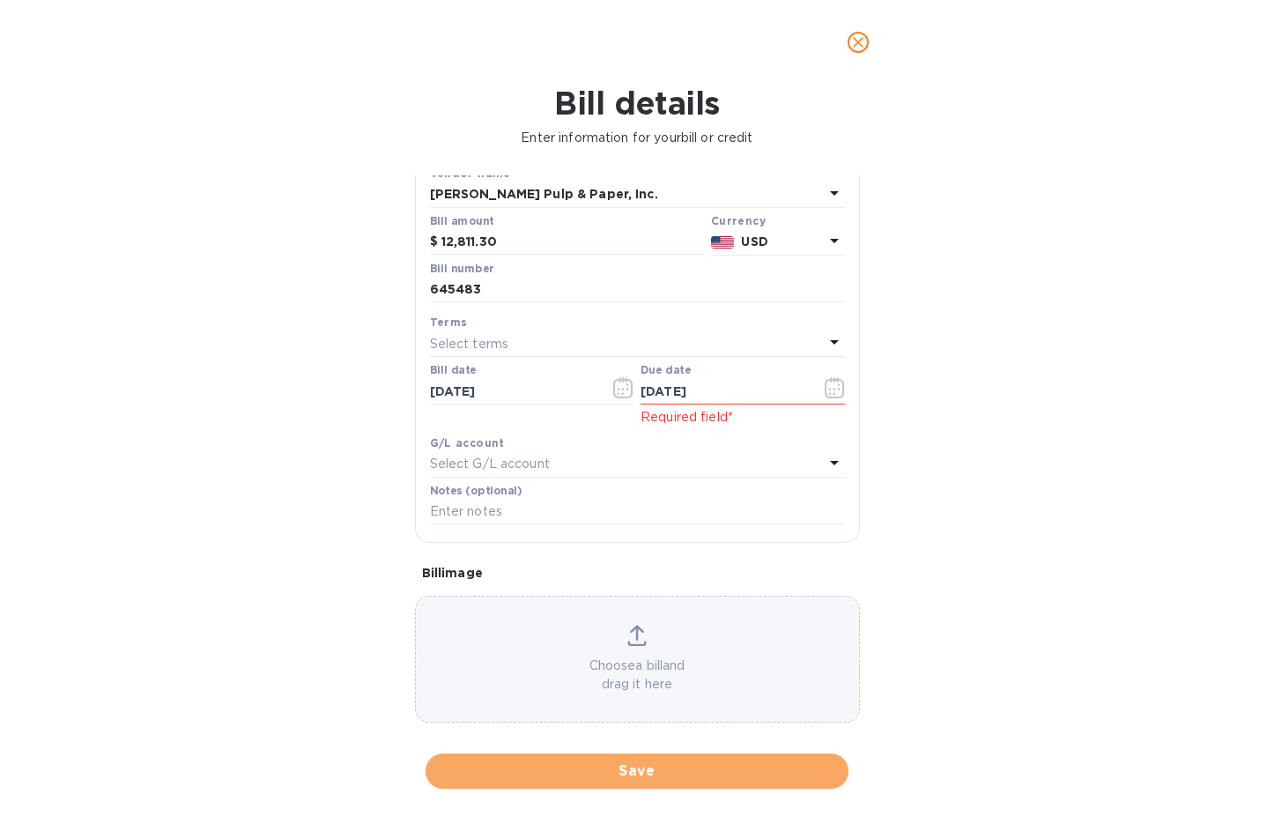
click at [630, 767] on span "Save" at bounding box center [637, 770] width 395 height 21
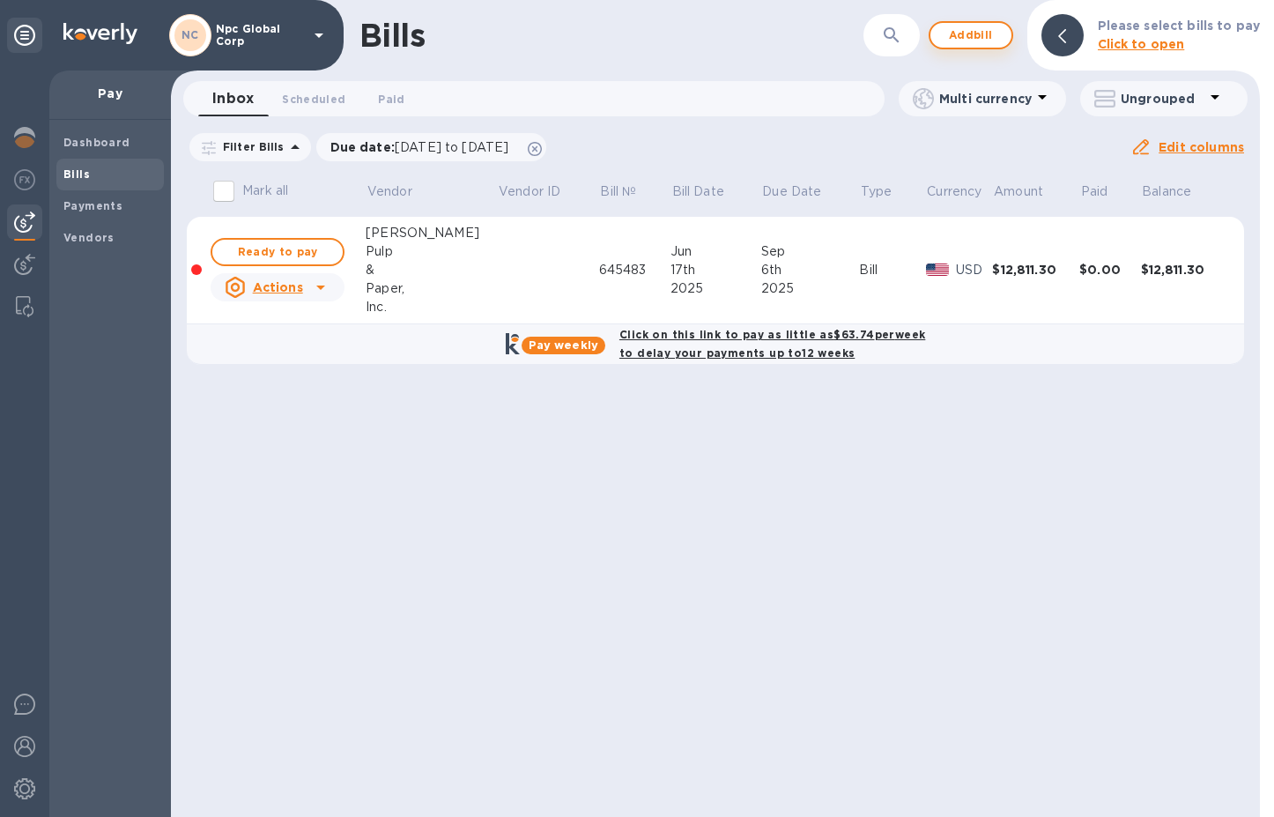
click at [966, 42] on span "Add bill" at bounding box center [971, 35] width 53 height 21
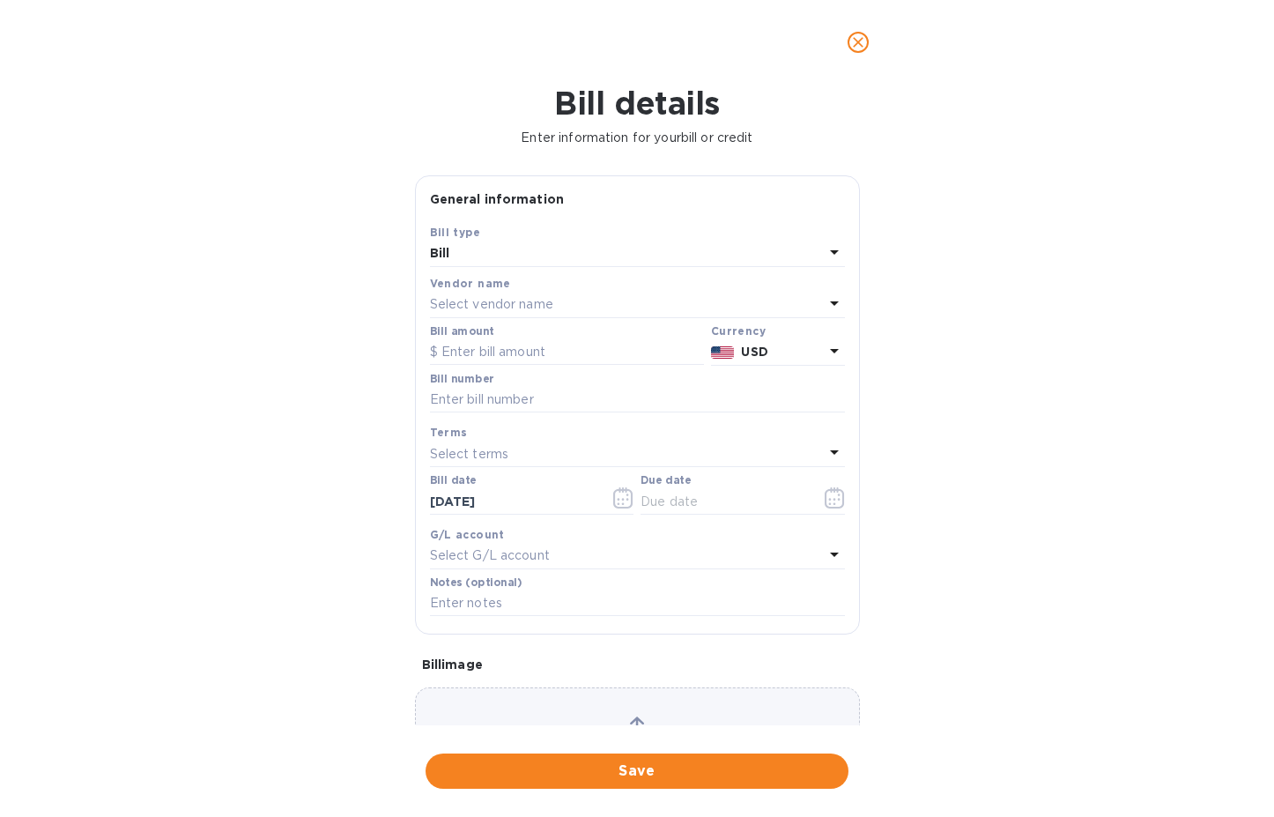
click at [633, 306] on div "Select vendor name" at bounding box center [627, 305] width 394 height 25
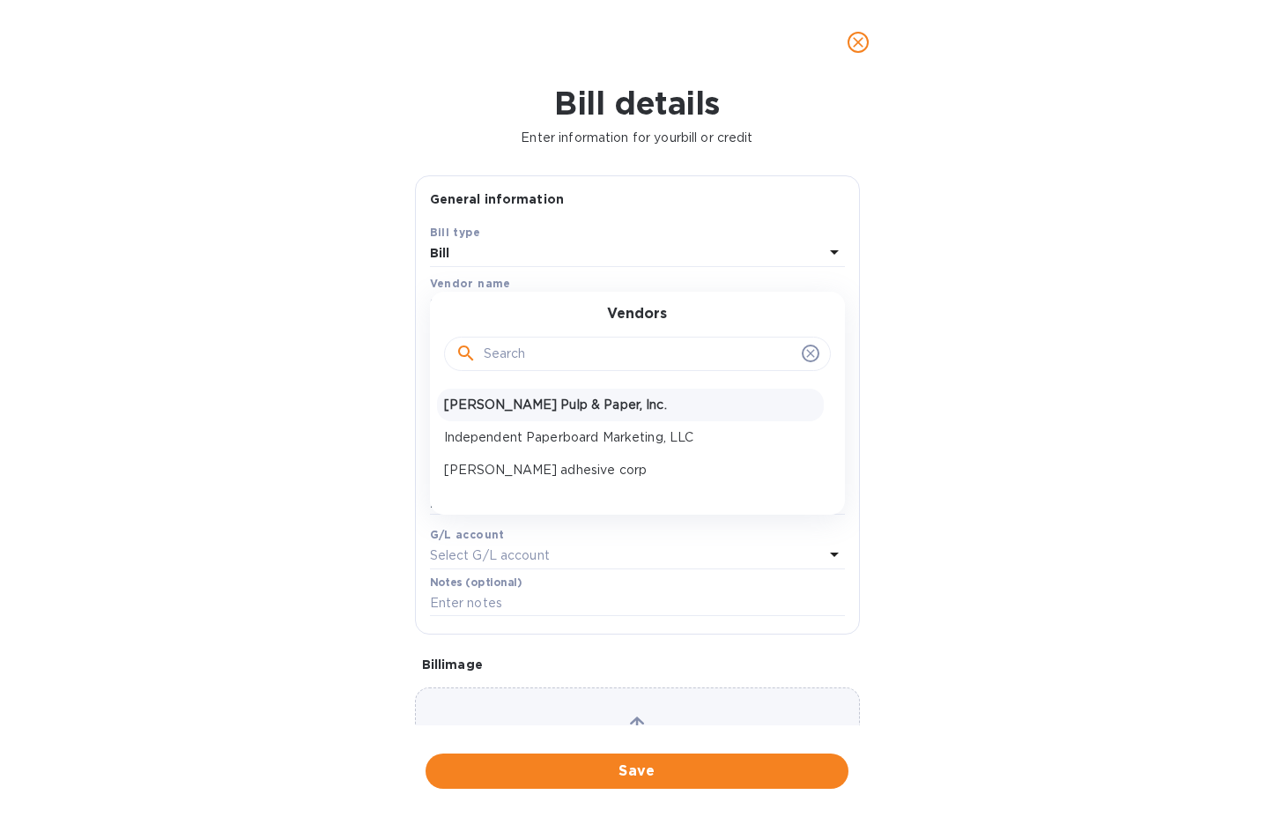
click at [517, 412] on p "[PERSON_NAME] Pulp & Paper, Inc." at bounding box center [630, 405] width 373 height 19
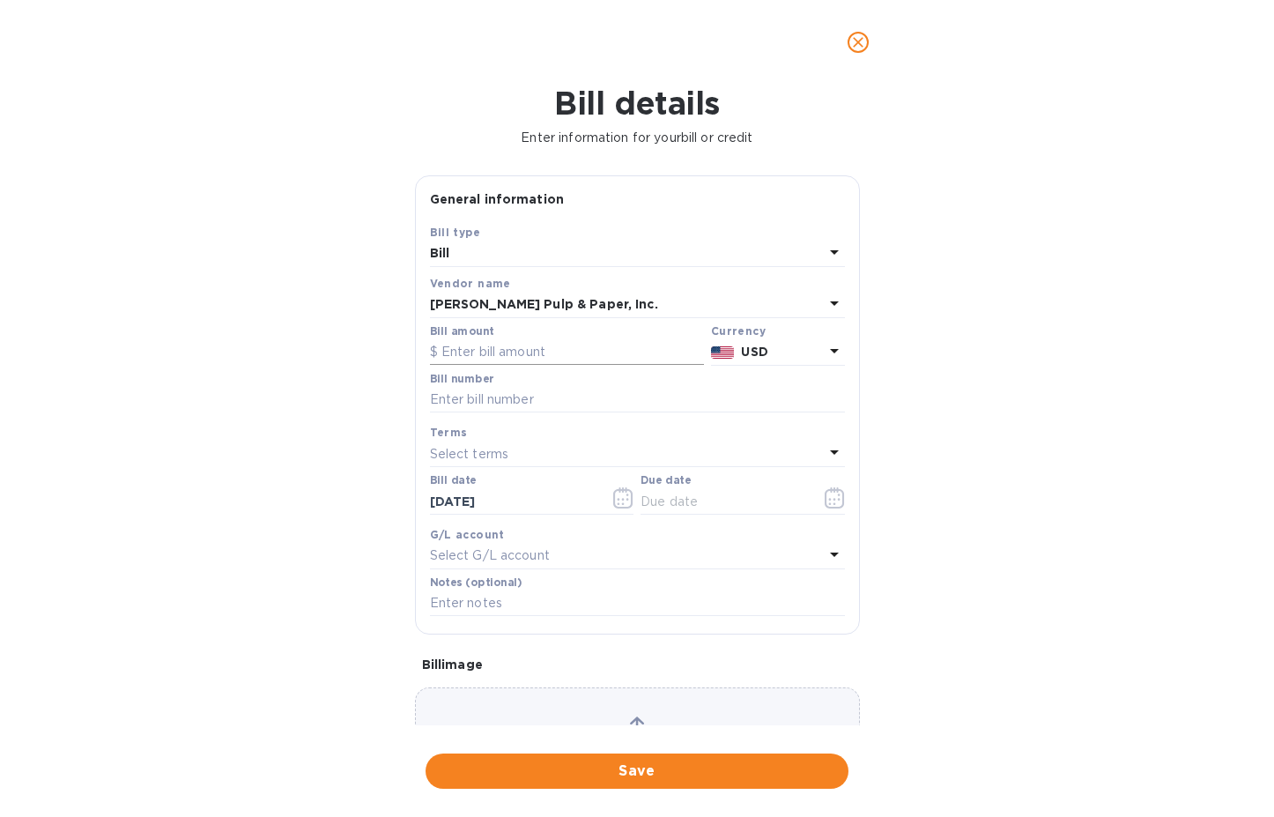
click at [570, 357] on input "text" at bounding box center [567, 352] width 274 height 26
type input "10,265.88"
click at [554, 397] on input "text" at bounding box center [637, 400] width 415 height 26
type input "646045"
click at [625, 493] on icon "button" at bounding box center [623, 497] width 20 height 21
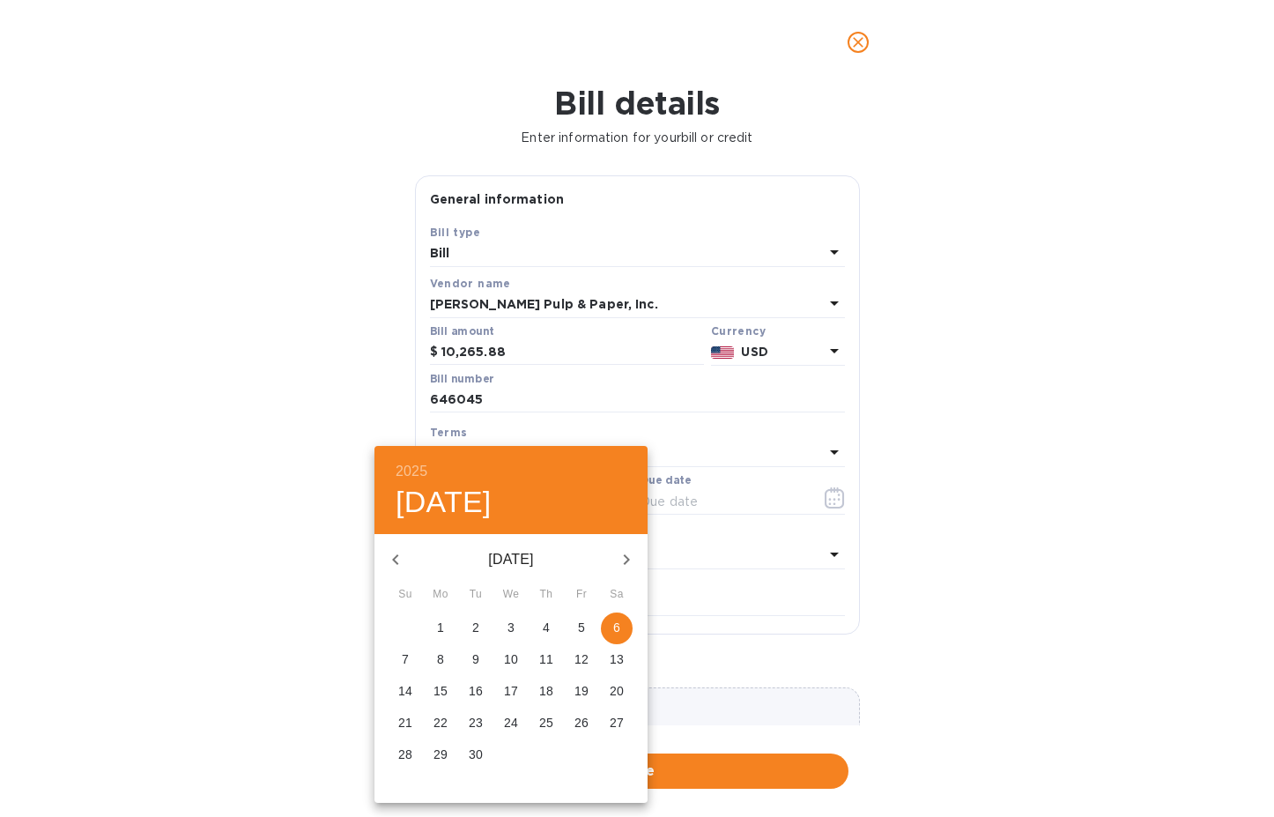
click at [396, 555] on icon "button" at bounding box center [395, 559] width 6 height 11
click at [396, 554] on icon "button" at bounding box center [395, 559] width 21 height 21
click at [517, 681] on button "18" at bounding box center [511, 692] width 32 height 32
type input "[DATE]"
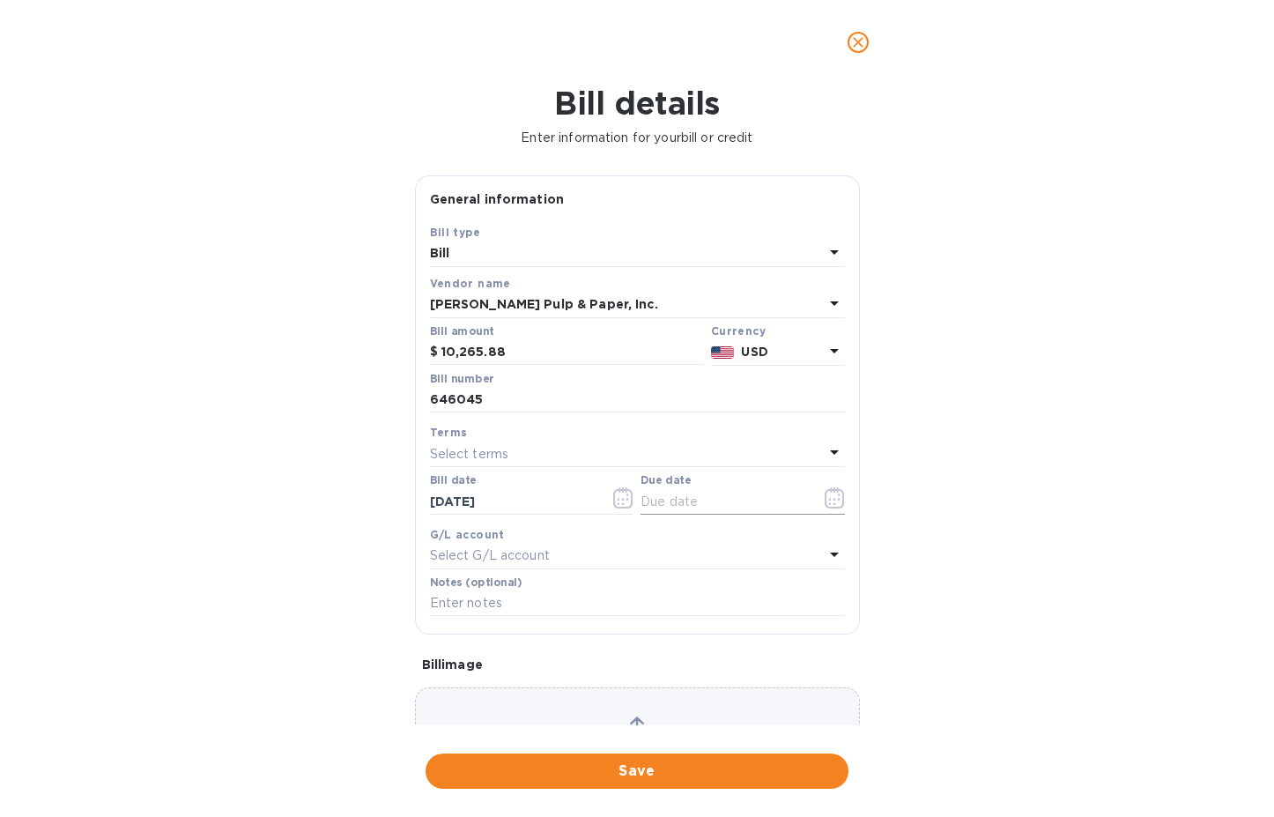
click at [828, 497] on icon "button" at bounding box center [835, 497] width 20 height 21
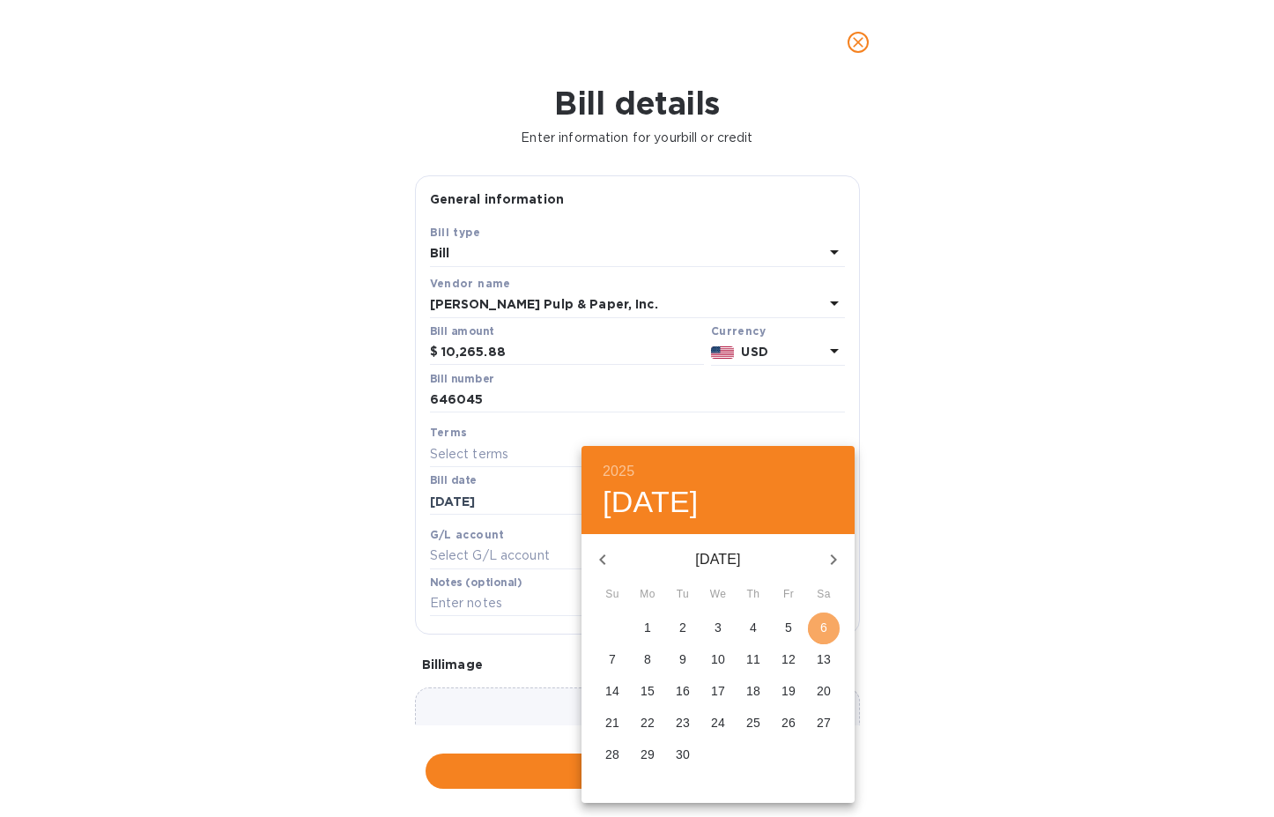
click at [822, 624] on p "6" at bounding box center [823, 628] width 7 height 18
type input "[DATE]"
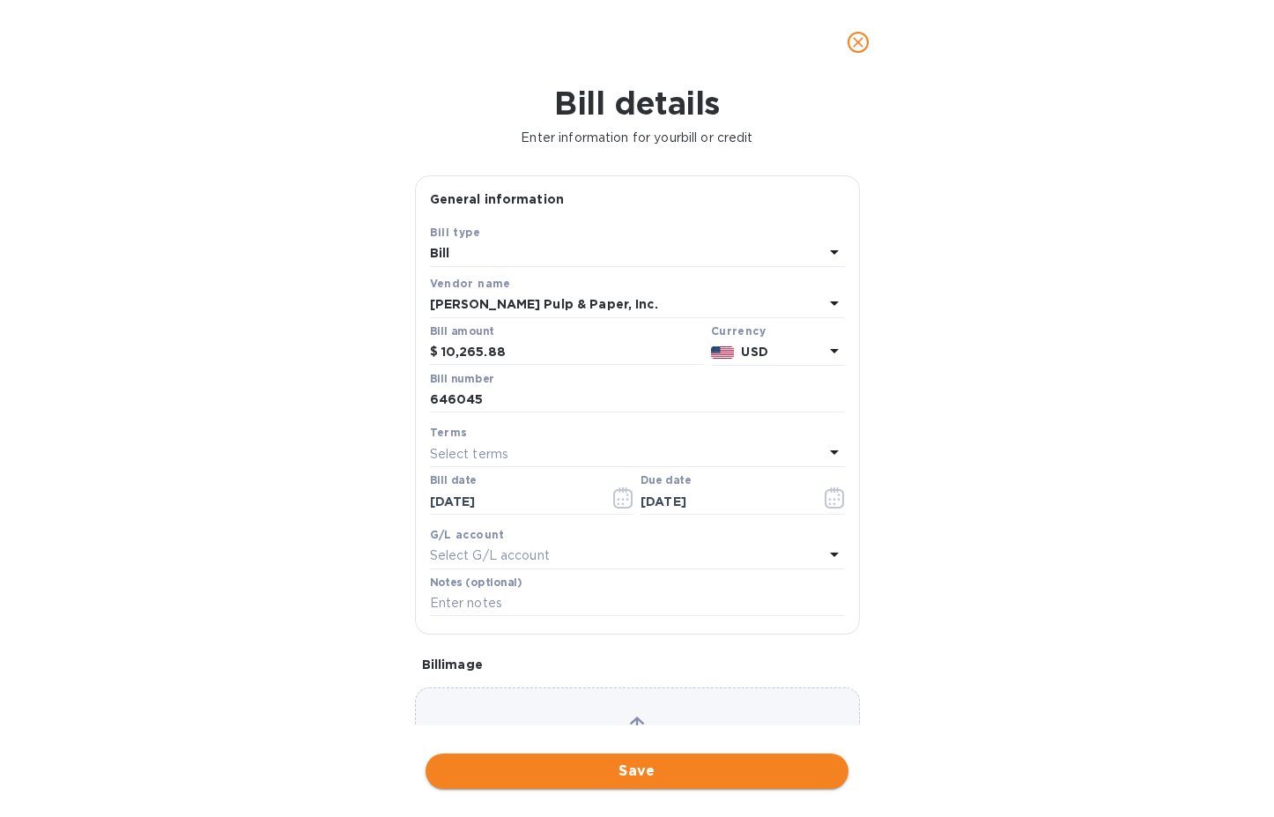
click at [604, 771] on span "Save" at bounding box center [637, 770] width 395 height 21
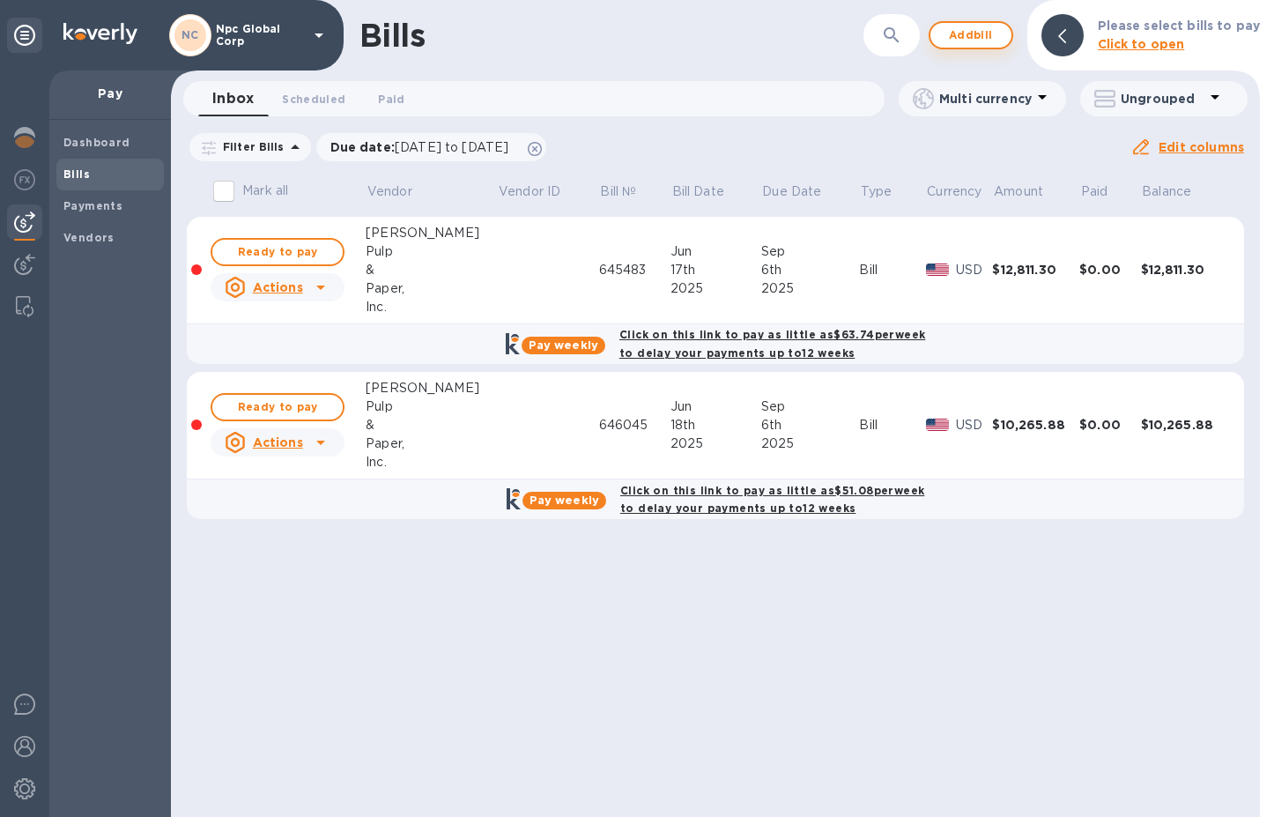
click at [970, 38] on span "Add bill" at bounding box center [971, 35] width 53 height 21
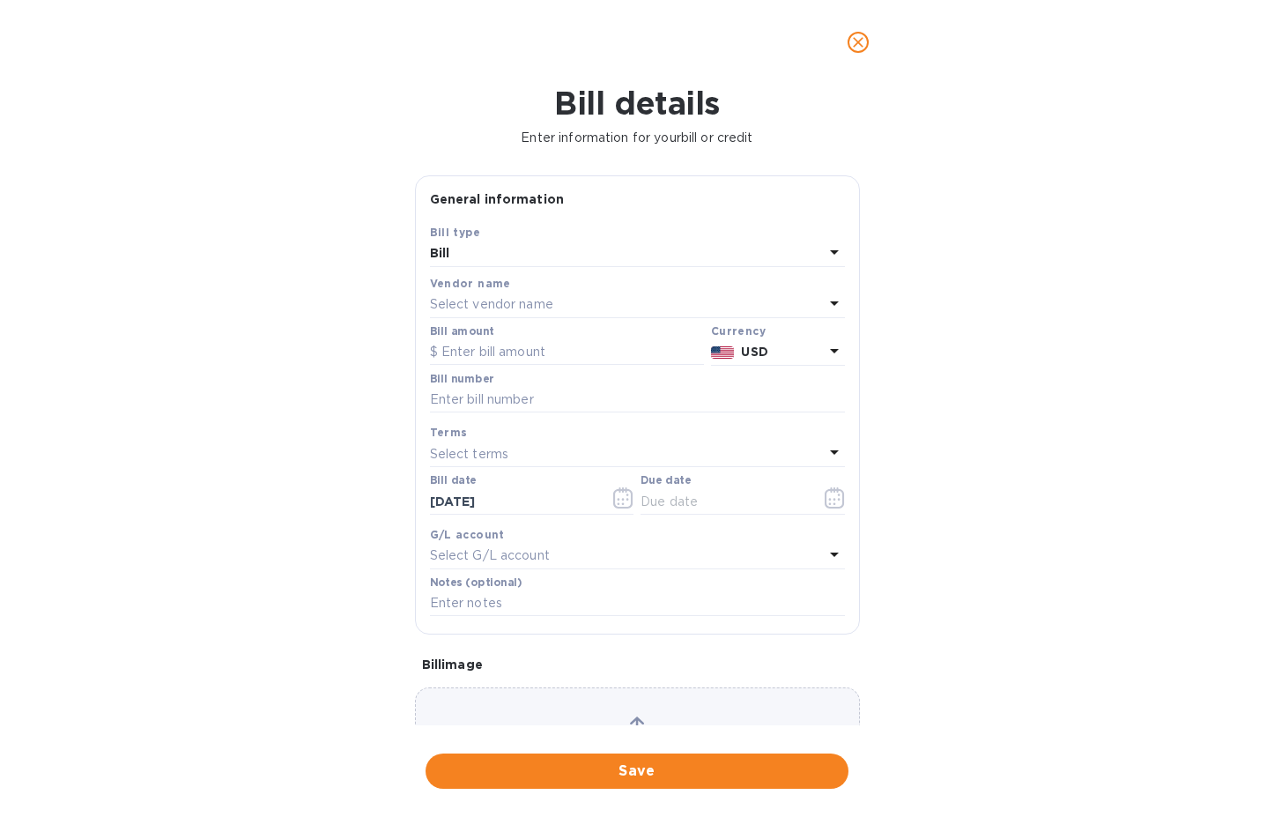
click at [522, 308] on p "Select vendor name" at bounding box center [491, 304] width 123 height 19
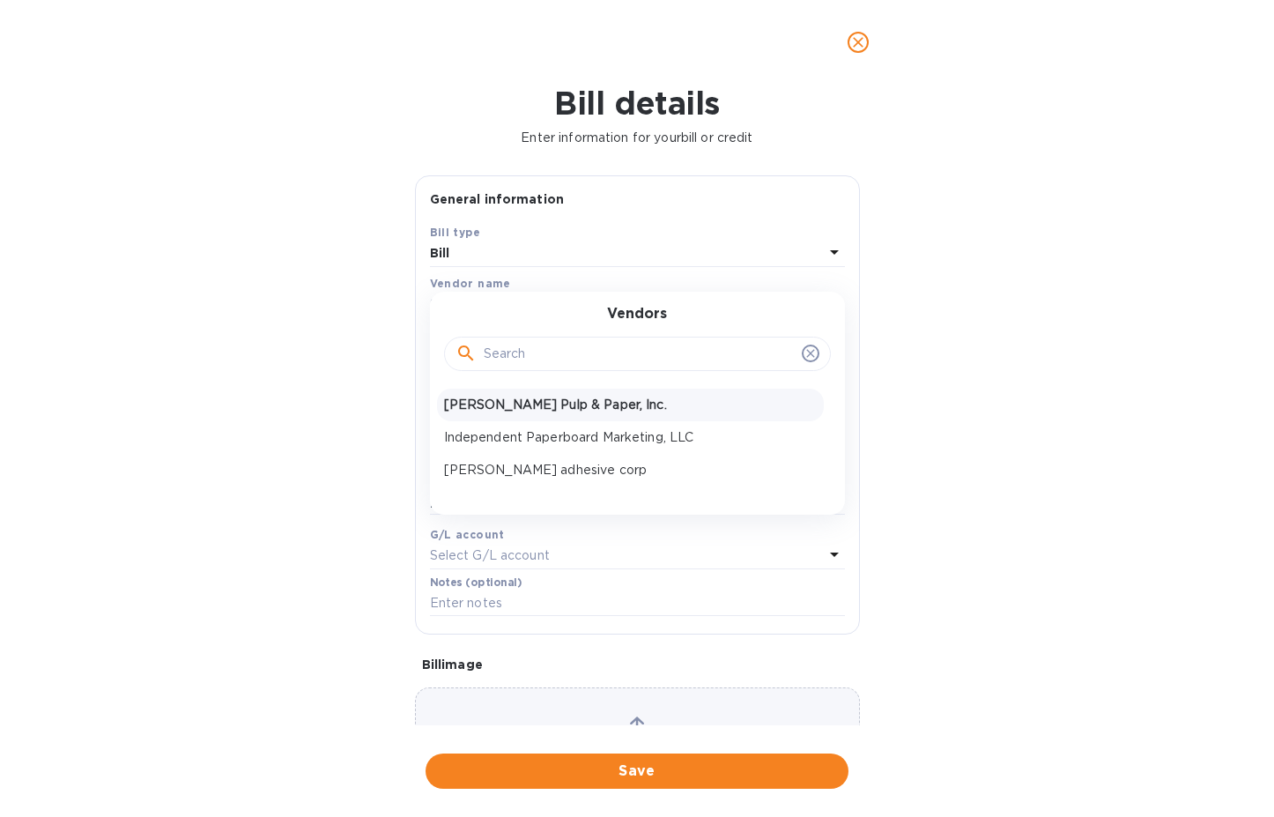
click at [510, 410] on p "[PERSON_NAME] Pulp & Paper, Inc." at bounding box center [630, 405] width 373 height 19
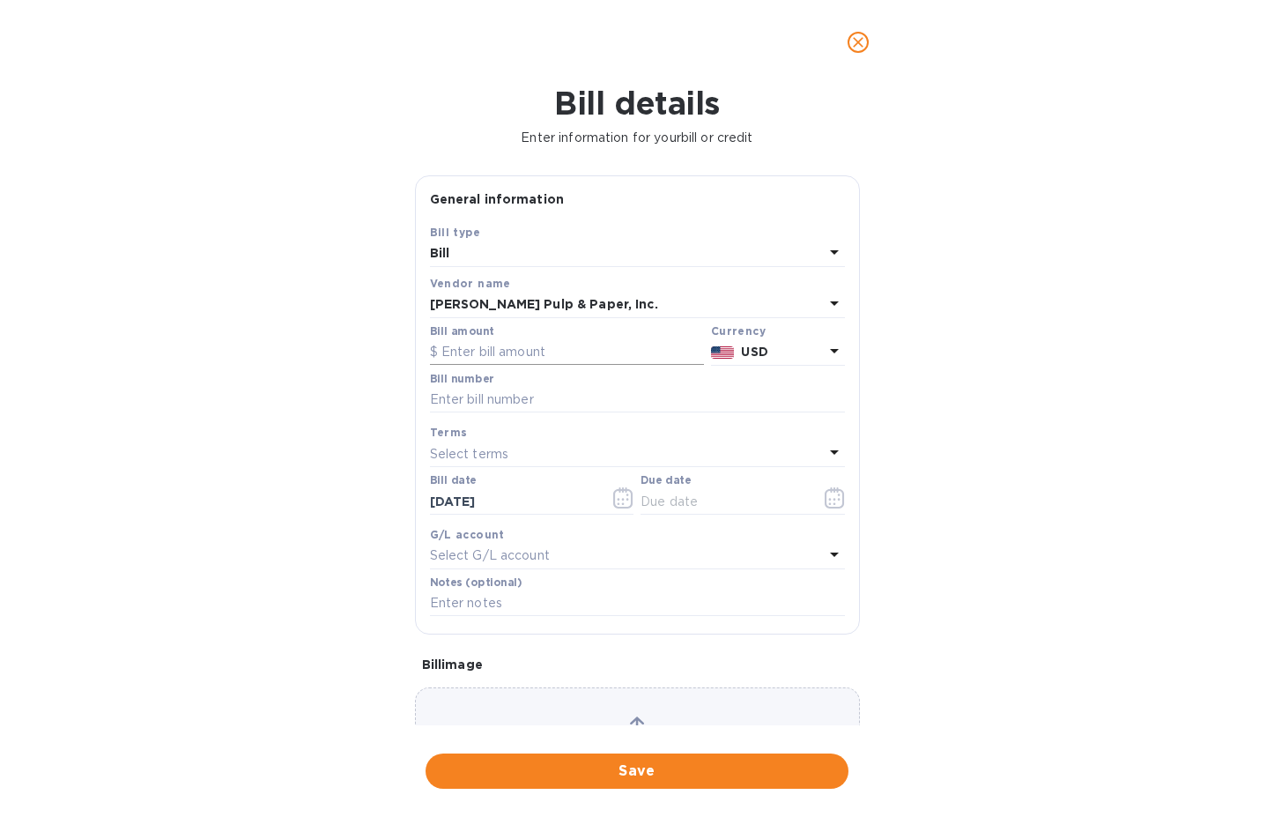
click at [562, 352] on input "text" at bounding box center [567, 352] width 274 height 26
type input "10,738.60"
click at [545, 403] on input "text" at bounding box center [637, 400] width 415 height 26
type input "646046"
click at [627, 500] on icon "button" at bounding box center [622, 497] width 19 height 21
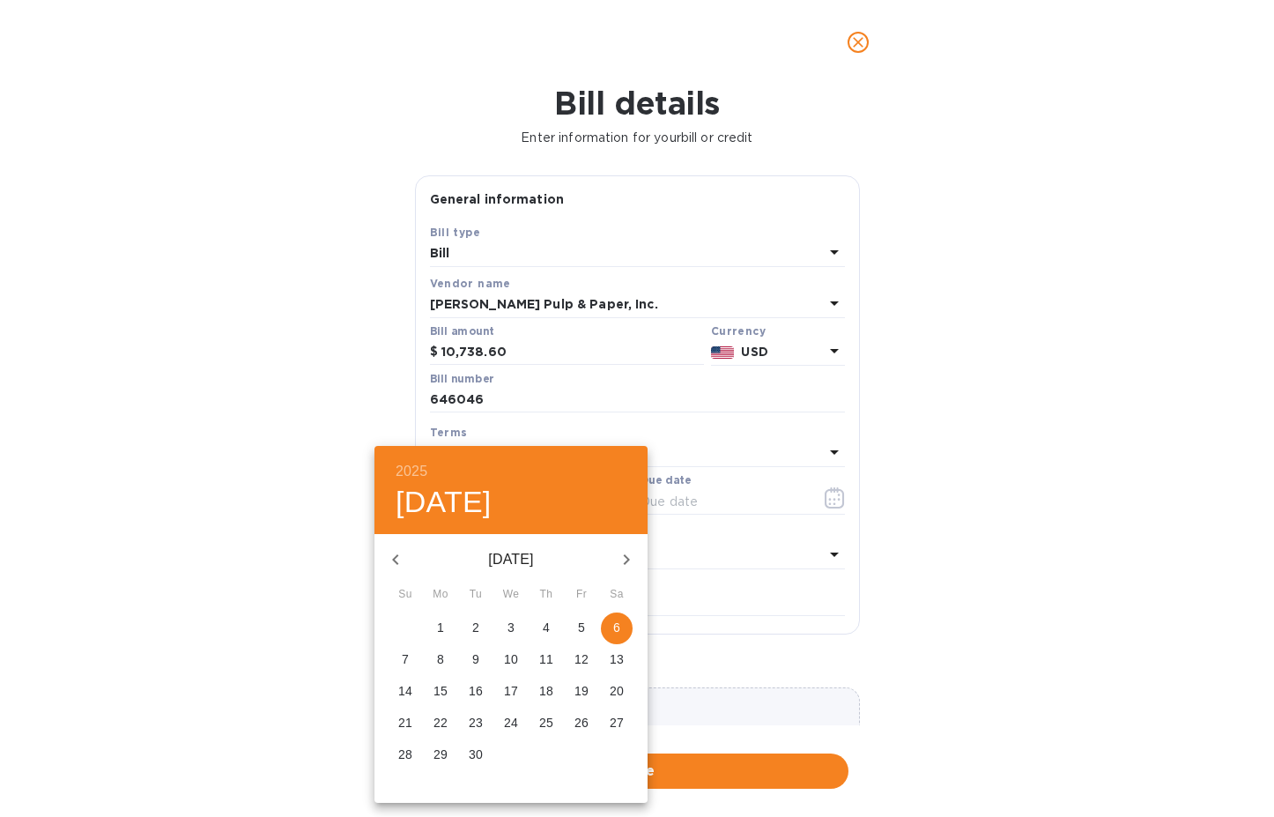
click at [396, 562] on icon "button" at bounding box center [395, 559] width 21 height 21
click at [396, 562] on icon "button" at bounding box center [395, 559] width 6 height 11
click at [396, 561] on icon "button" at bounding box center [395, 559] width 6 height 11
click at [515, 689] on p "18" at bounding box center [511, 691] width 14 height 18
type input "[DATE]"
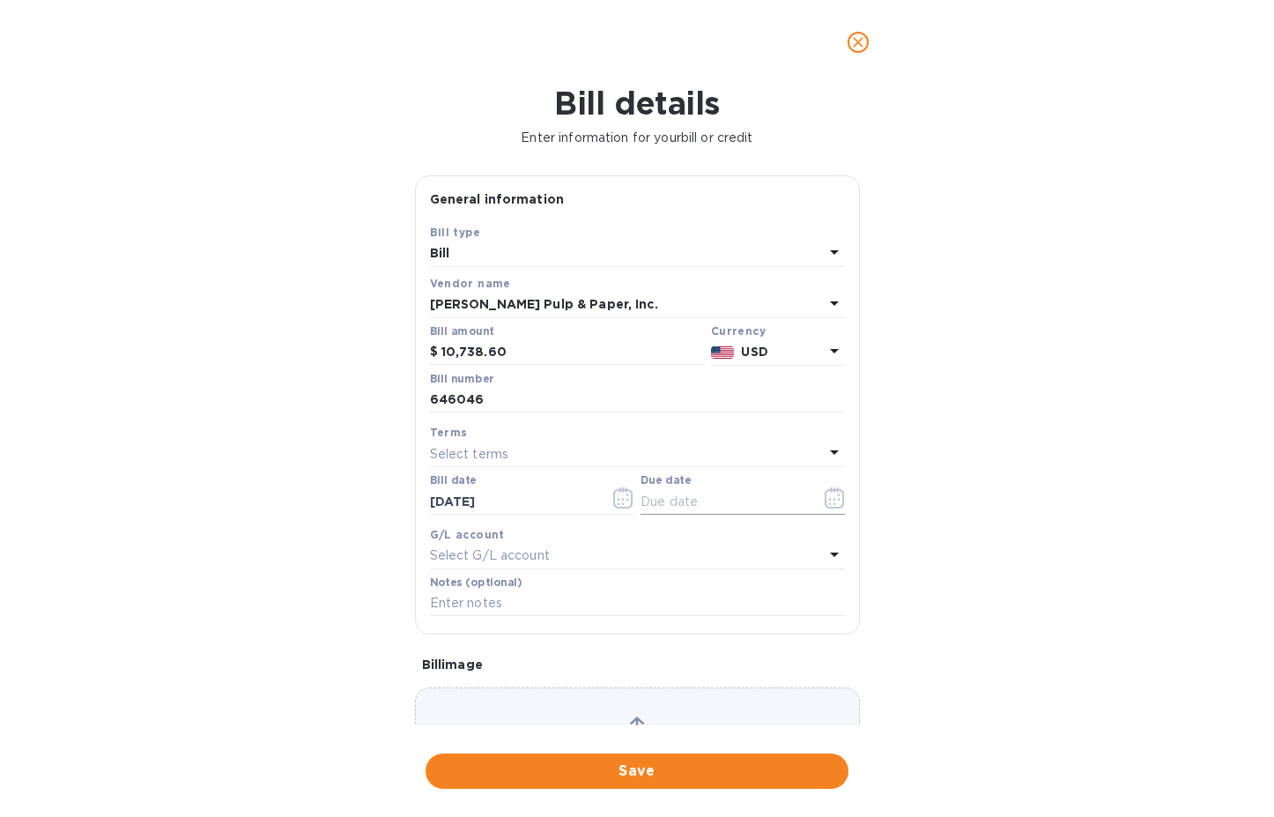
click at [828, 506] on icon "button" at bounding box center [835, 497] width 20 height 21
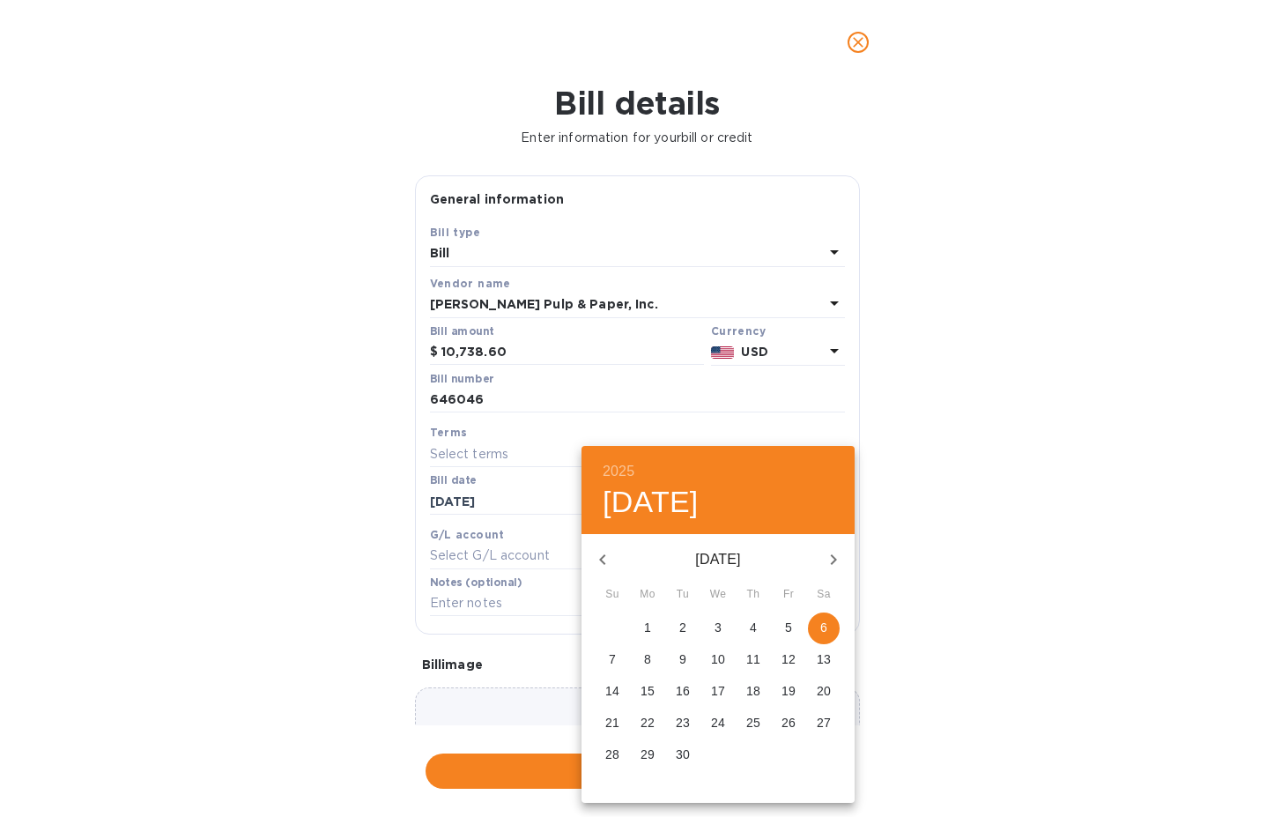
click at [816, 621] on span "6" at bounding box center [824, 628] width 32 height 18
type input "[DATE]"
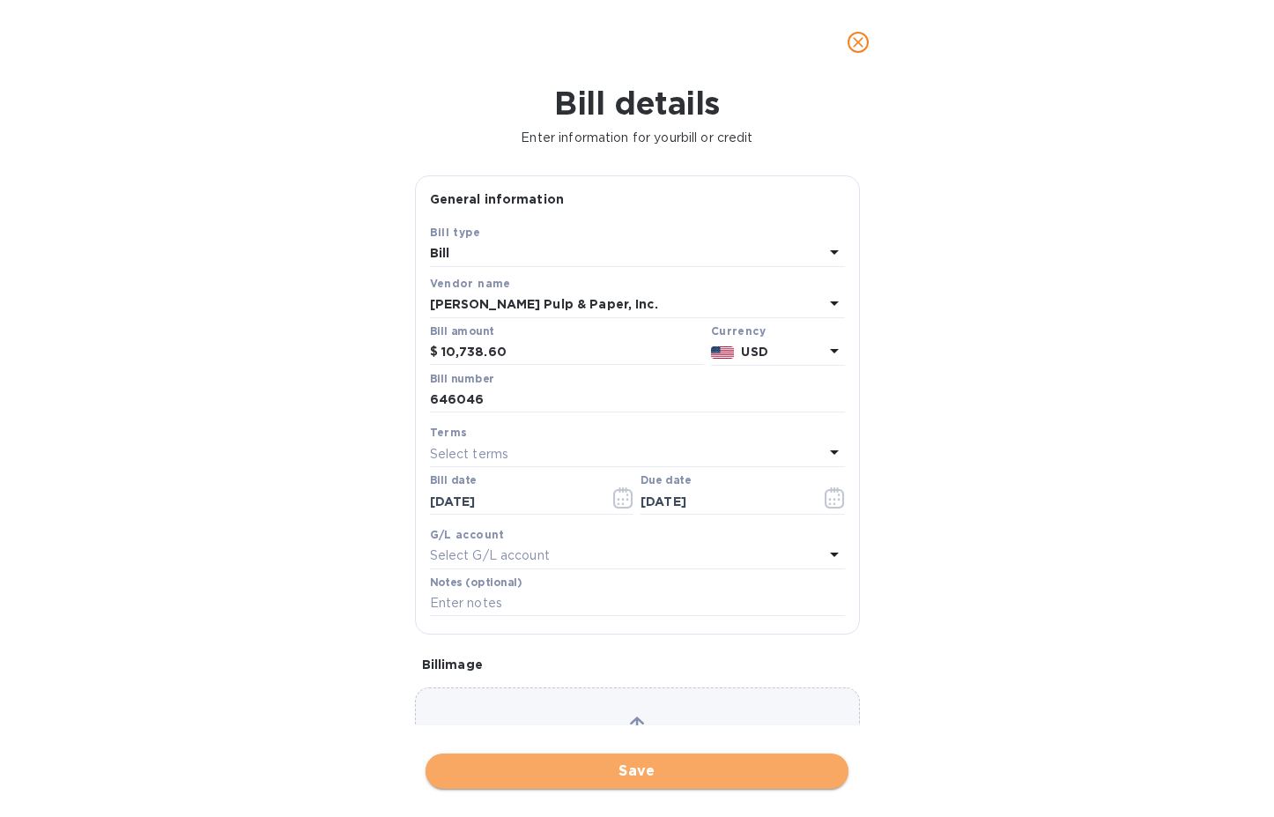
click at [592, 770] on span "Save" at bounding box center [637, 770] width 395 height 21
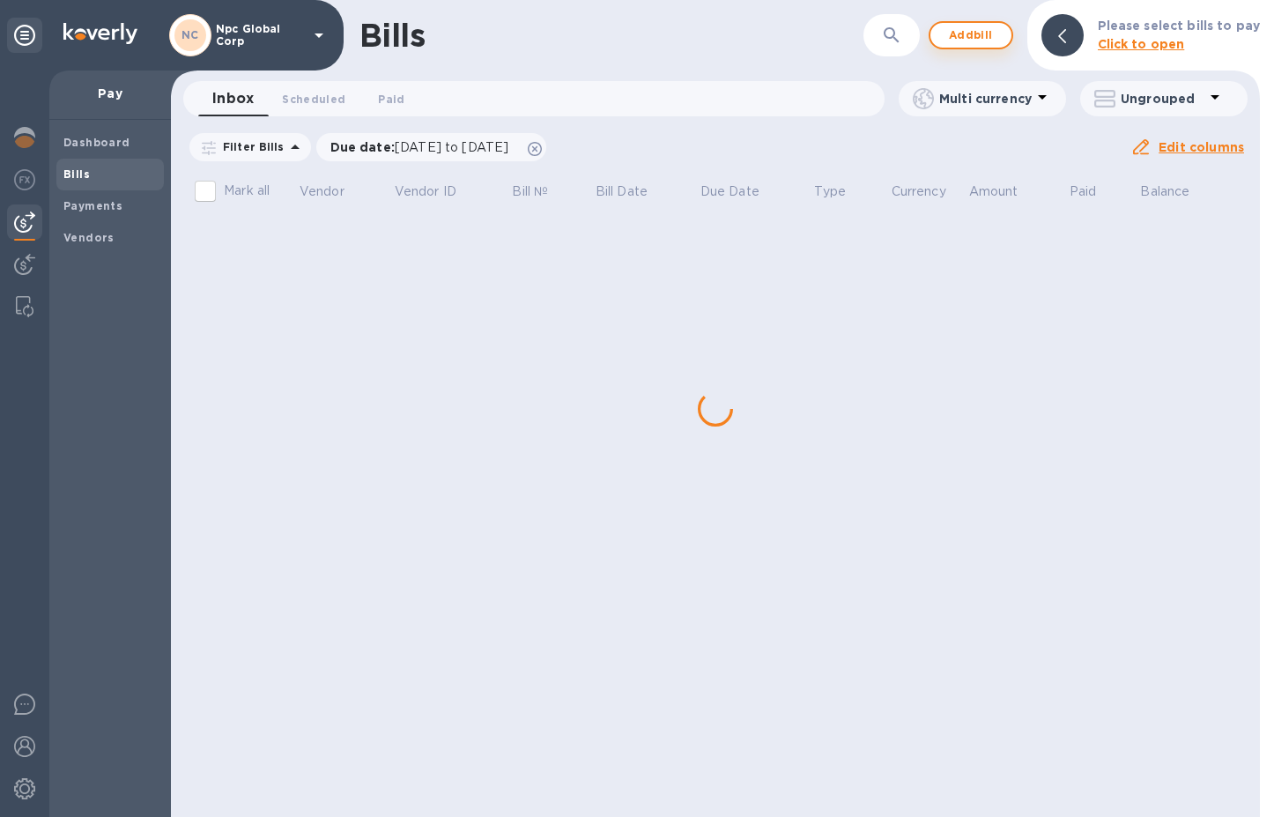
click at [993, 39] on span "Add bill" at bounding box center [971, 35] width 53 height 21
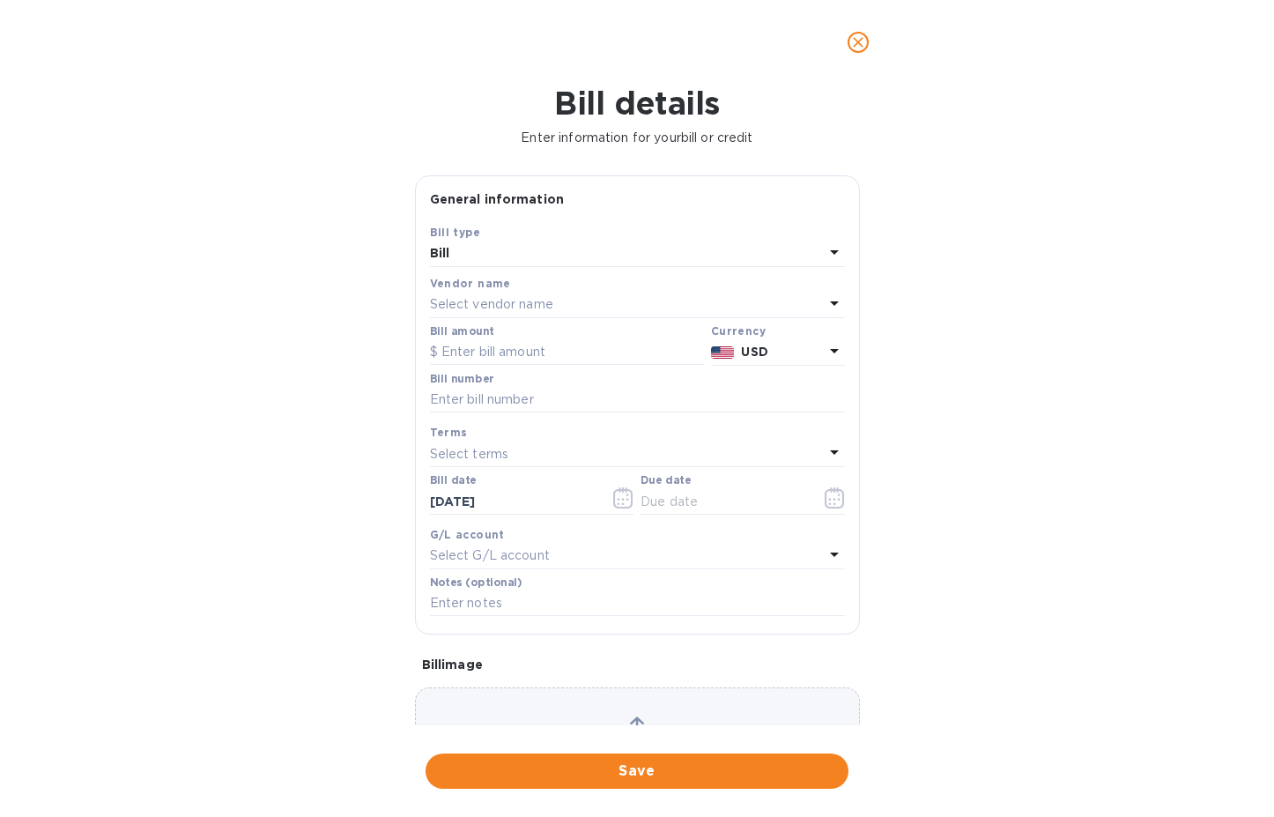
click at [636, 305] on div "Select vendor name" at bounding box center [627, 305] width 394 height 25
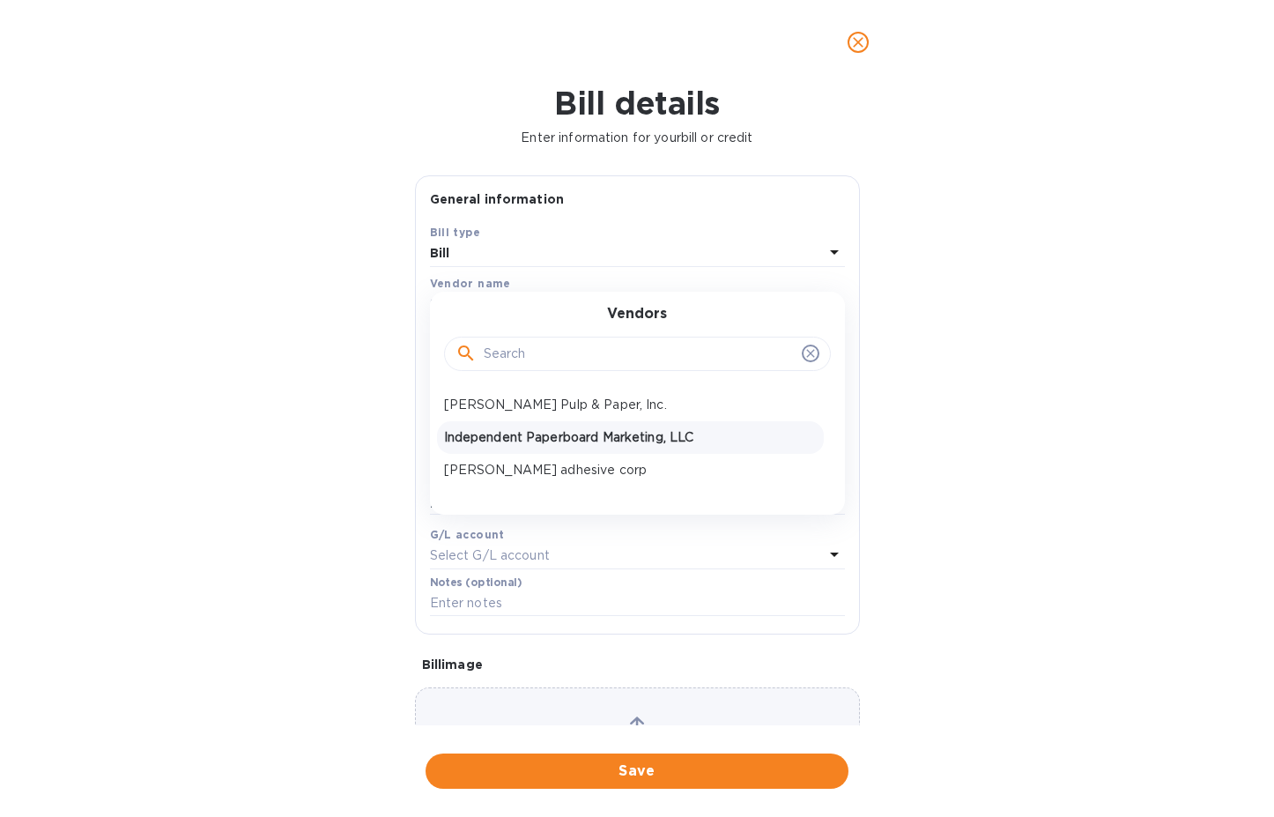
click at [522, 436] on p "Independent Paperboard Marketing, LLC" at bounding box center [630, 437] width 373 height 19
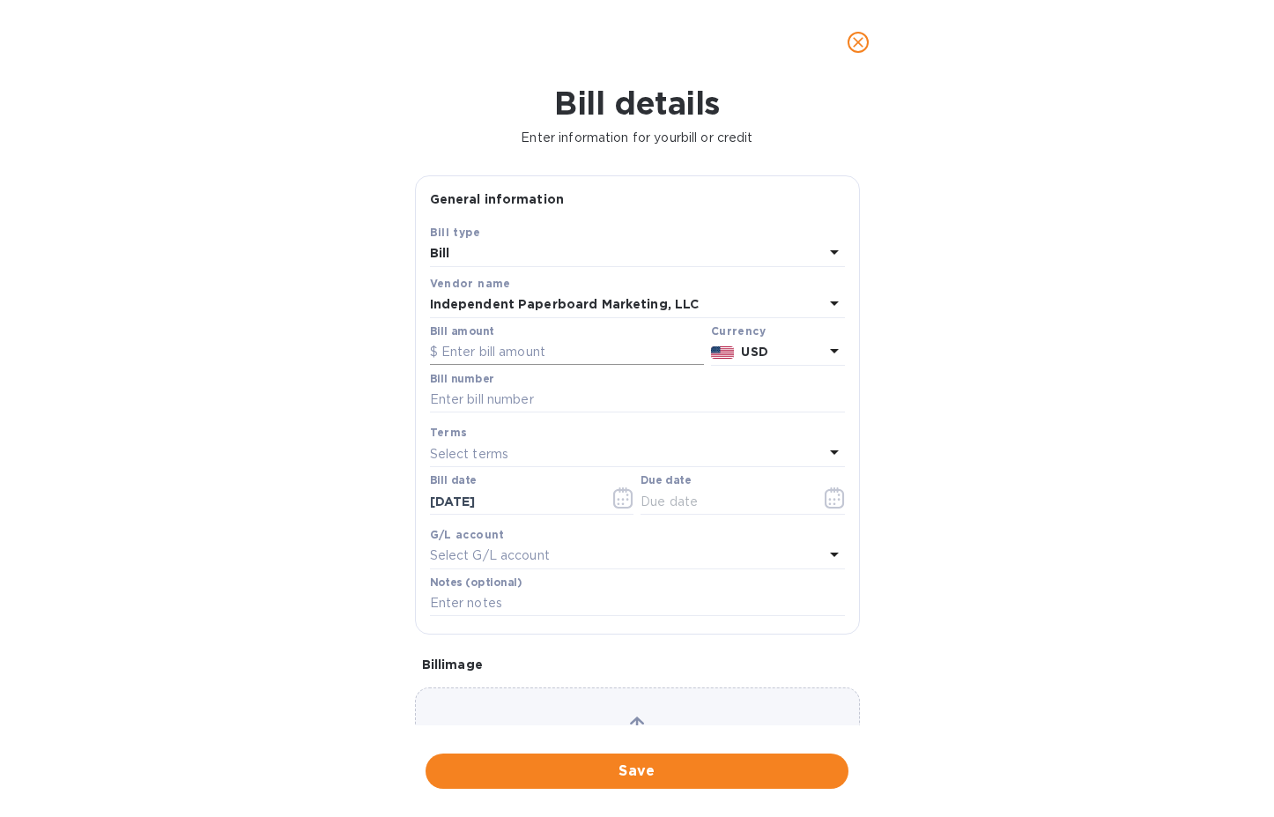
click at [577, 344] on input "text" at bounding box center [567, 352] width 274 height 26
type input "1"
type input "12,142.30"
click at [539, 403] on input "text" at bounding box center [637, 400] width 415 height 26
type input "110674"
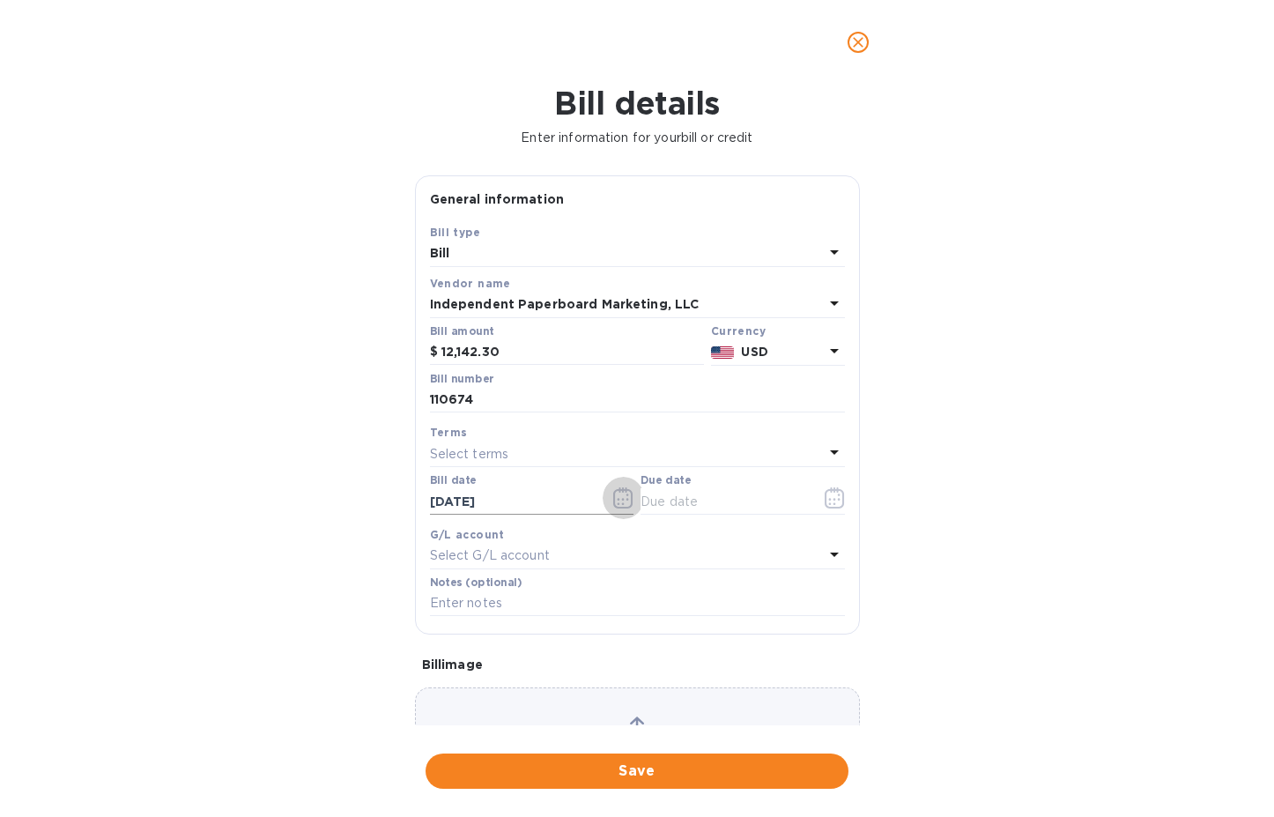
click at [619, 496] on icon "button" at bounding box center [623, 497] width 20 height 21
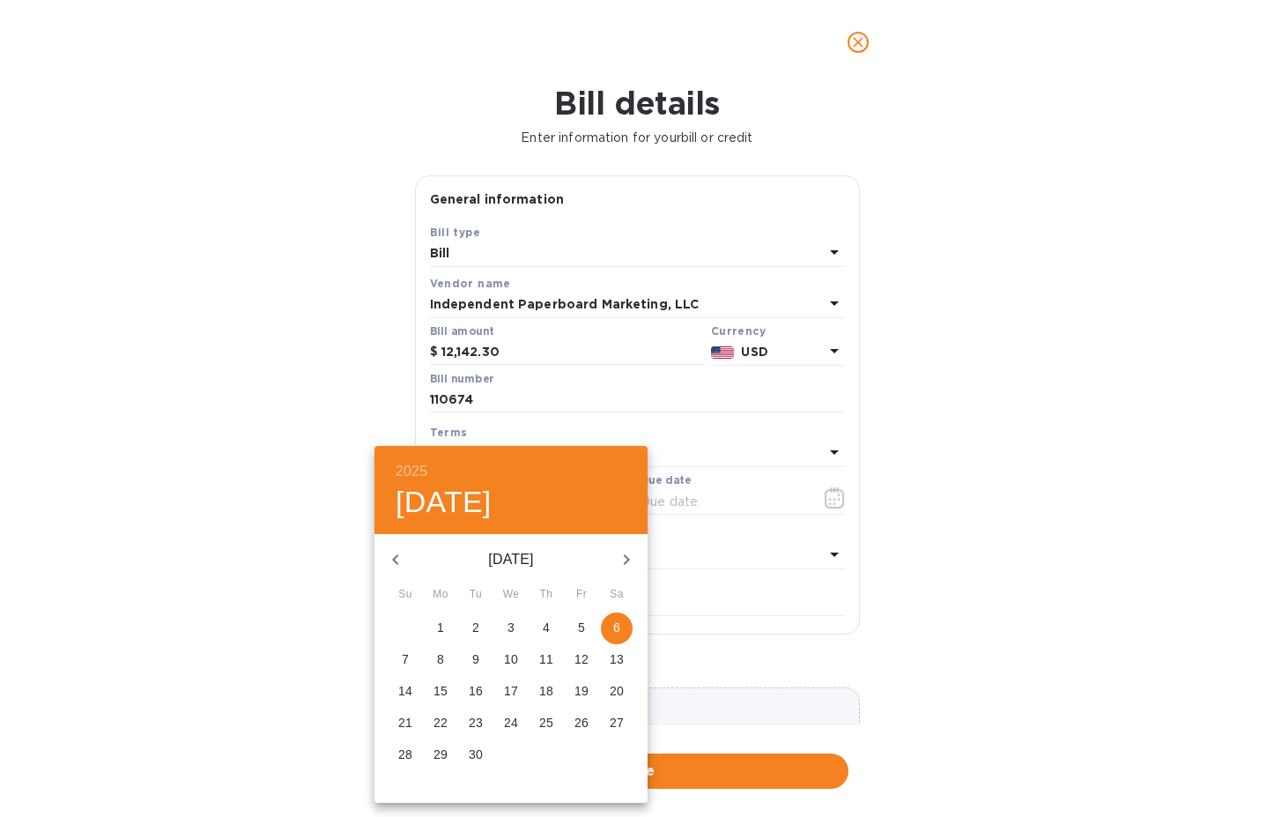
click at [401, 556] on icon "button" at bounding box center [395, 559] width 21 height 21
click at [400, 557] on icon "button" at bounding box center [395, 559] width 21 height 21
click at [515, 687] on p "18" at bounding box center [511, 691] width 14 height 18
type input "[DATE]"
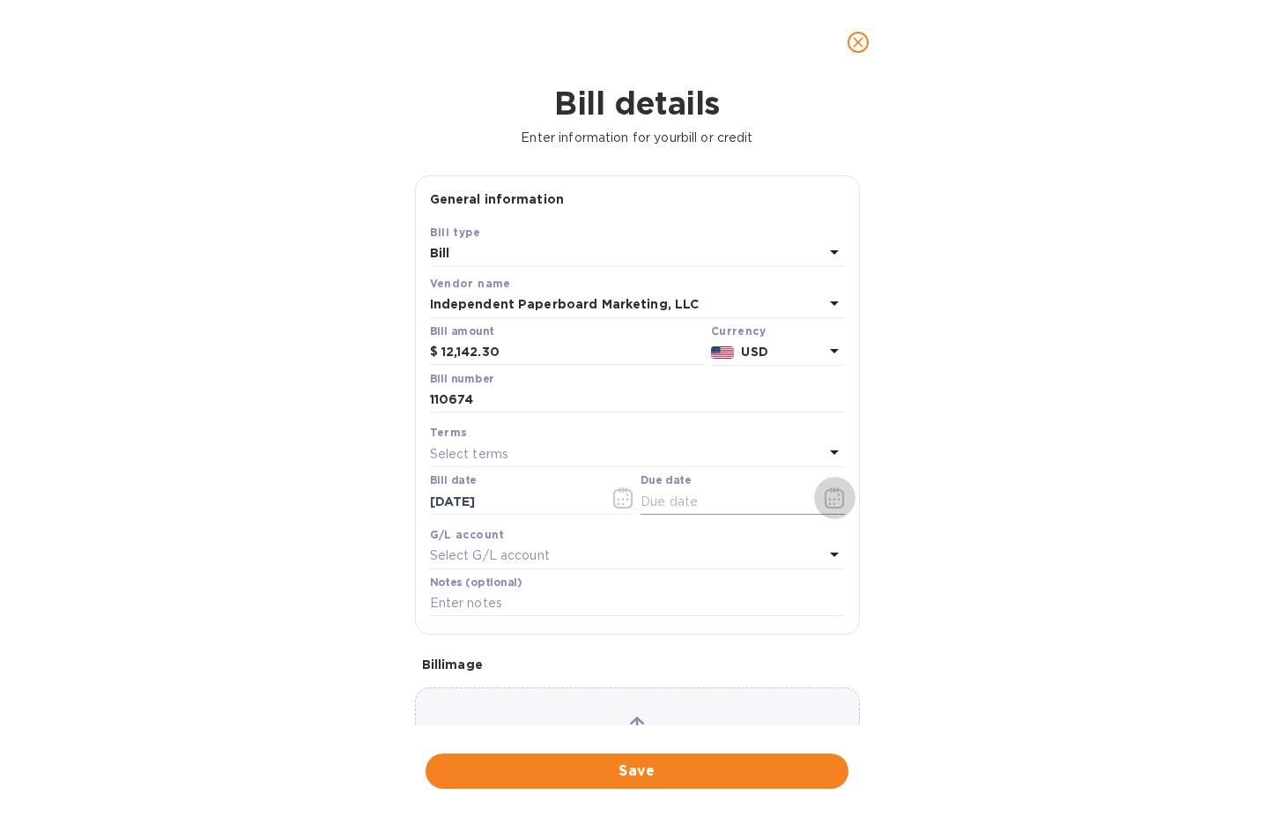
click at [831, 496] on icon "button" at bounding box center [835, 497] width 20 height 21
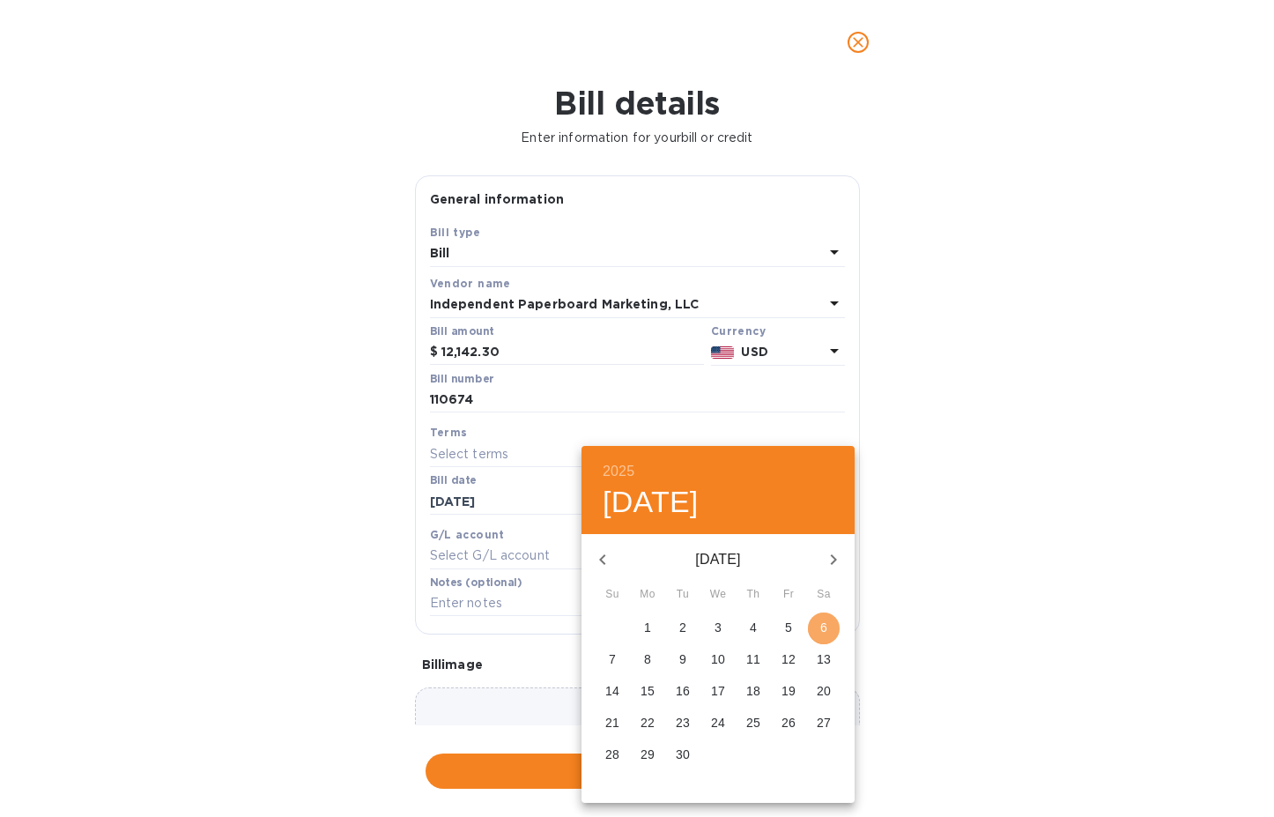
click at [819, 619] on button "6" at bounding box center [824, 628] width 32 height 32
type input "[DATE]"
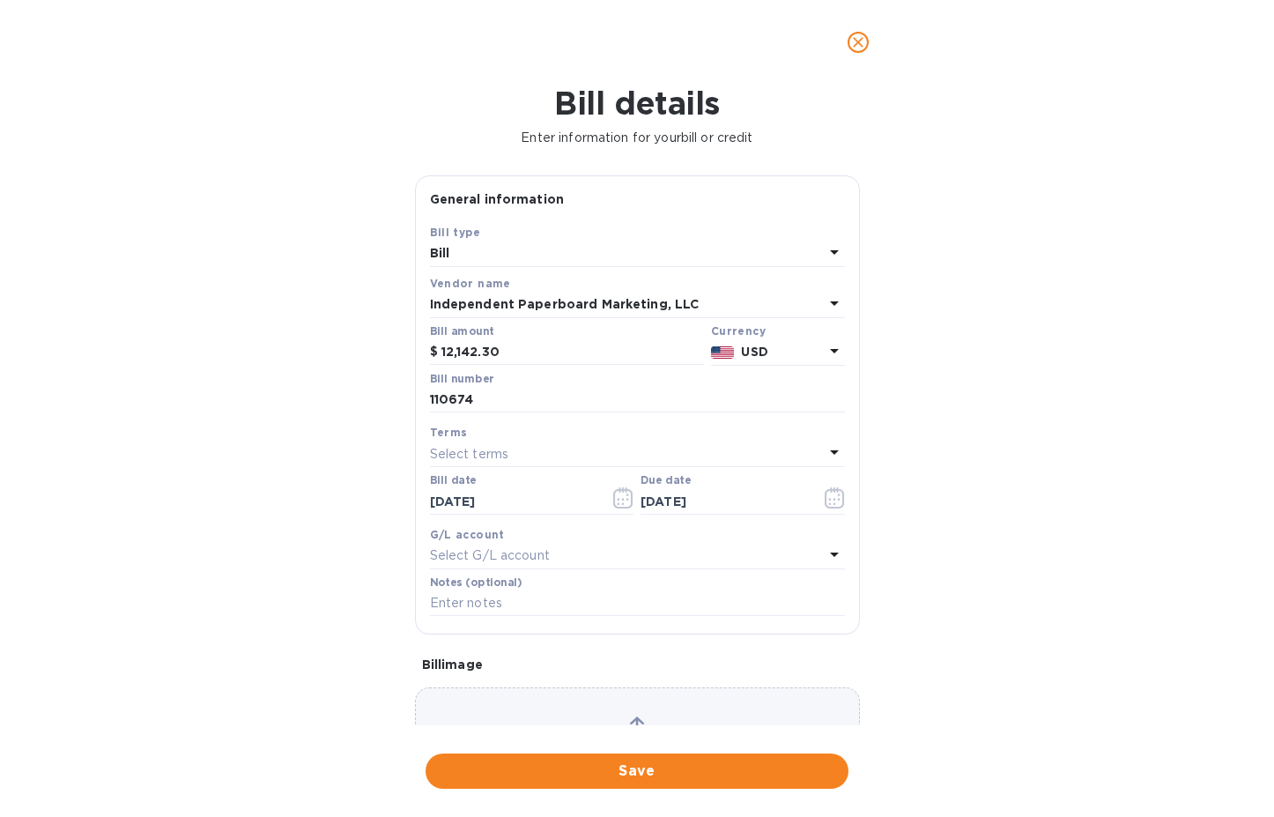
click at [609, 769] on span "Save" at bounding box center [637, 770] width 395 height 21
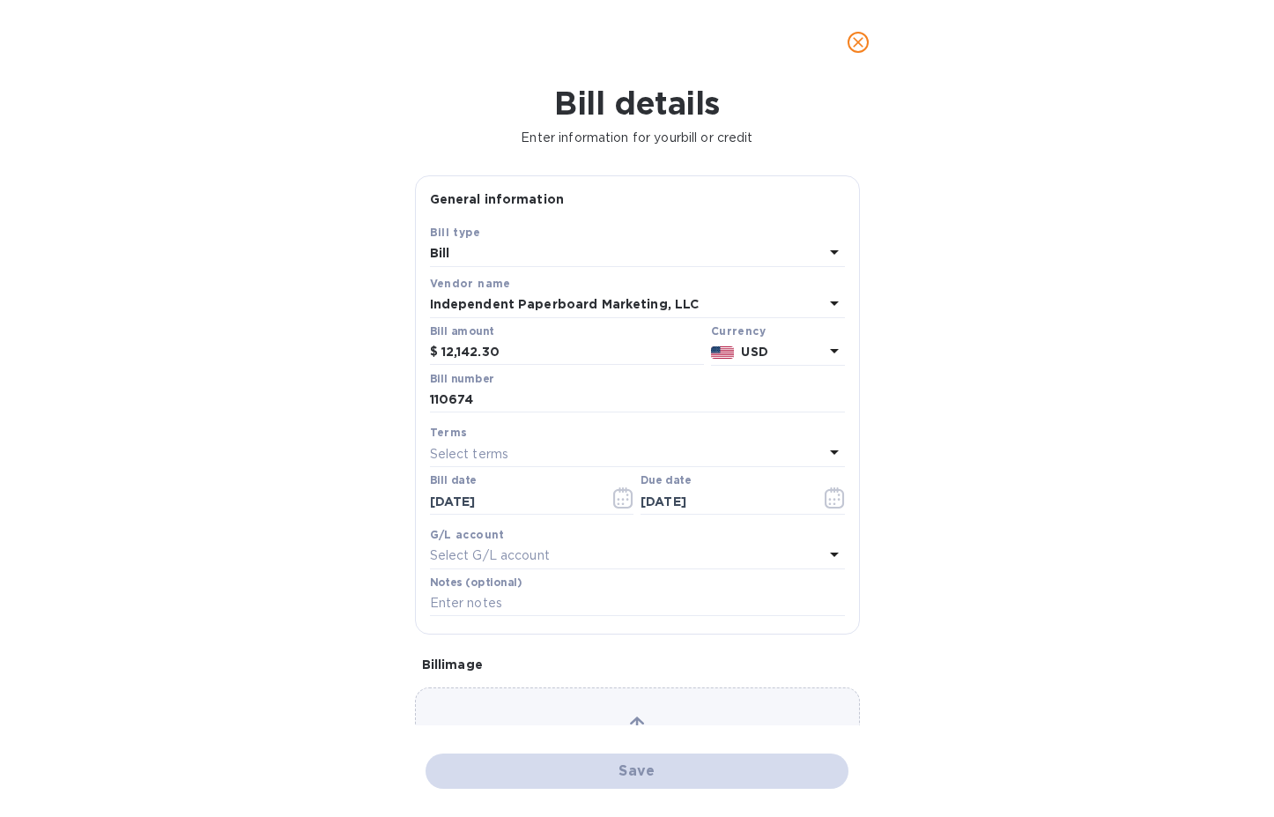
click at [606, 774] on div "Save" at bounding box center [637, 771] width 430 height 42
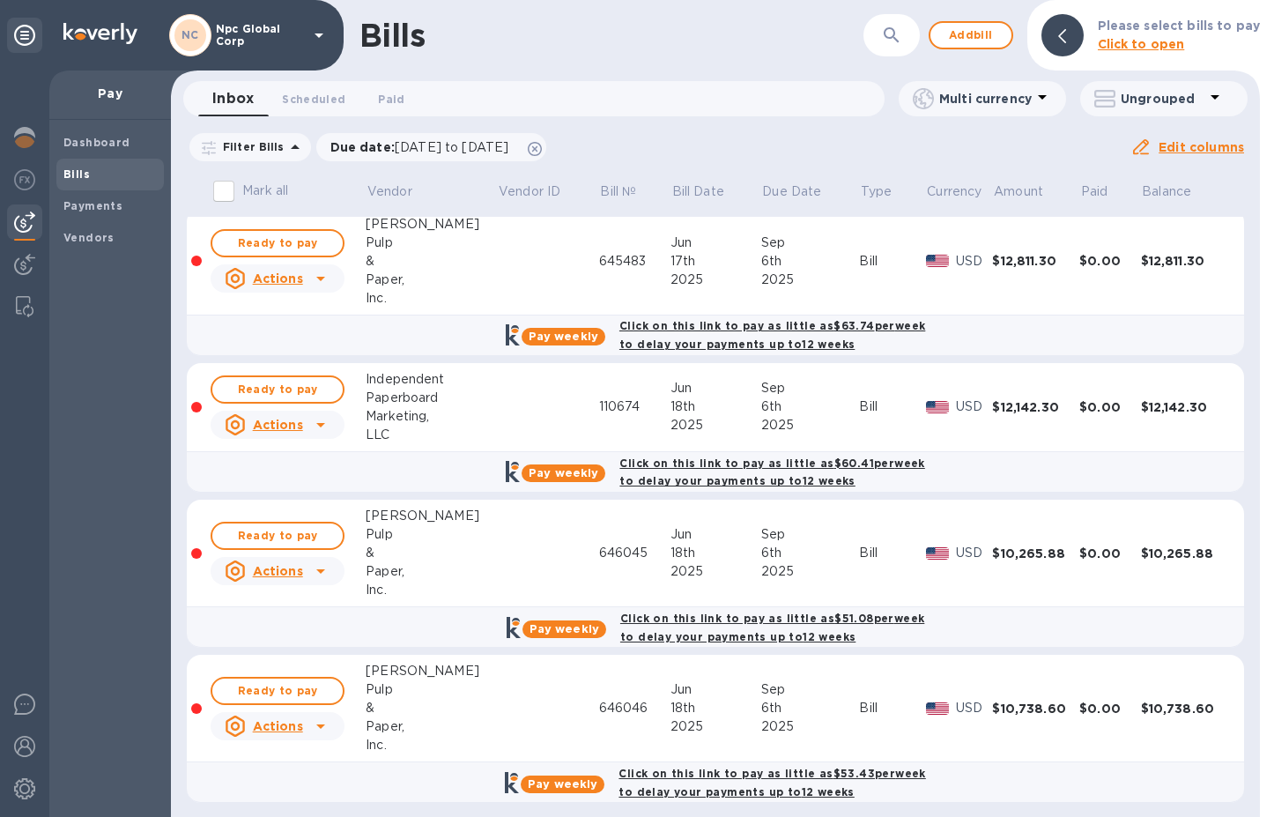
scroll to position [0, 0]
